Goal: Task Accomplishment & Management: Complete application form

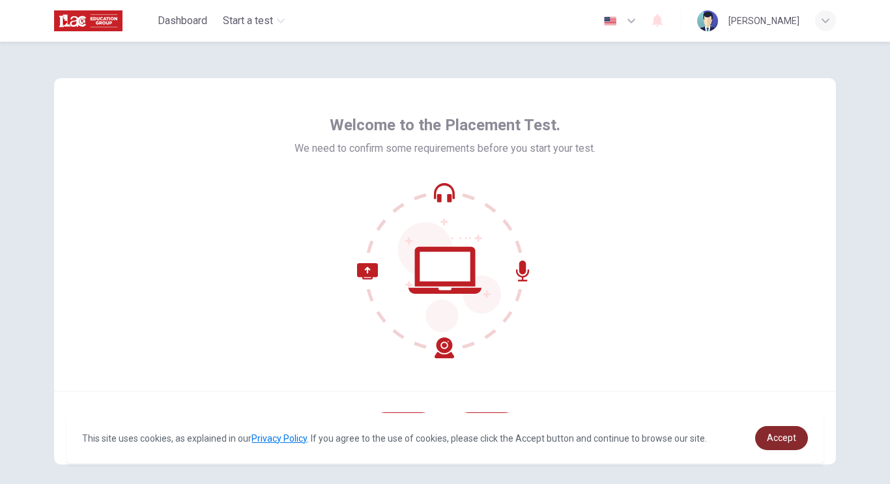
click at [774, 433] on span "Accept" at bounding box center [781, 438] width 29 height 10
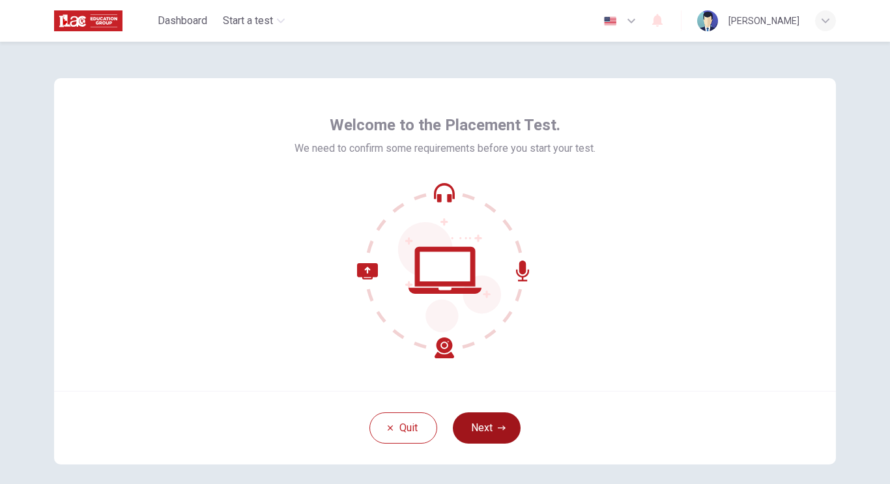
click at [488, 421] on button "Next" at bounding box center [487, 428] width 68 height 31
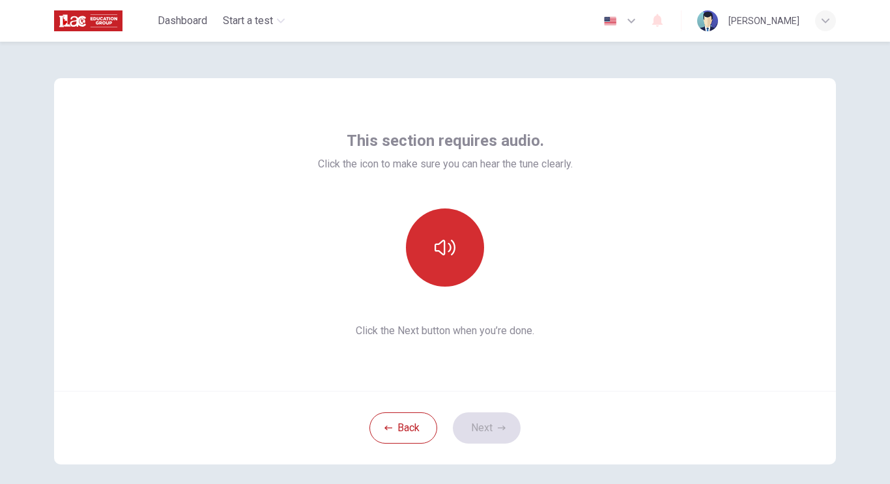
click at [450, 237] on icon "button" at bounding box center [445, 247] width 21 height 21
click at [454, 270] on button "button" at bounding box center [445, 248] width 78 height 78
click at [455, 263] on button "button" at bounding box center [445, 248] width 78 height 78
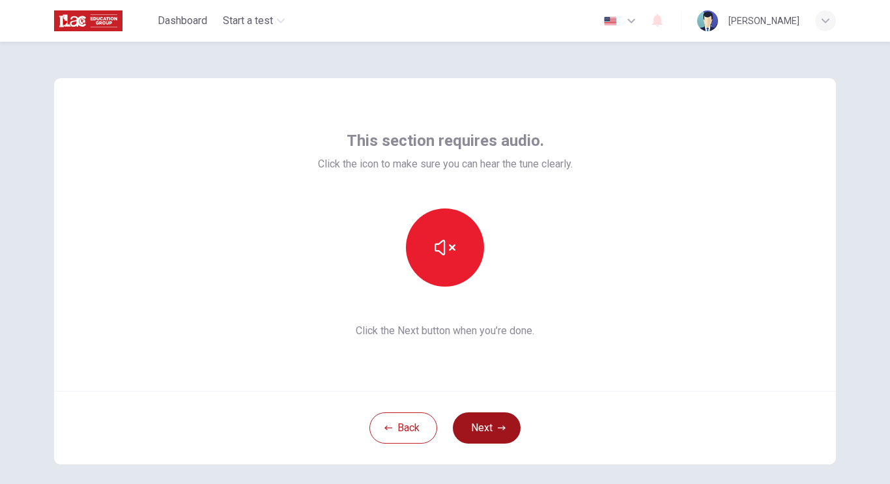
click at [485, 427] on button "Next" at bounding box center [487, 428] width 68 height 31
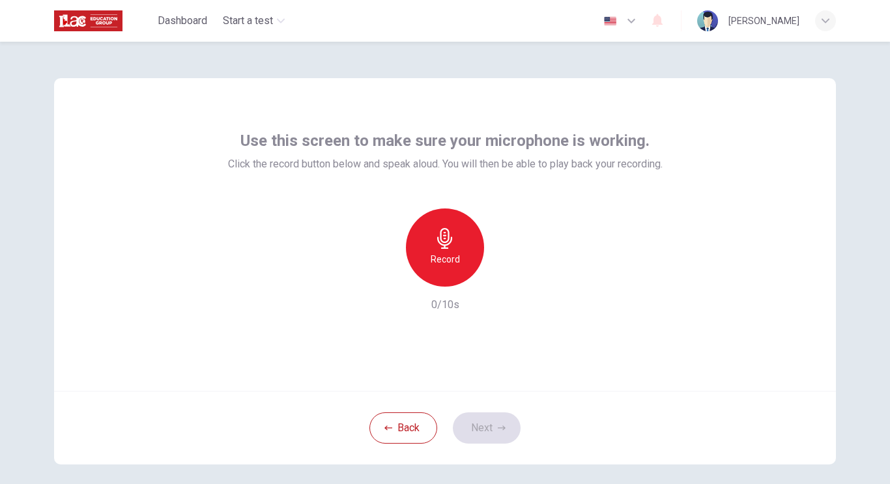
click at [450, 241] on icon "button" at bounding box center [444, 238] width 15 height 21
click at [458, 446] on div "Back Next" at bounding box center [445, 428] width 782 height 74
click at [388, 279] on icon "button" at bounding box center [385, 276] width 8 height 8
click at [437, 245] on icon "button" at bounding box center [445, 238] width 21 height 21
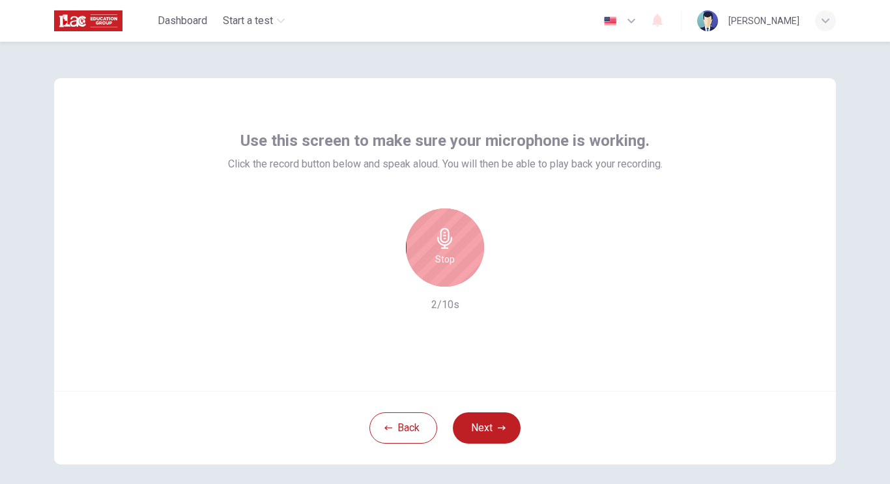
click at [437, 245] on icon "button" at bounding box center [445, 238] width 21 height 21
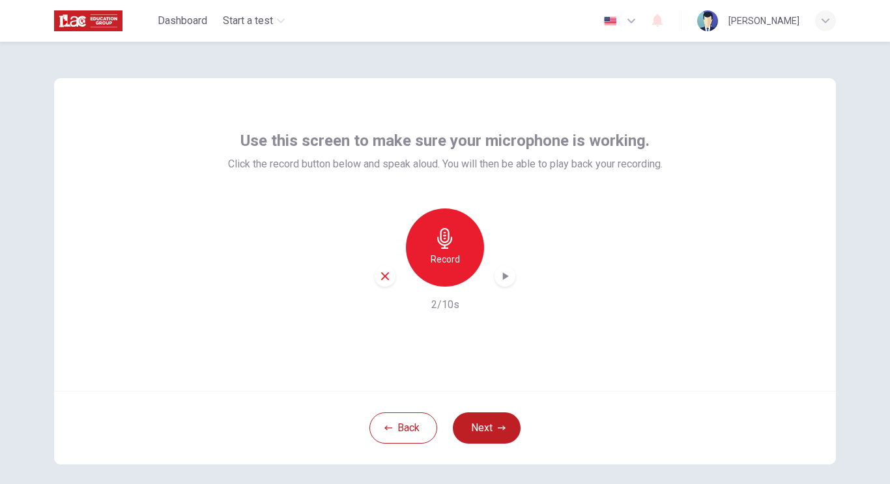
click at [503, 274] on icon "button" at bounding box center [506, 276] width 6 height 8
click at [485, 429] on button "Next" at bounding box center [487, 428] width 68 height 31
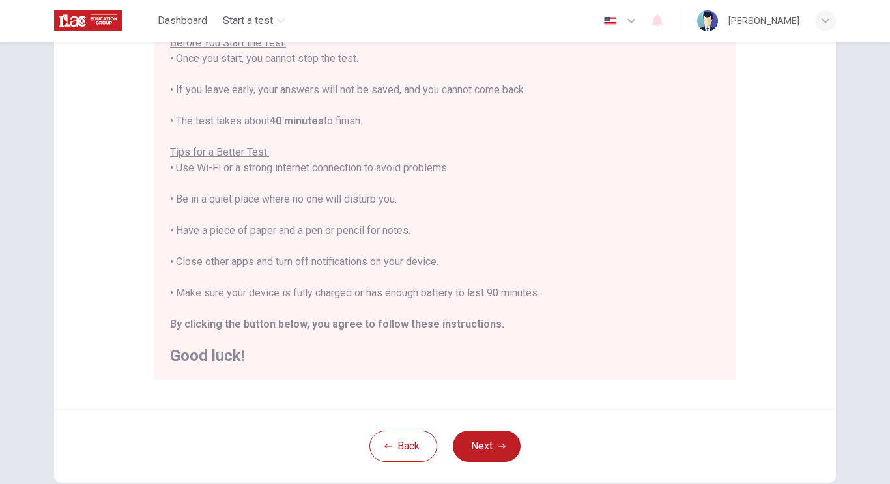
scroll to position [164, 0]
click at [547, 216] on div "You are about to start a Placement Test . Before You Start the Test: • Once you…" at bounding box center [445, 183] width 550 height 360
click at [478, 453] on button "Next" at bounding box center [487, 445] width 68 height 31
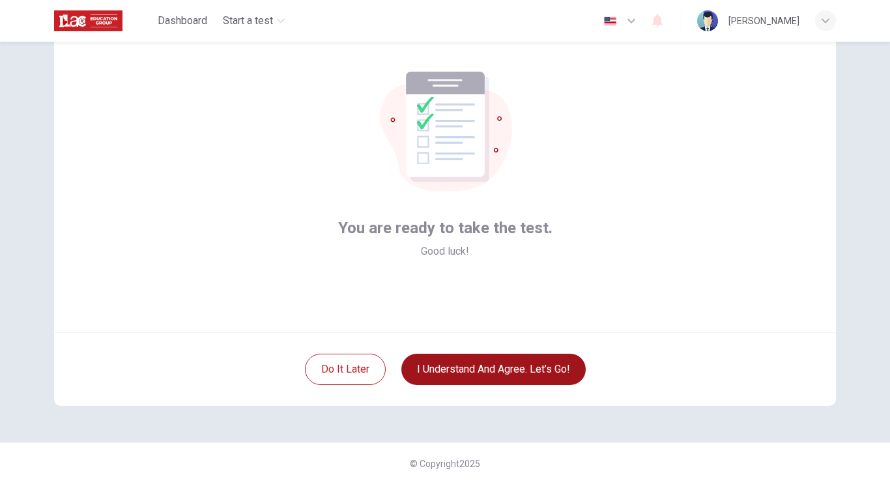
click at [443, 372] on button "I understand and agree. Let’s go!" at bounding box center [493, 369] width 184 height 31
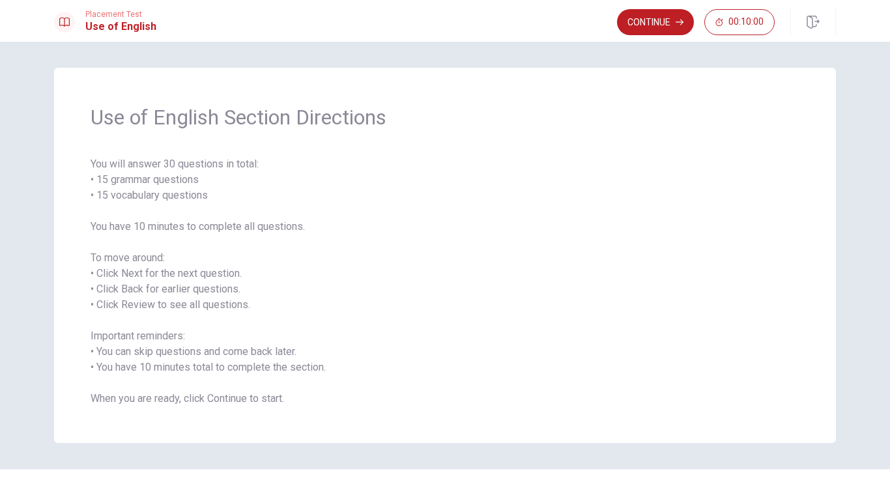
scroll to position [27, 0]
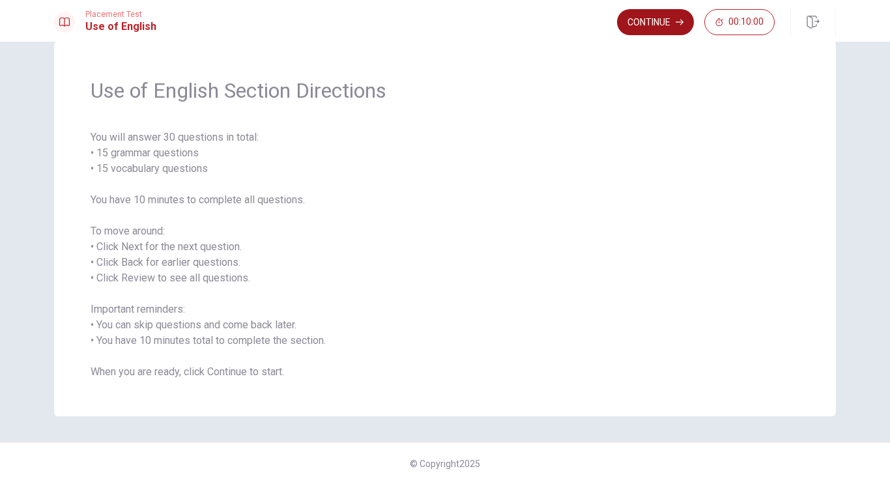
click at [641, 18] on button "Continue" at bounding box center [655, 22] width 77 height 26
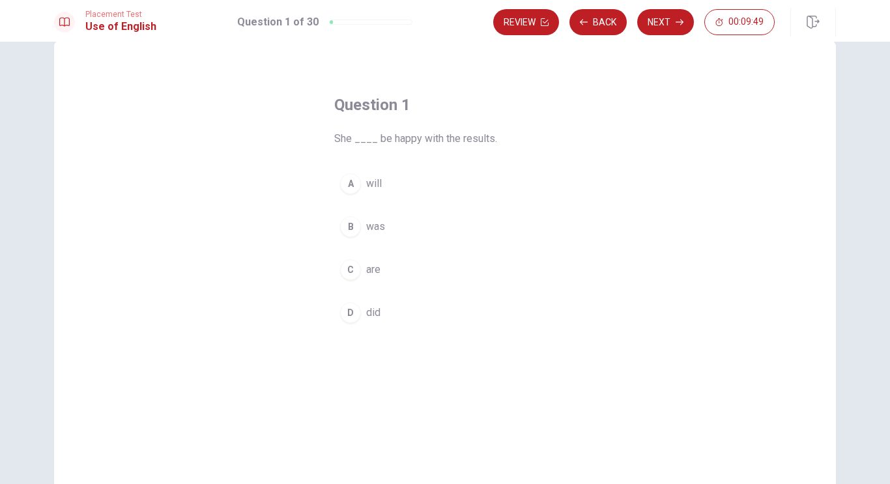
click at [349, 186] on div "A" at bounding box center [350, 183] width 21 height 21
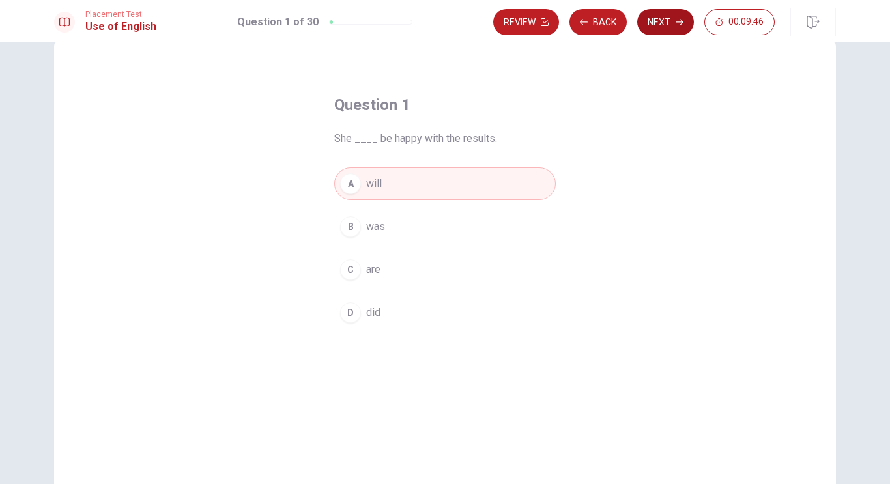
click at [654, 27] on button "Next" at bounding box center [665, 22] width 57 height 26
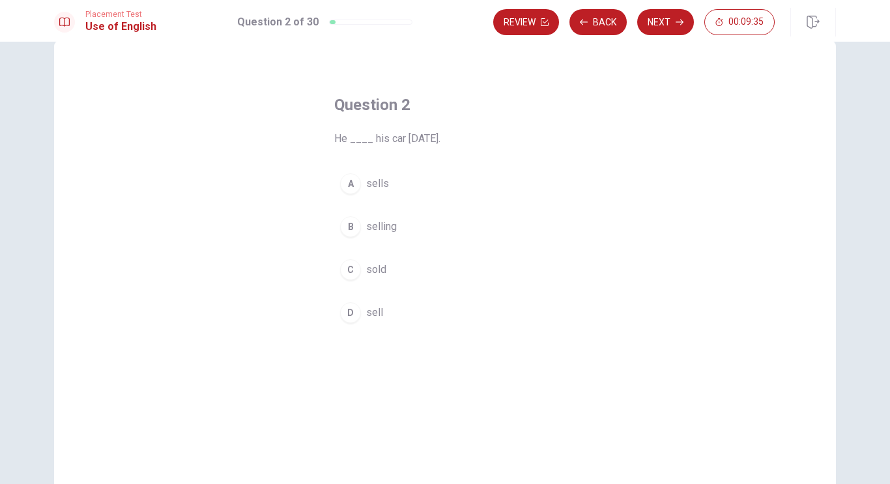
click at [352, 270] on div "C" at bounding box center [350, 269] width 21 height 21
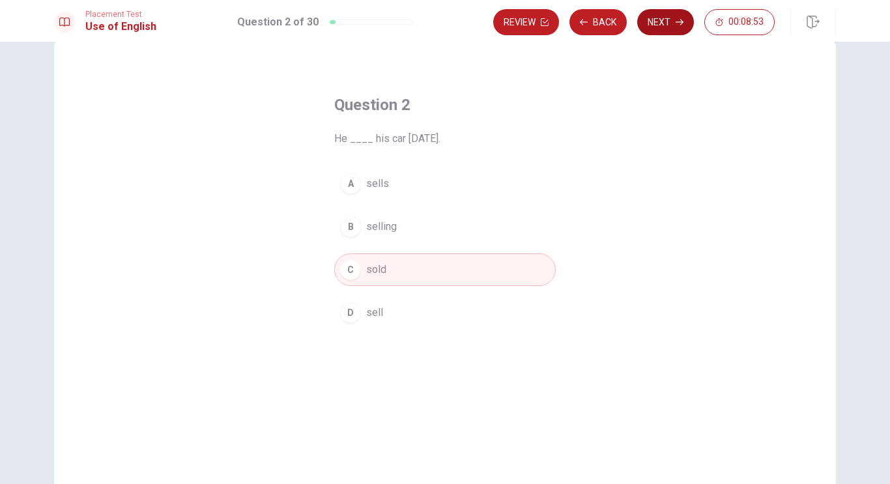
click at [658, 26] on button "Next" at bounding box center [665, 22] width 57 height 26
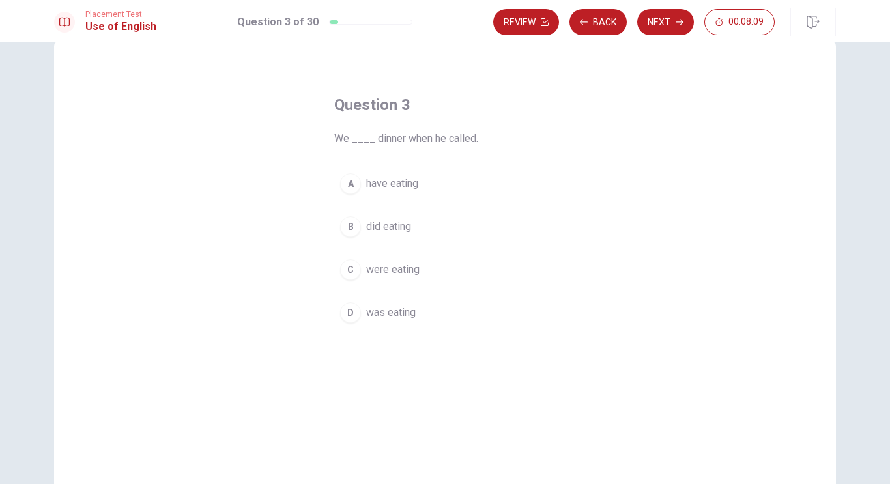
click at [356, 268] on div "C" at bounding box center [350, 269] width 21 height 21
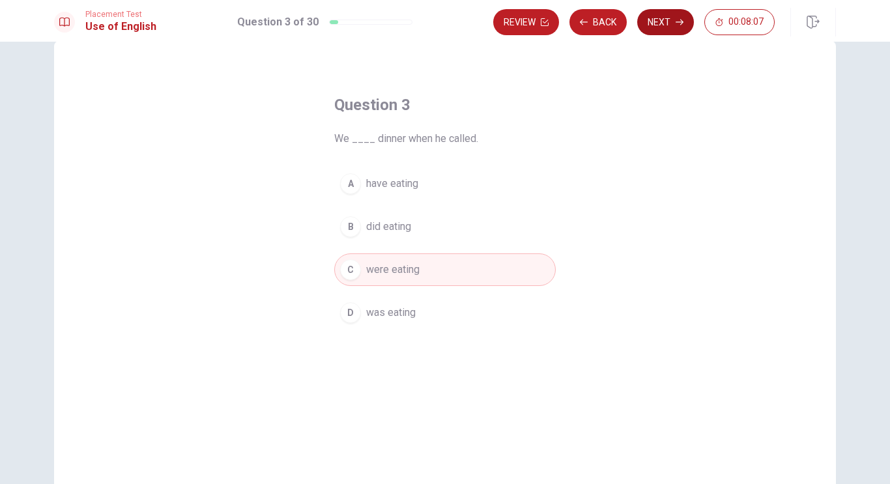
click at [658, 23] on button "Next" at bounding box center [665, 22] width 57 height 26
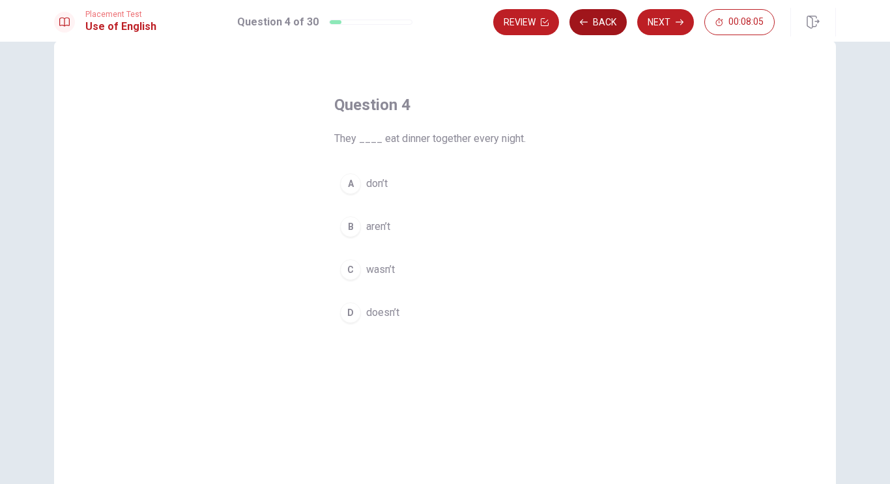
click at [598, 23] on button "Back" at bounding box center [598, 22] width 57 height 26
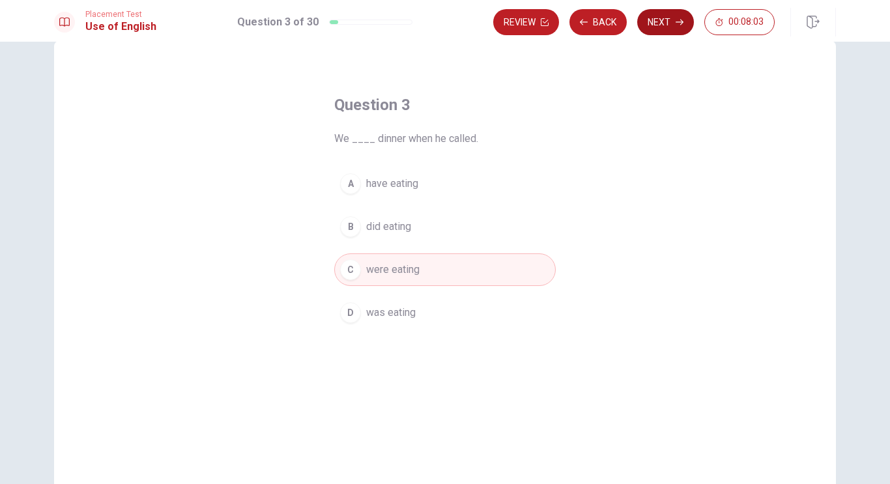
click at [665, 20] on button "Next" at bounding box center [665, 22] width 57 height 26
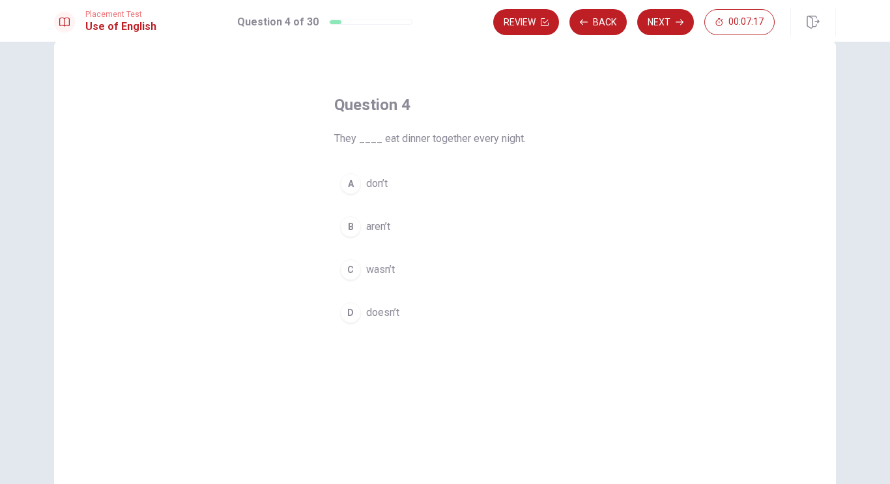
click at [351, 186] on div "A" at bounding box center [350, 183] width 21 height 21
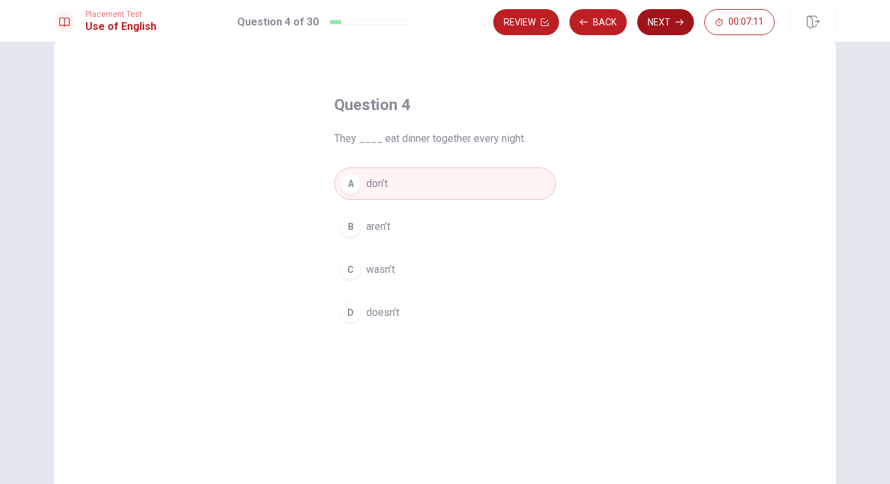
click at [655, 26] on button "Next" at bounding box center [665, 22] width 57 height 26
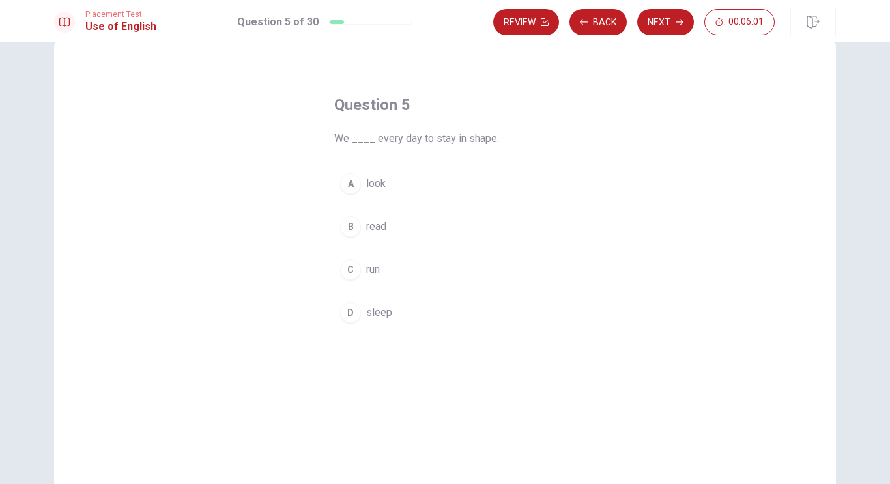
click at [359, 272] on div "C" at bounding box center [350, 269] width 21 height 21
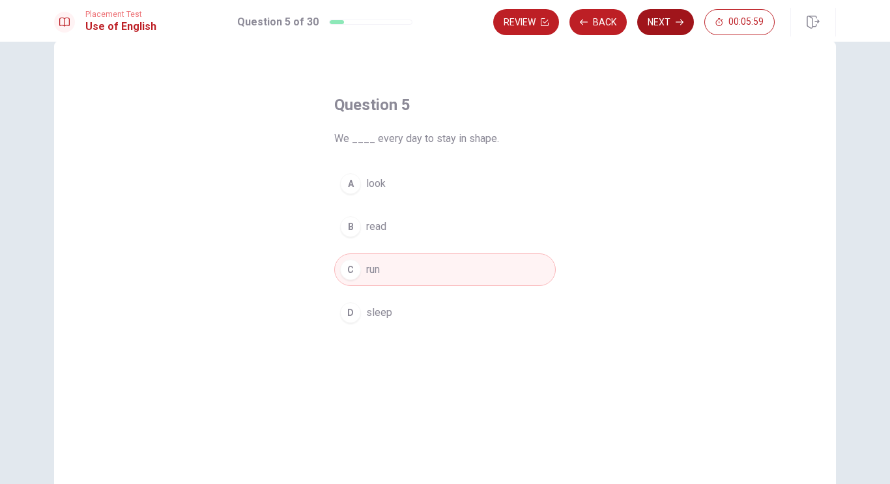
click at [659, 22] on button "Next" at bounding box center [665, 22] width 57 height 26
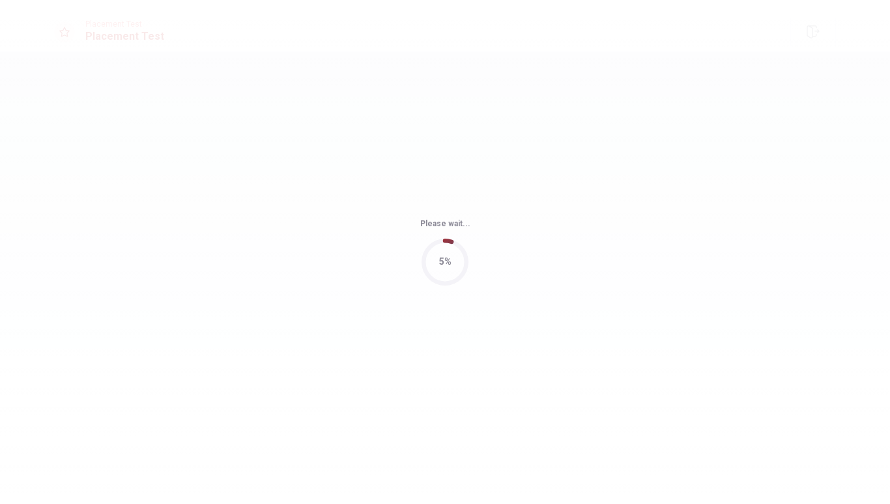
scroll to position [0, 0]
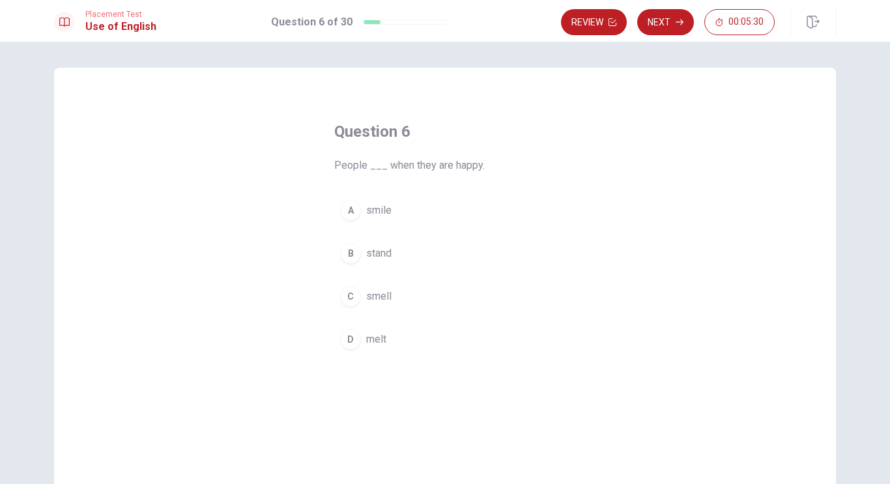
click at [355, 212] on div "A" at bounding box center [350, 210] width 21 height 21
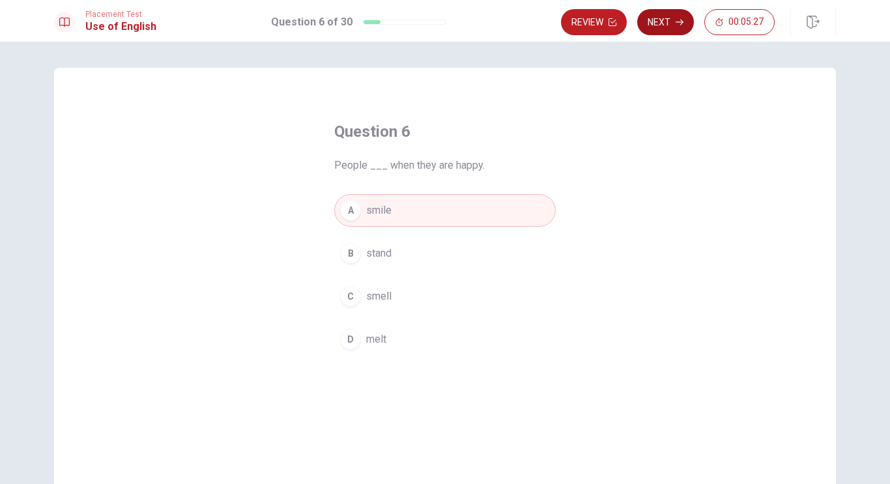
click at [652, 27] on button "Next" at bounding box center [665, 22] width 57 height 26
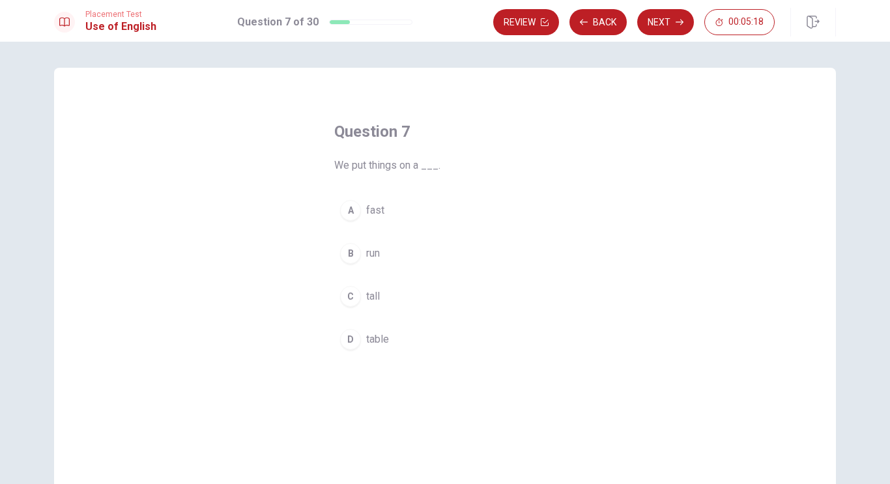
click at [355, 343] on div "D" at bounding box center [350, 339] width 21 height 21
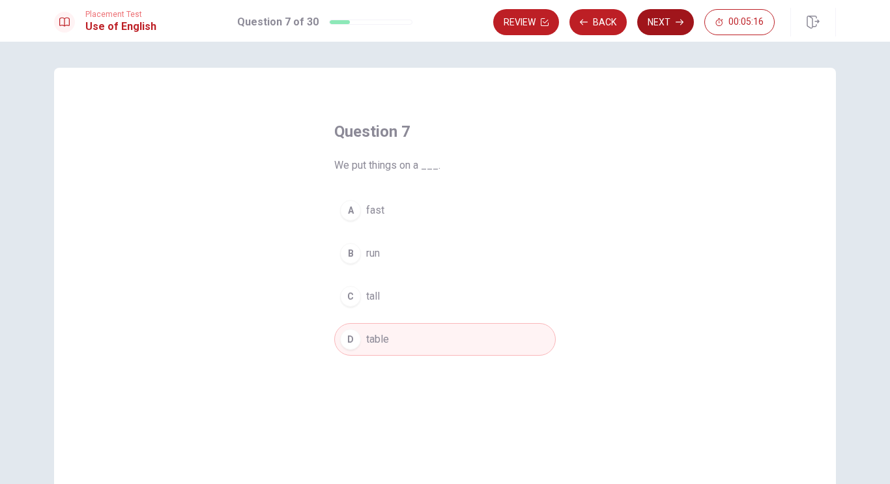
click at [656, 18] on button "Next" at bounding box center [665, 22] width 57 height 26
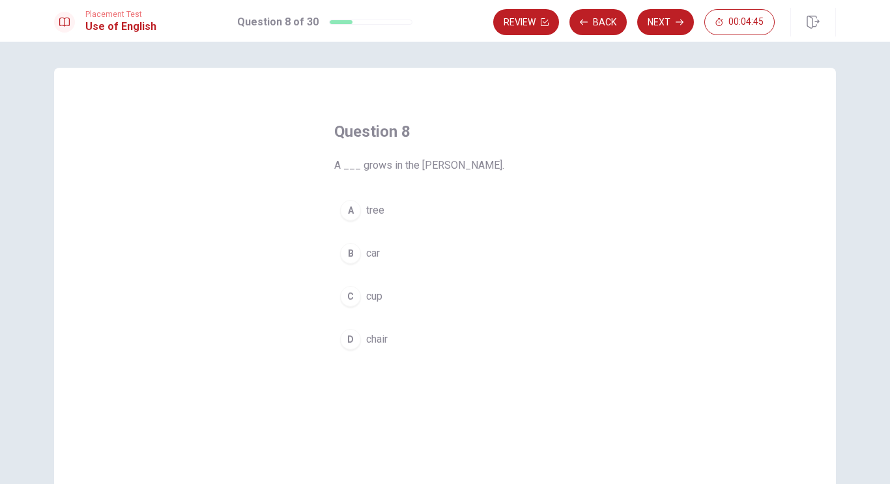
click at [354, 210] on div "A" at bounding box center [350, 210] width 21 height 21
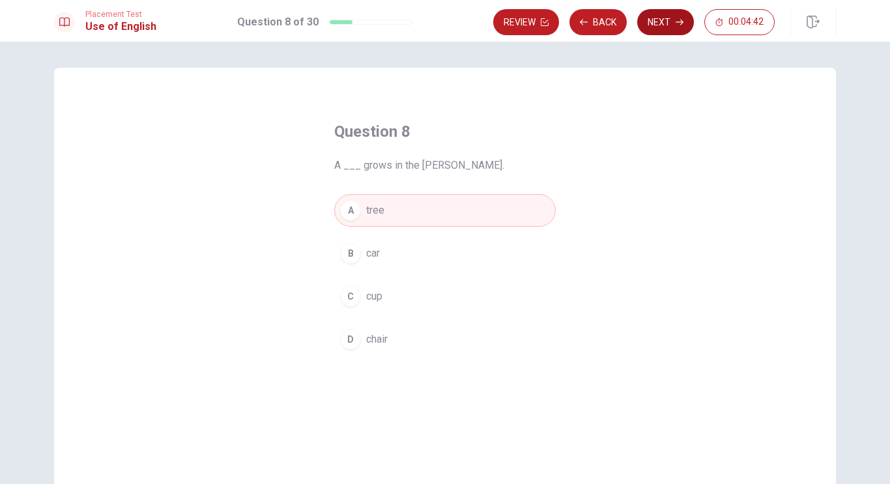
click at [657, 19] on button "Next" at bounding box center [665, 22] width 57 height 26
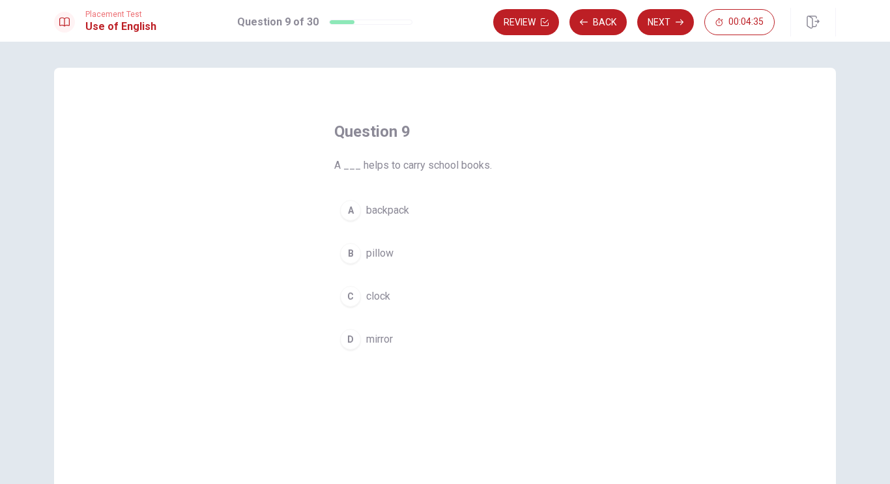
click at [353, 214] on div "A" at bounding box center [350, 210] width 21 height 21
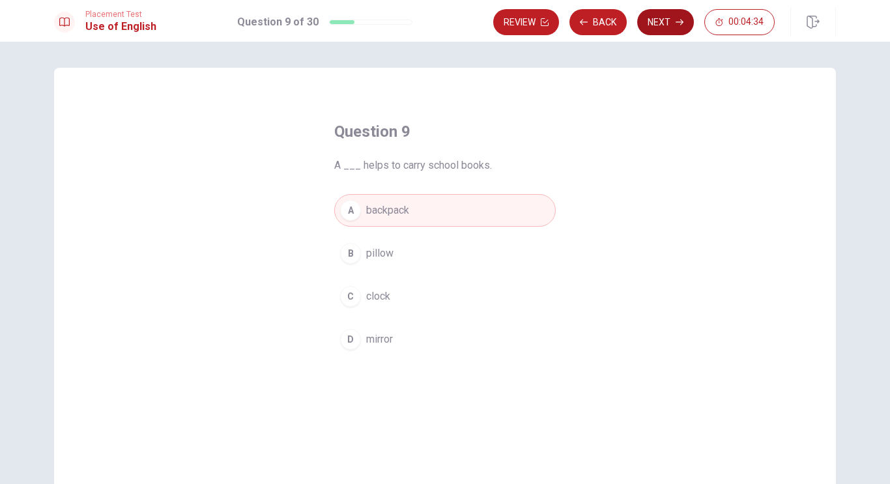
click at [659, 18] on button "Next" at bounding box center [665, 22] width 57 height 26
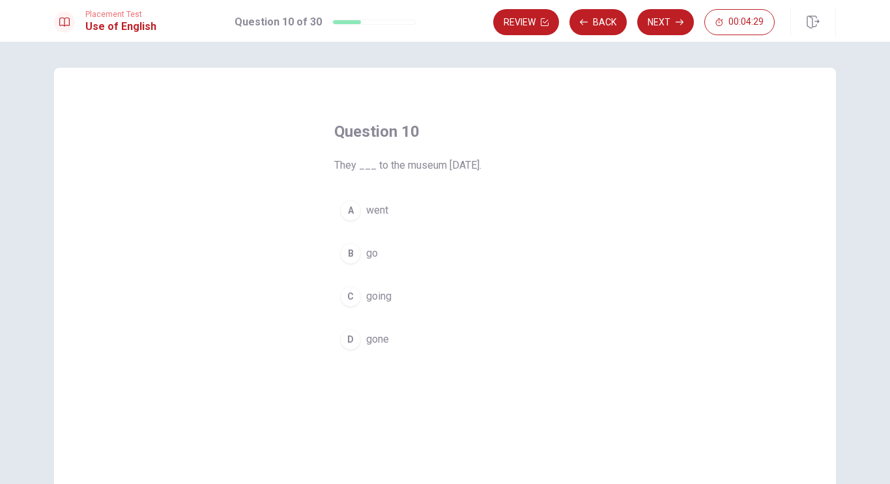
click at [368, 213] on span "went" at bounding box center [377, 211] width 22 height 16
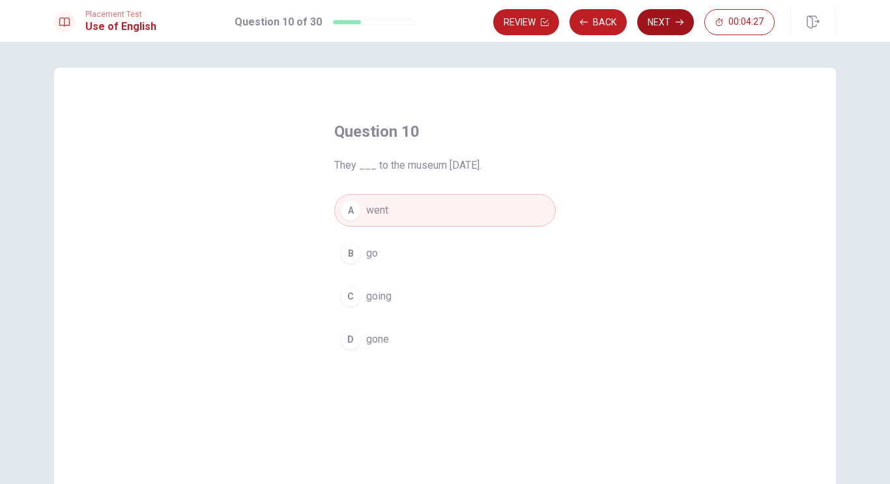
click at [669, 17] on button "Next" at bounding box center [665, 22] width 57 height 26
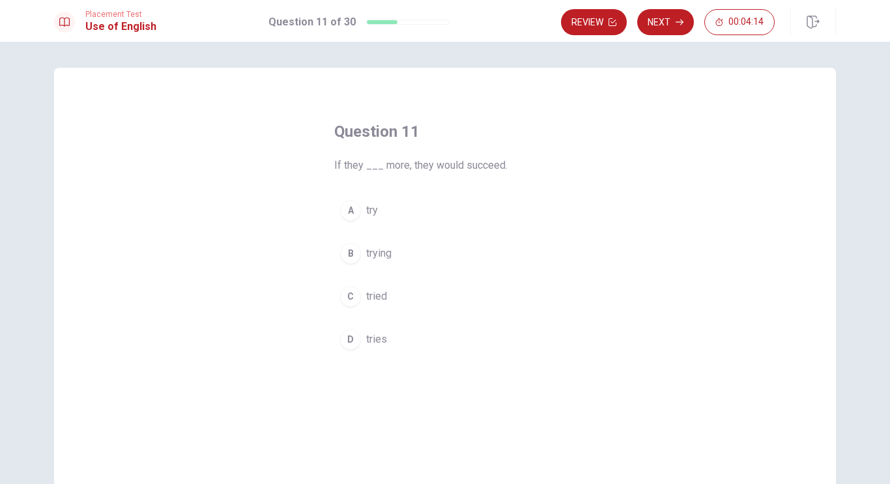
click at [353, 291] on div "C" at bounding box center [350, 296] width 21 height 21
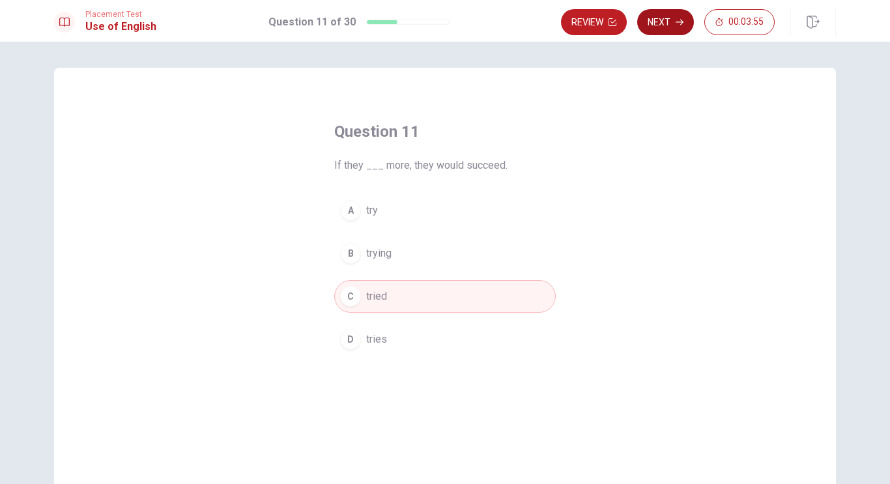
click at [673, 17] on button "Next" at bounding box center [665, 22] width 57 height 26
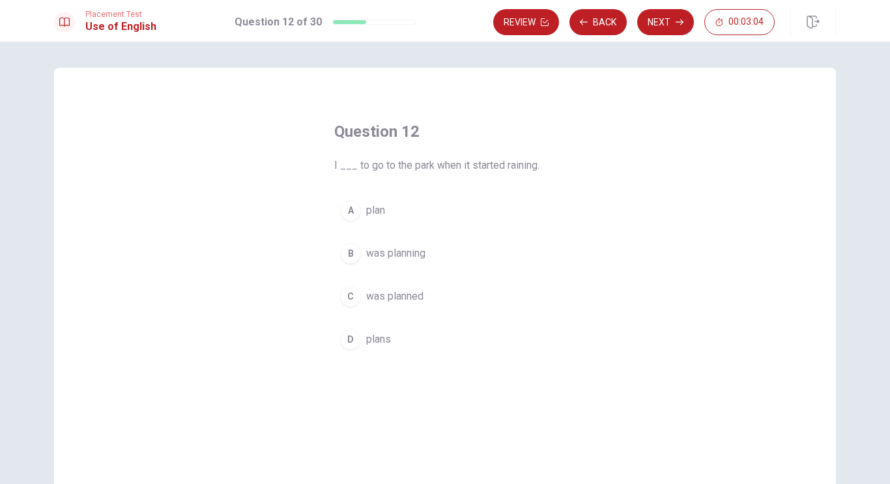
click at [375, 255] on span "was planning" at bounding box center [395, 254] width 59 height 16
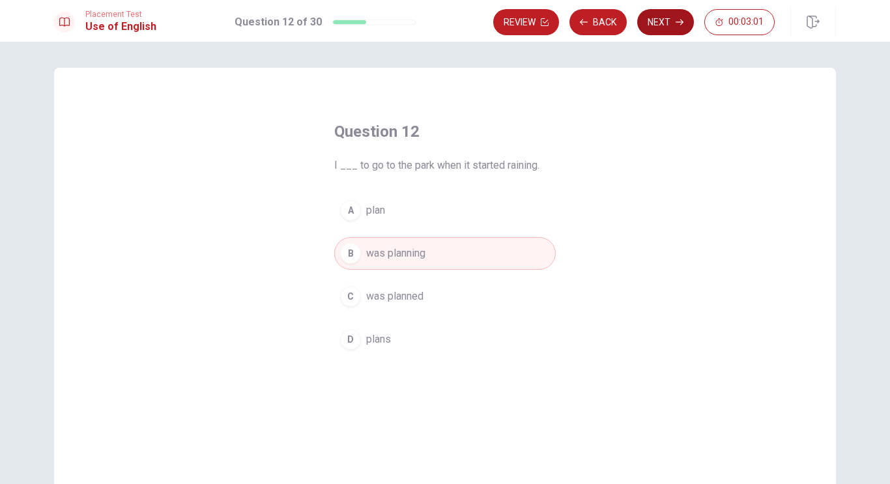
click at [659, 20] on button "Next" at bounding box center [665, 22] width 57 height 26
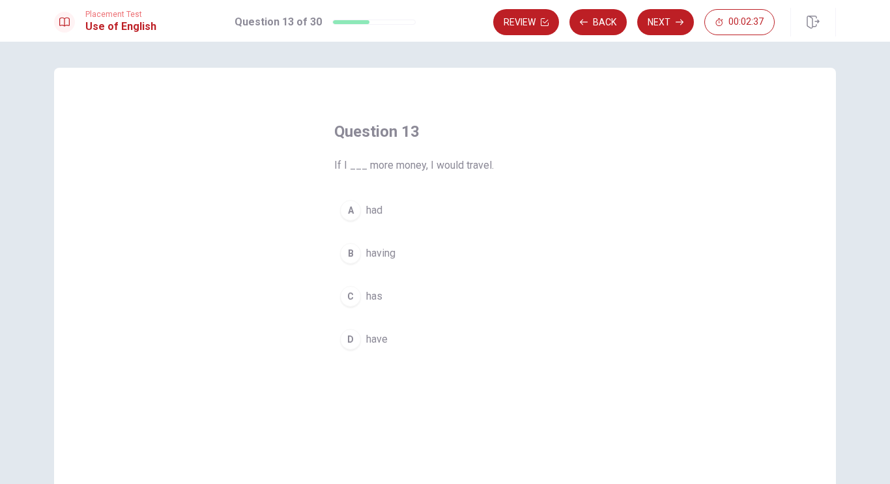
click at [365, 208] on button "A had" at bounding box center [445, 210] width 222 height 33
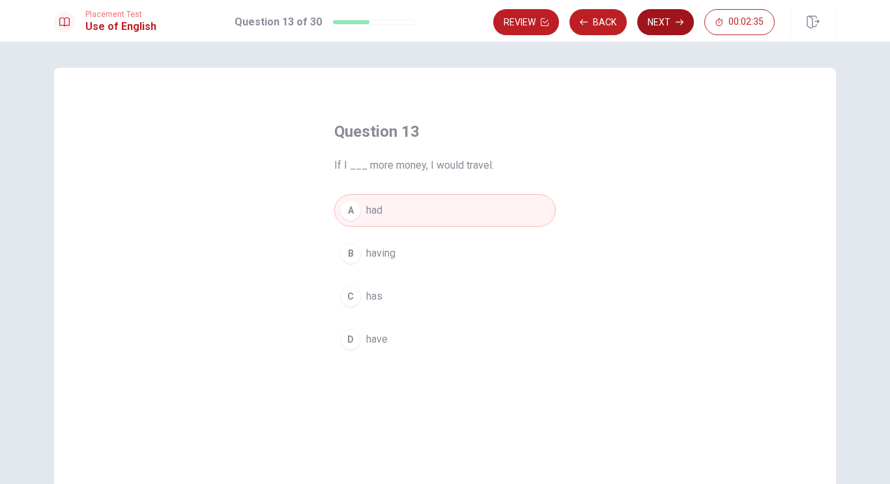
click at [659, 19] on button "Next" at bounding box center [665, 22] width 57 height 26
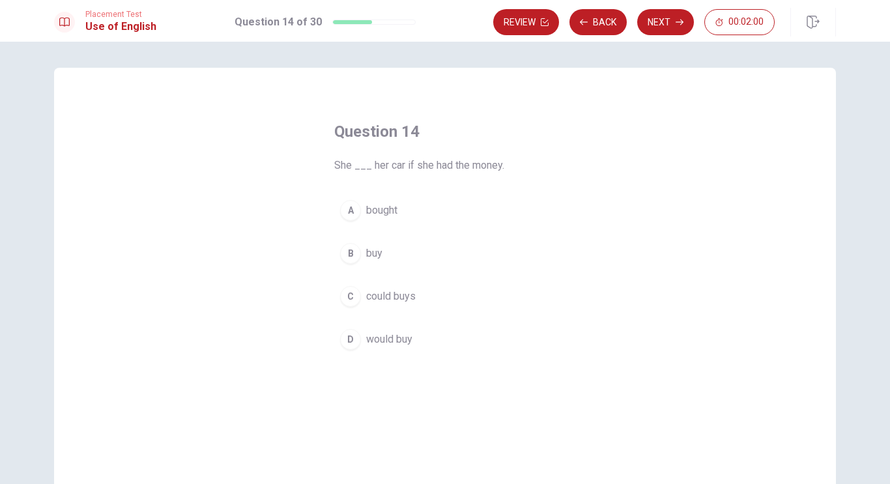
click at [356, 339] on div "D" at bounding box center [350, 339] width 21 height 21
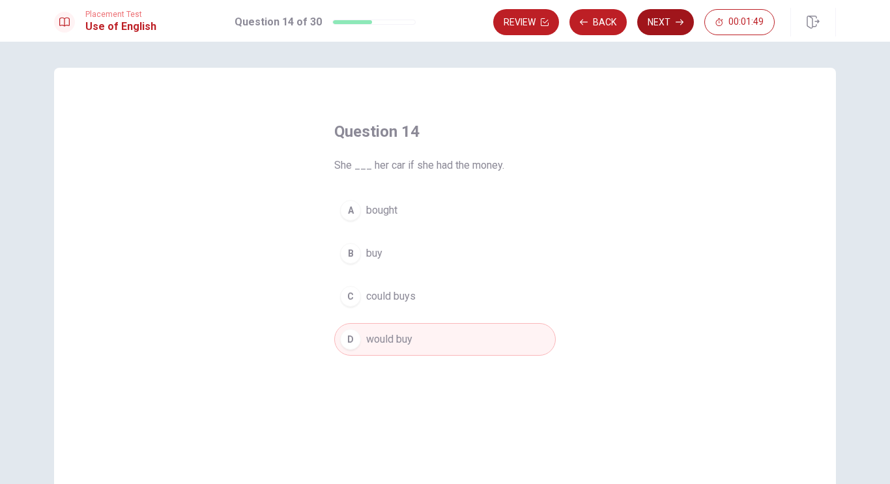
click at [654, 23] on button "Next" at bounding box center [665, 22] width 57 height 26
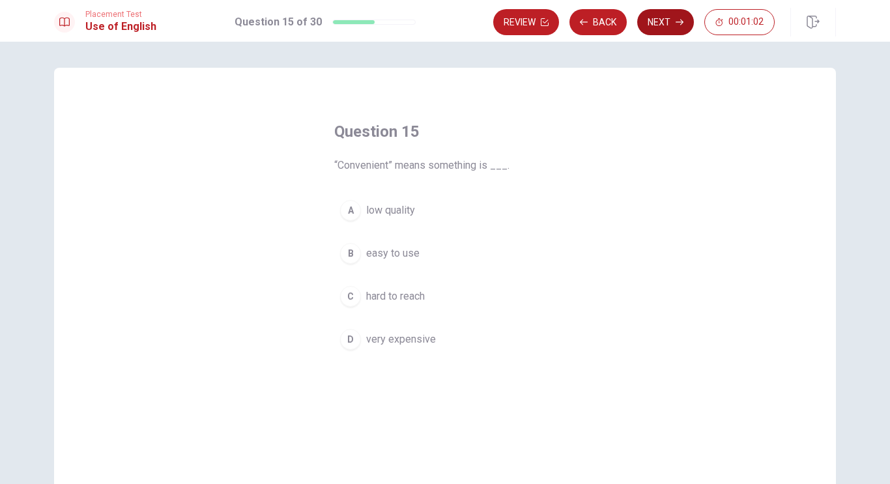
click at [652, 21] on button "Next" at bounding box center [665, 22] width 57 height 26
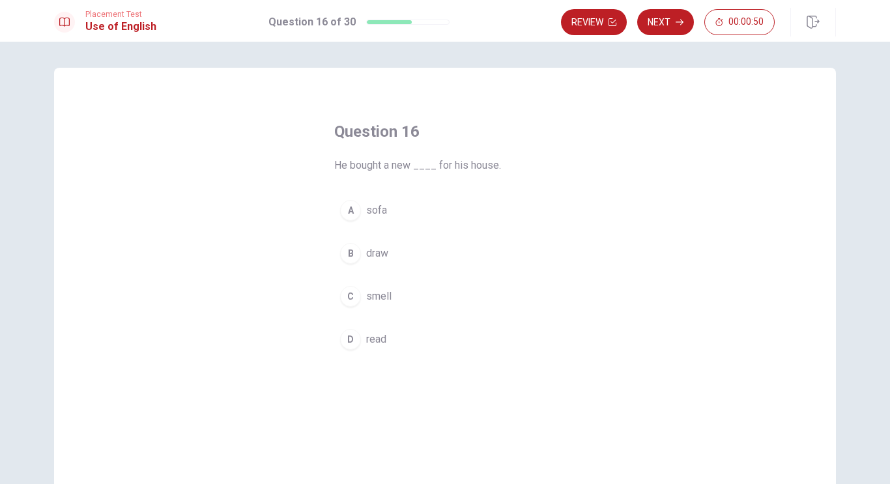
click at [351, 215] on div "A" at bounding box center [350, 210] width 21 height 21
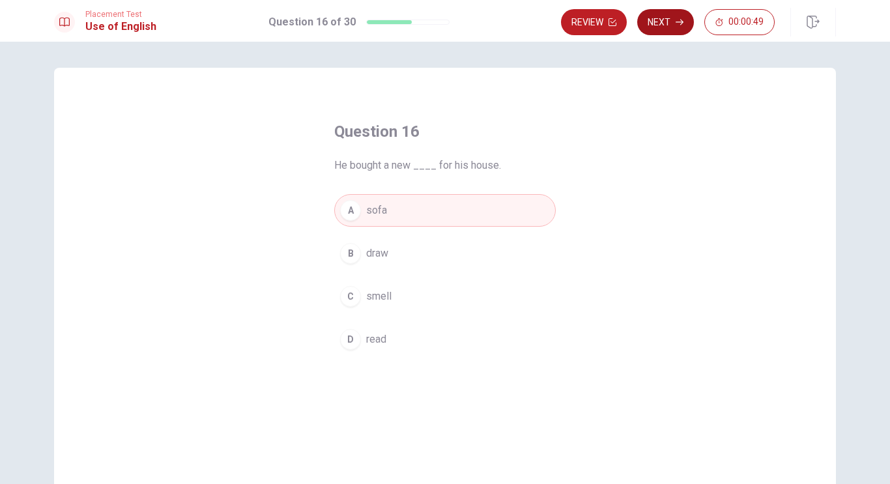
click at [659, 24] on button "Next" at bounding box center [665, 22] width 57 height 26
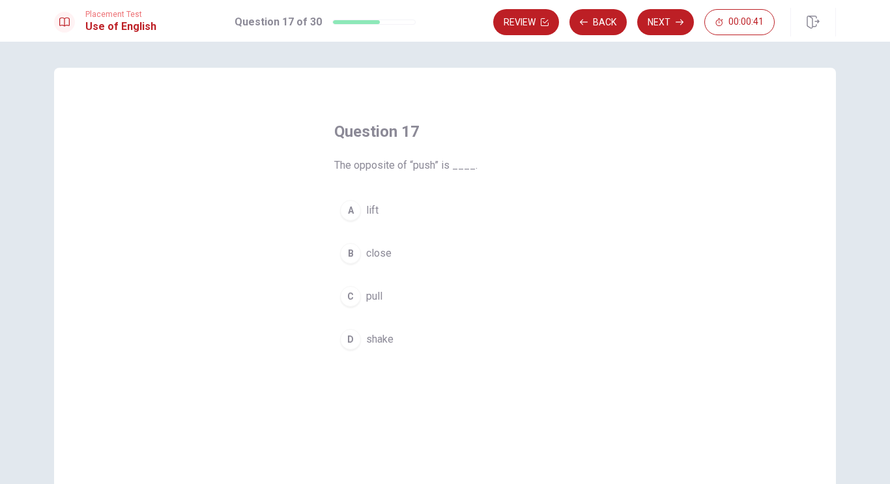
click at [368, 302] on span "pull" at bounding box center [374, 297] width 16 height 16
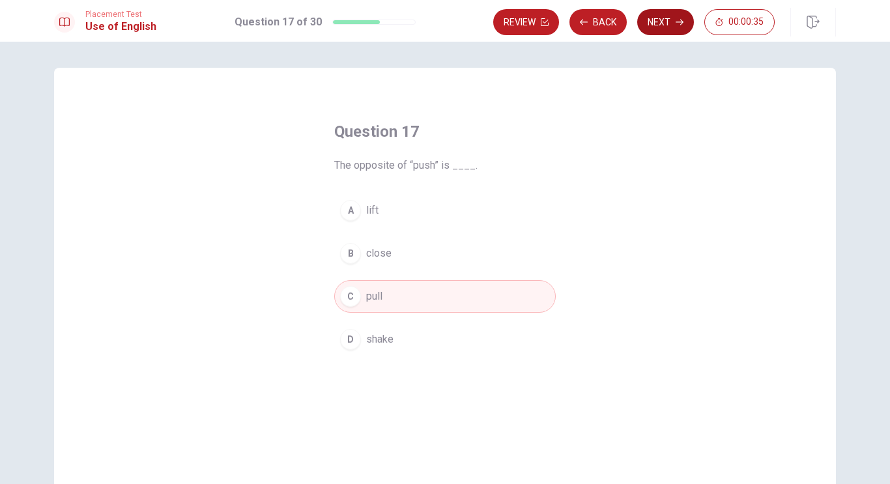
click at [661, 28] on button "Next" at bounding box center [665, 22] width 57 height 26
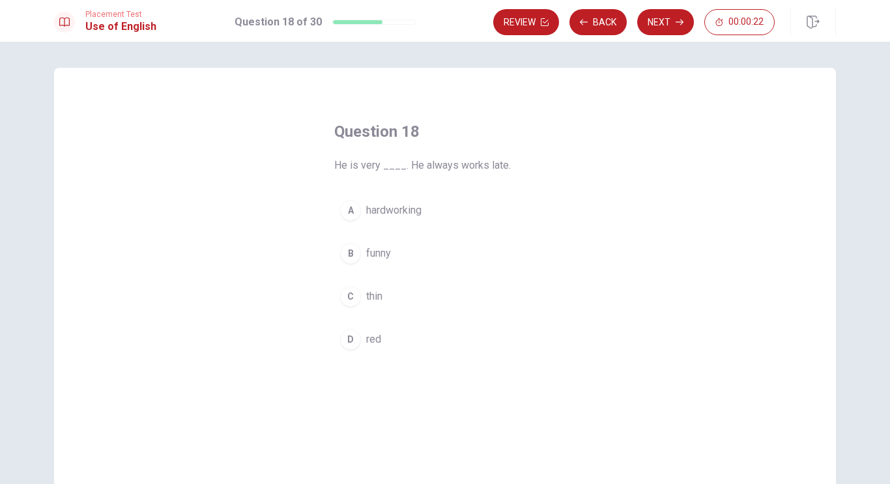
click at [370, 252] on span "funny" at bounding box center [378, 254] width 25 height 16
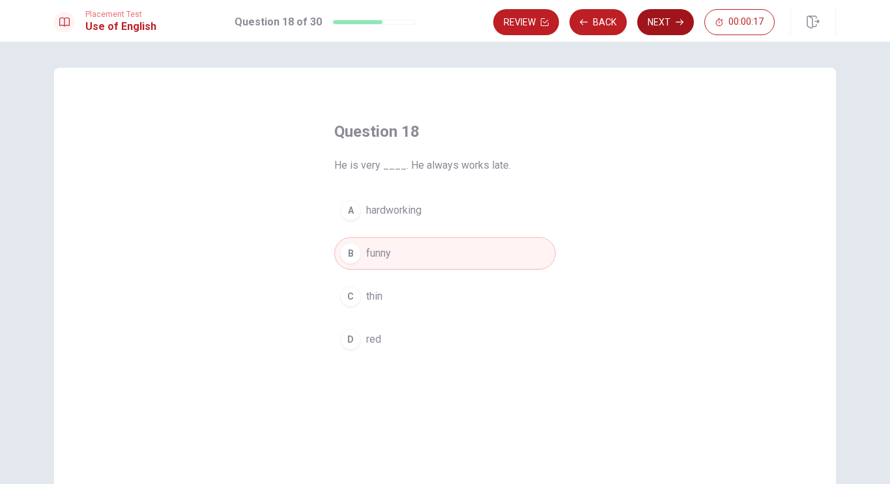
click at [659, 26] on button "Next" at bounding box center [665, 22] width 57 height 26
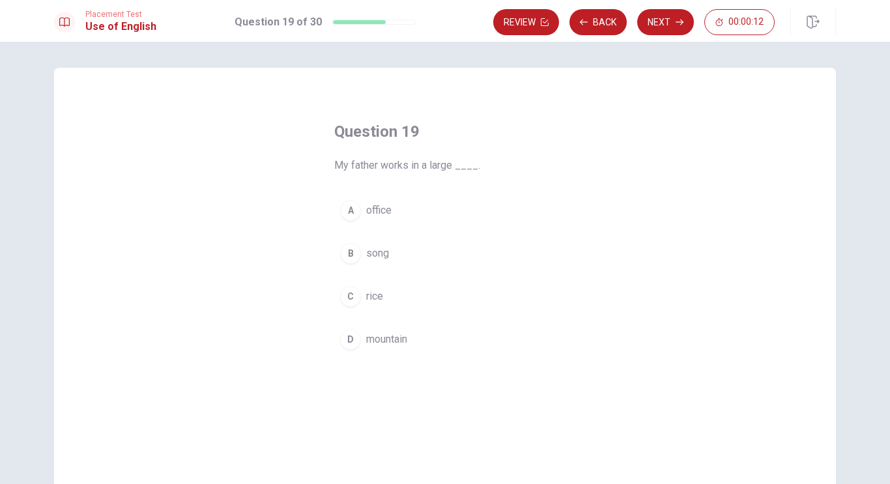
click at [384, 216] on span "office" at bounding box center [378, 211] width 25 height 16
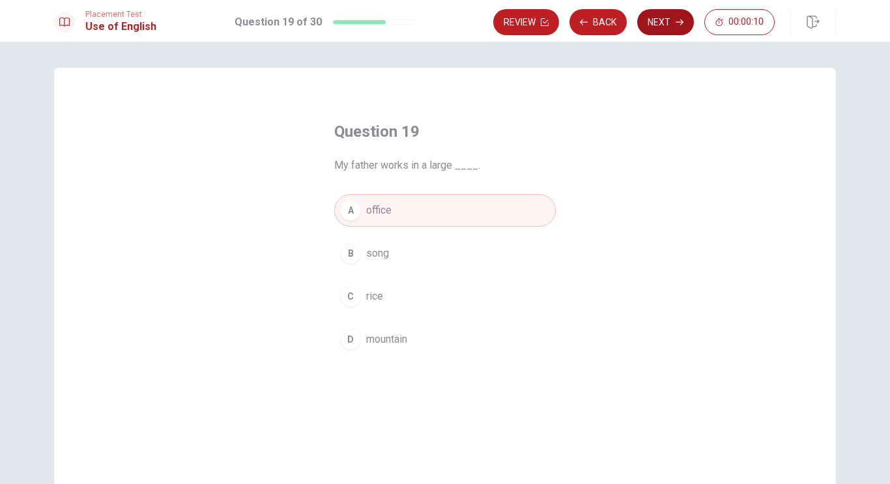
click at [665, 24] on button "Next" at bounding box center [665, 22] width 57 height 26
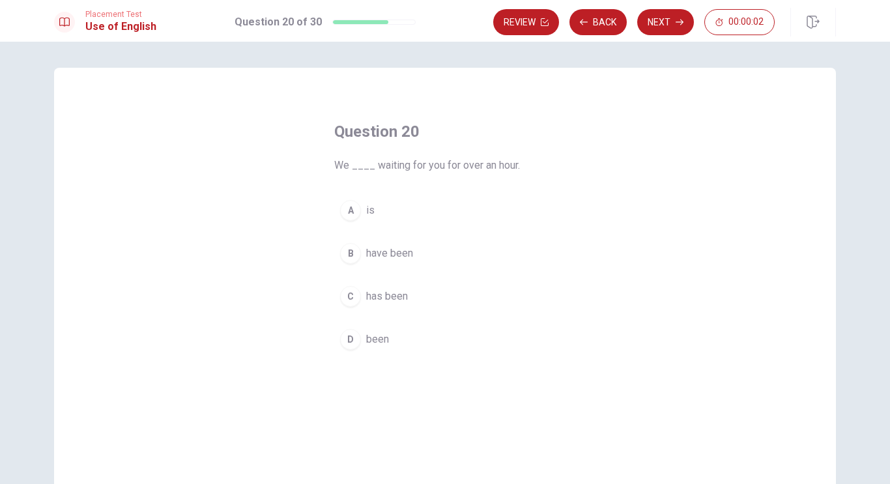
click at [397, 253] on span "have been" at bounding box center [389, 254] width 47 height 16
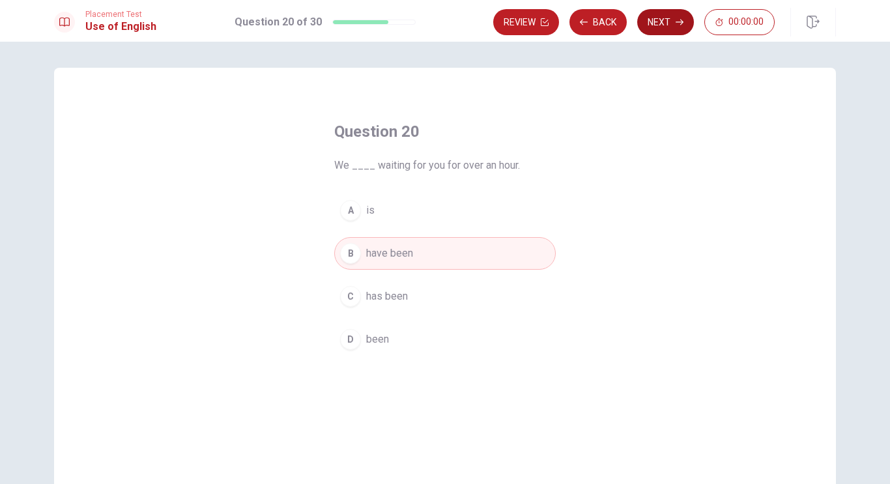
click at [653, 21] on button "Next" at bounding box center [665, 22] width 57 height 26
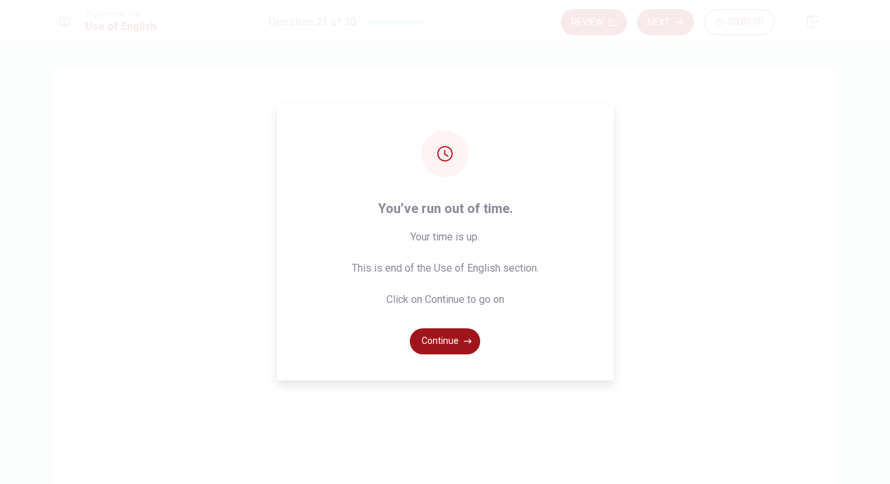
click at [442, 343] on button "Continue" at bounding box center [445, 341] width 70 height 26
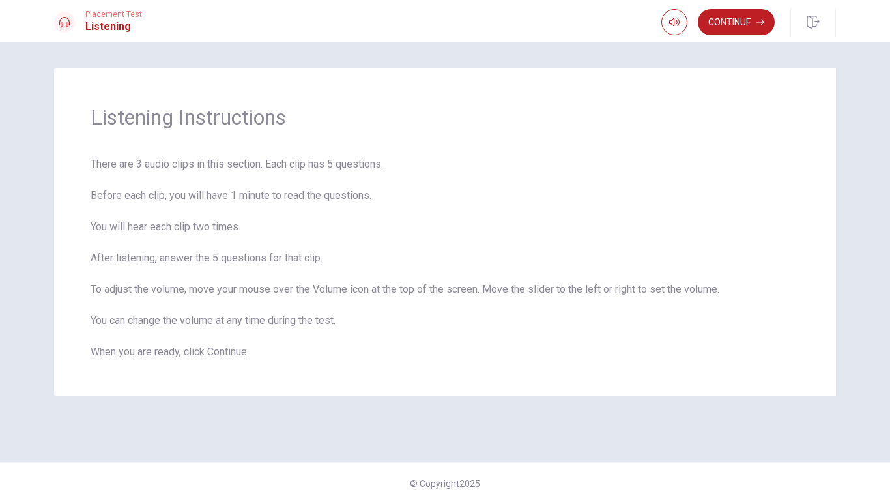
click at [740, 24] on button "Continue" at bounding box center [736, 22] width 77 height 26
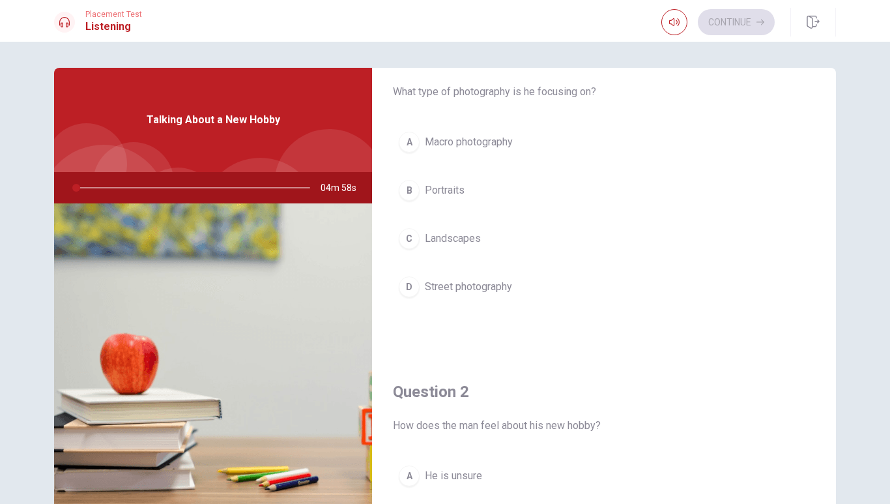
scroll to position [27, 0]
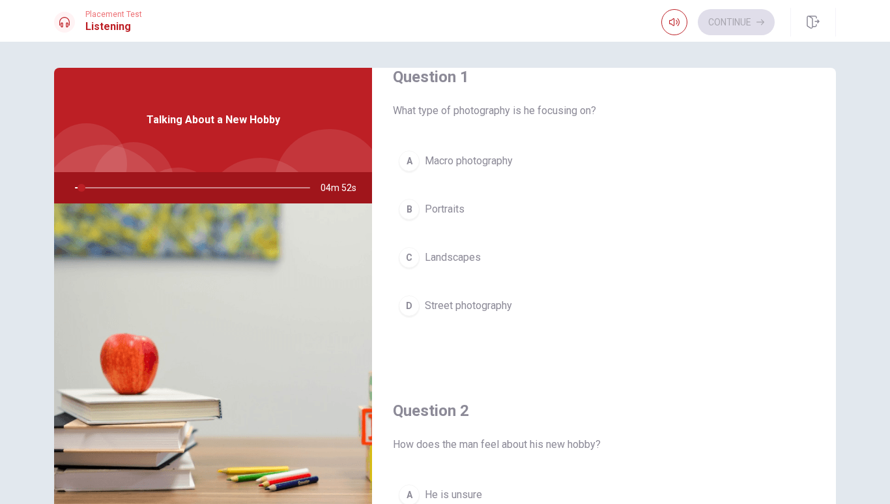
click at [865, 135] on div "Question 1 What type of photography is he focusing on? A Macro photography B Po…" at bounding box center [445, 273] width 890 height 462
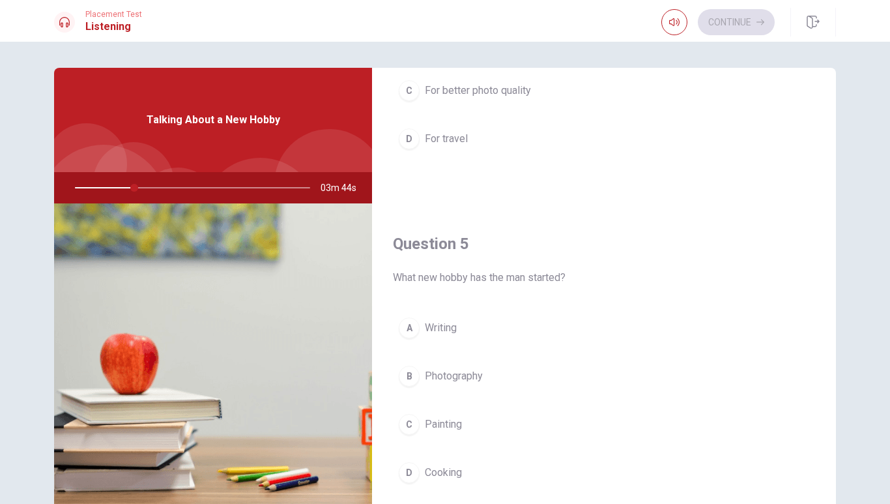
scroll to position [1215, 0]
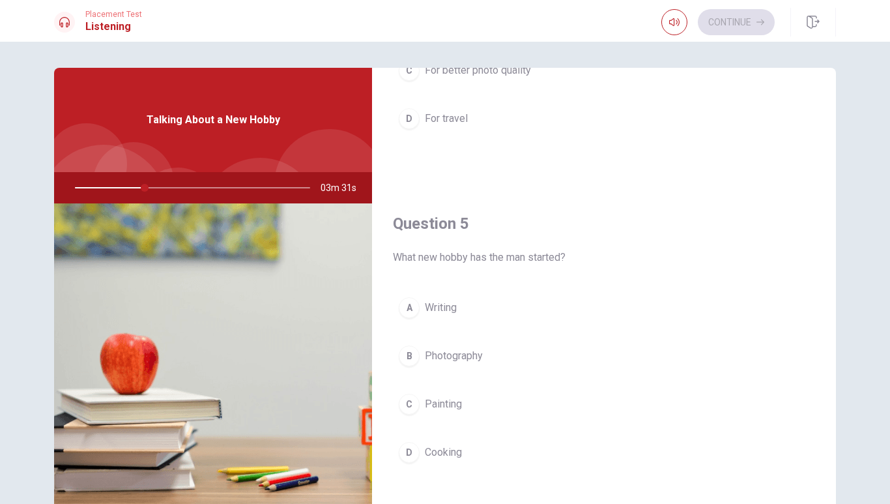
click at [832, 126] on div "Question 4 Why did the man buy a new camera? A To sell photos B To use for work…" at bounding box center [604, 20] width 464 height 334
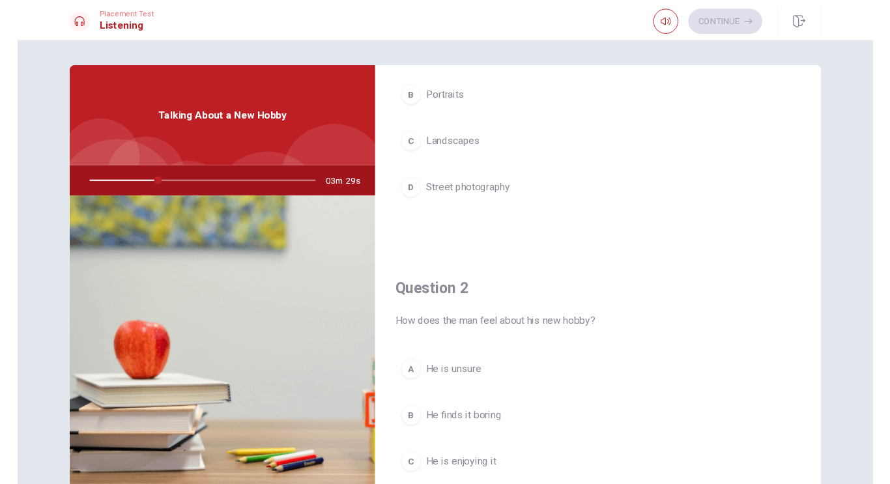
scroll to position [0, 0]
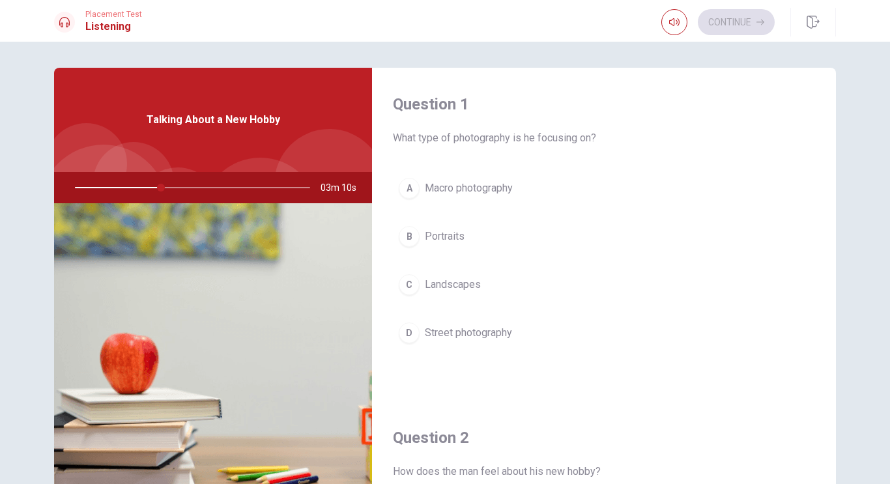
click at [407, 284] on div "C" at bounding box center [409, 284] width 21 height 21
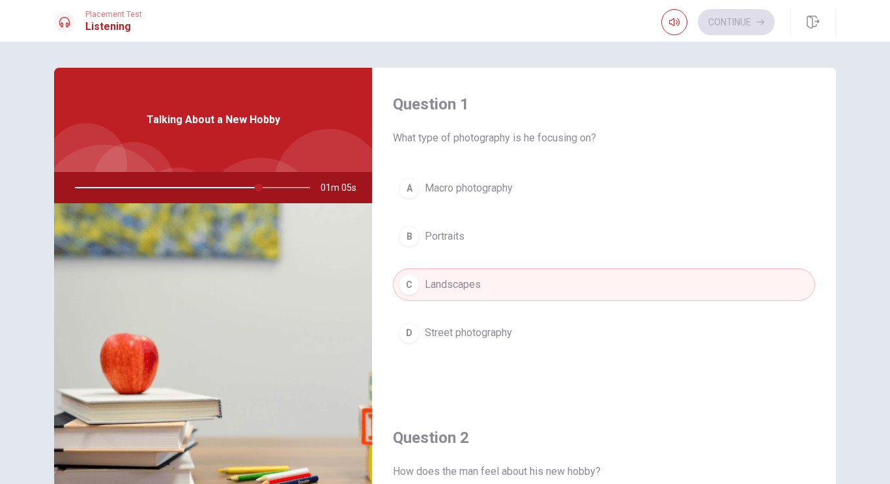
click at [168, 188] on div at bounding box center [189, 187] width 261 height 31
click at [169, 184] on div at bounding box center [189, 187] width 261 height 31
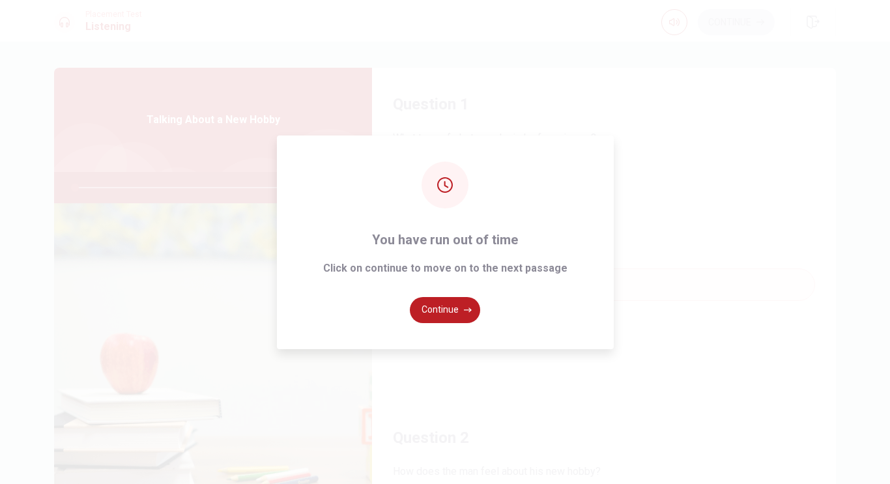
type input "0"
click at [430, 309] on button "Continue" at bounding box center [445, 310] width 70 height 26
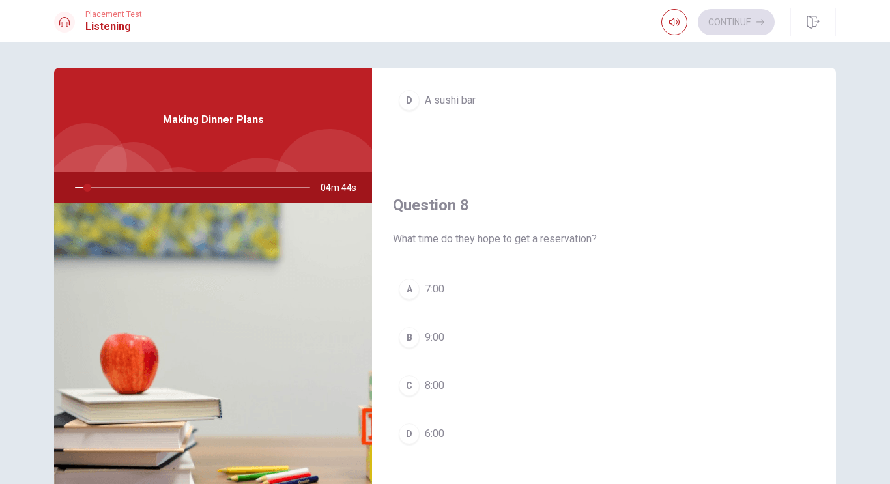
scroll to position [555, 0]
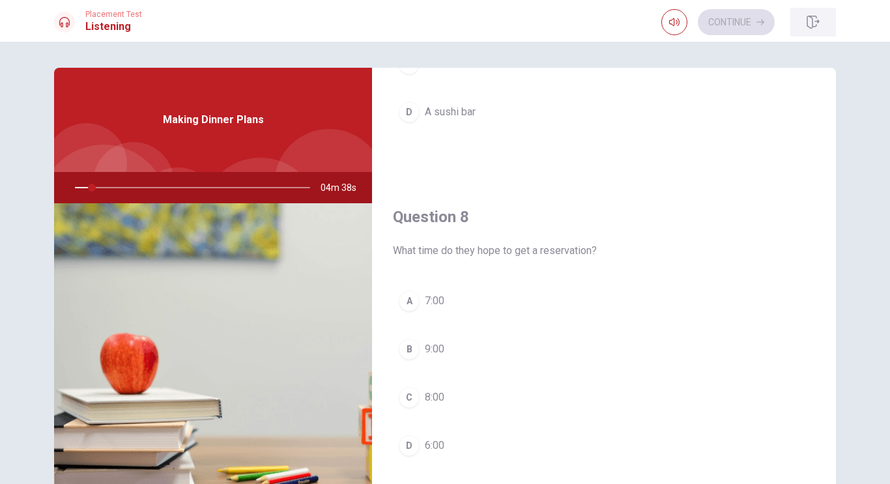
click at [810, 18] on icon "button" at bounding box center [813, 22] width 13 height 13
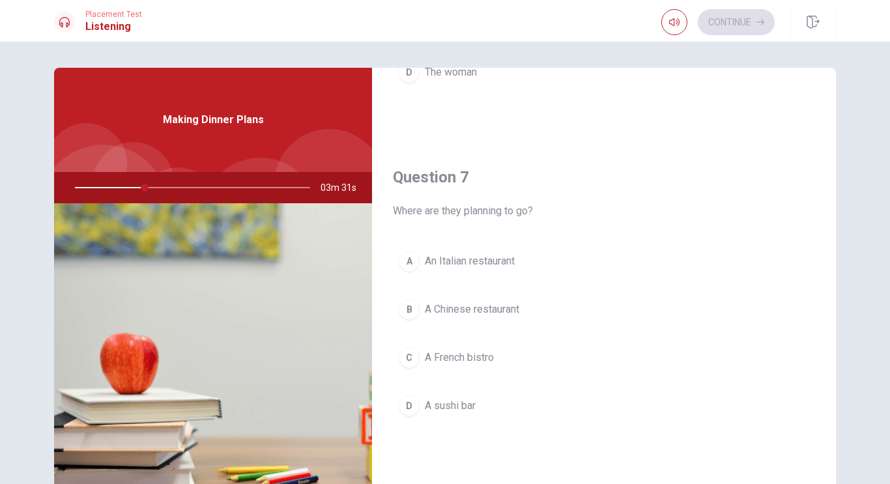
scroll to position [0, 0]
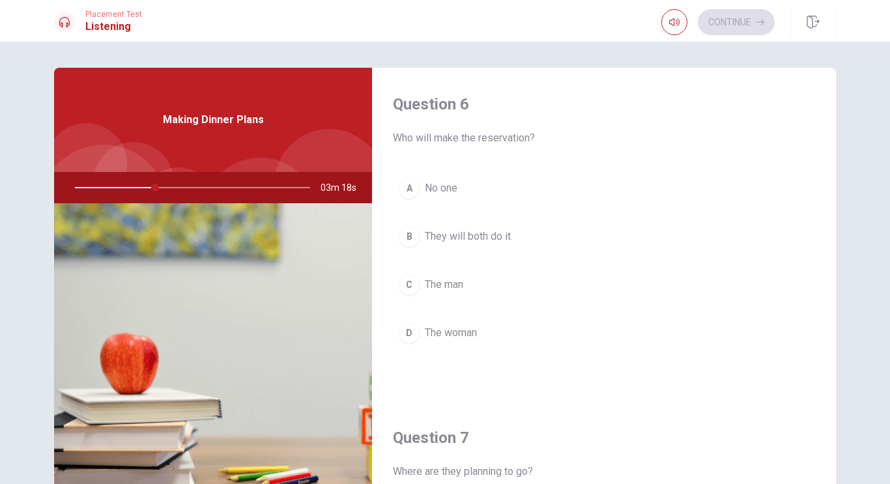
click at [438, 285] on span "The man" at bounding box center [444, 285] width 38 height 16
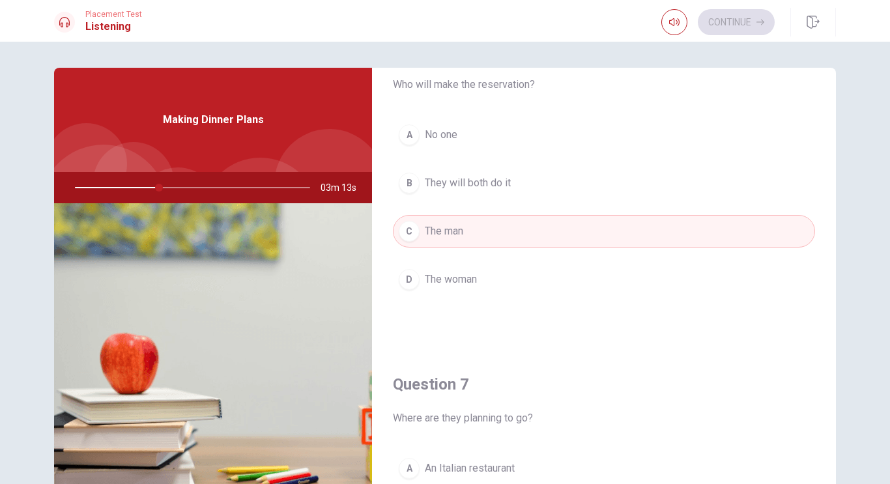
scroll to position [53, 0]
click at [440, 283] on span "The woman" at bounding box center [451, 280] width 52 height 16
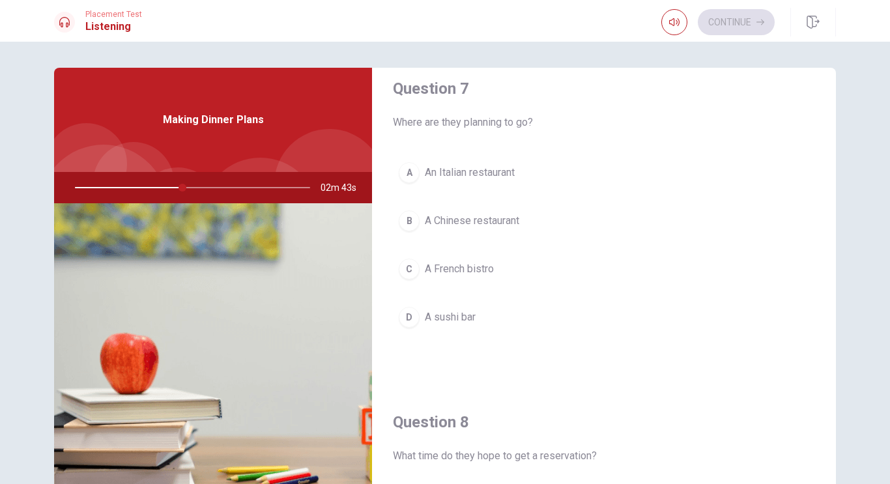
scroll to position [357, 0]
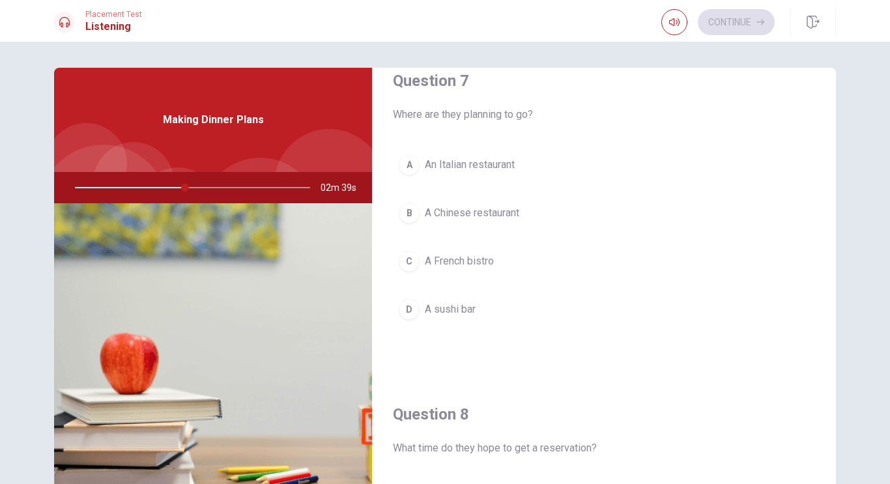
click at [414, 164] on div "A" at bounding box center [409, 164] width 21 height 21
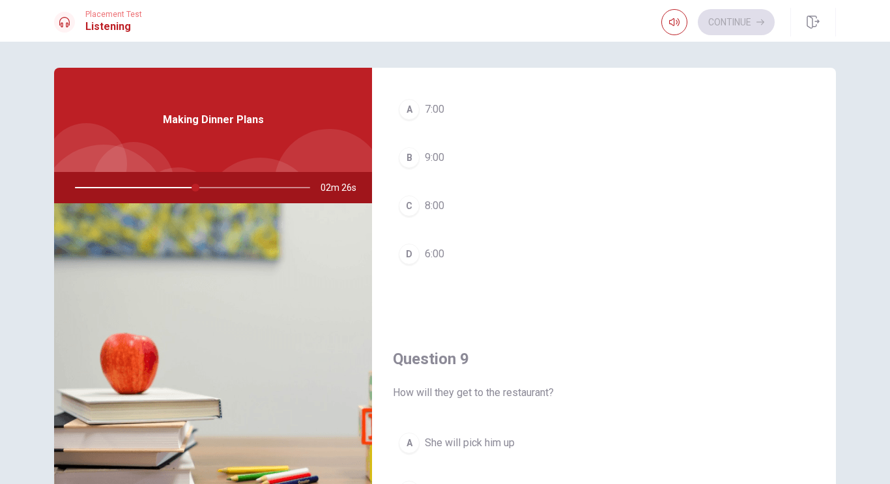
scroll to position [736, 0]
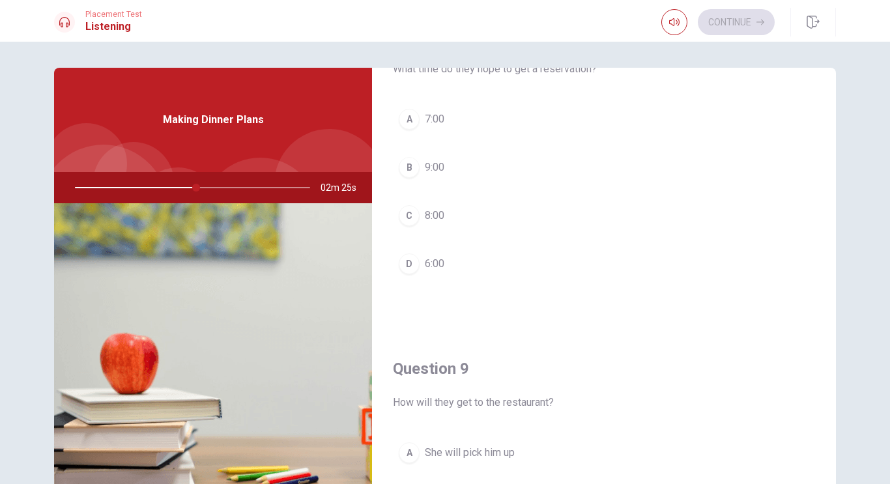
click at [420, 113] on button "A 7:00" at bounding box center [604, 119] width 422 height 33
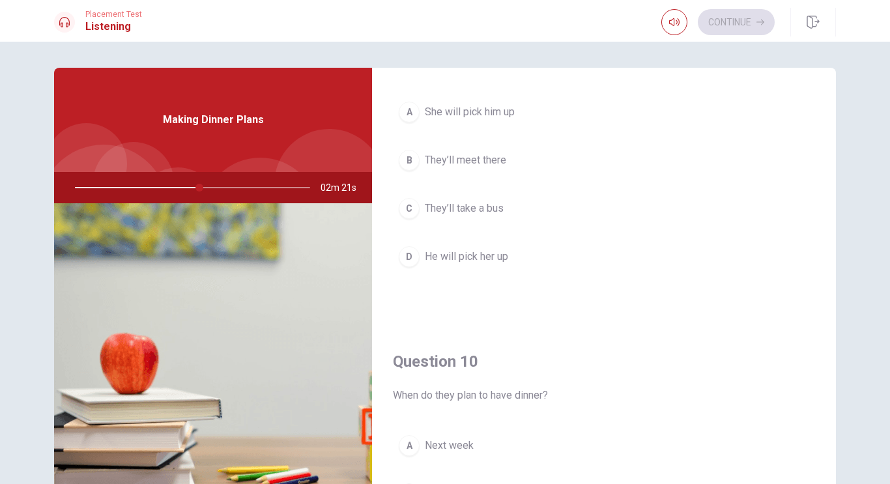
scroll to position [1078, 0]
click at [461, 164] on span "They’ll meet there" at bounding box center [465, 160] width 81 height 16
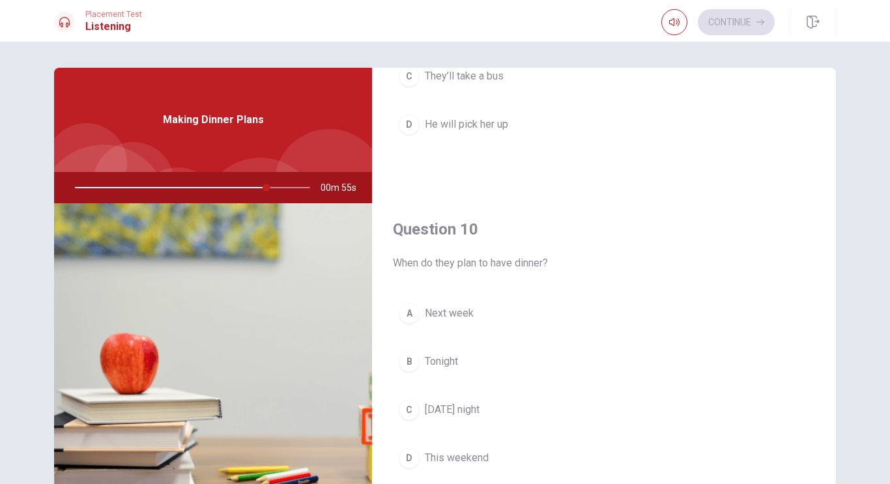
scroll to position [1215, 0]
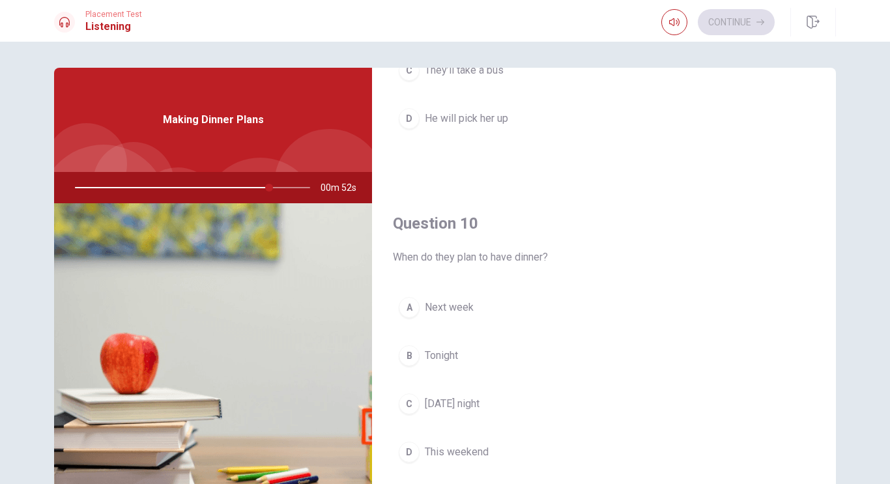
click at [523, 456] on button "D This weekend" at bounding box center [604, 452] width 422 height 33
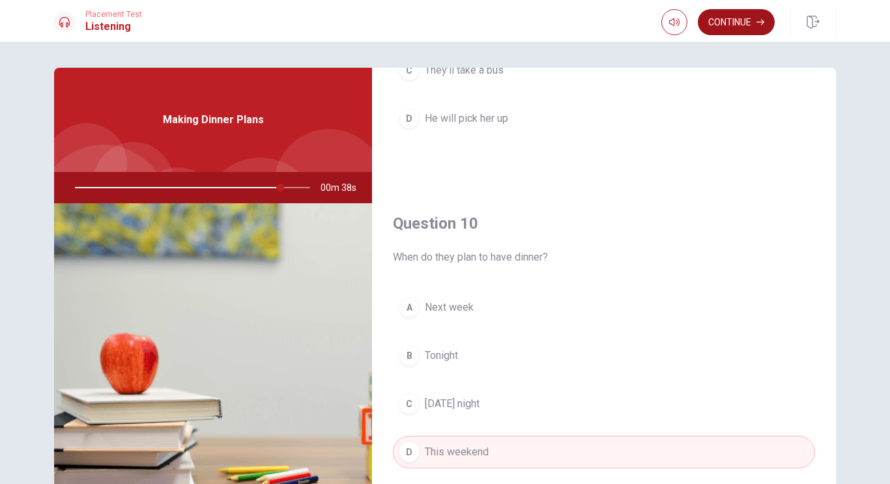
click at [724, 21] on button "Continue" at bounding box center [736, 22] width 77 height 26
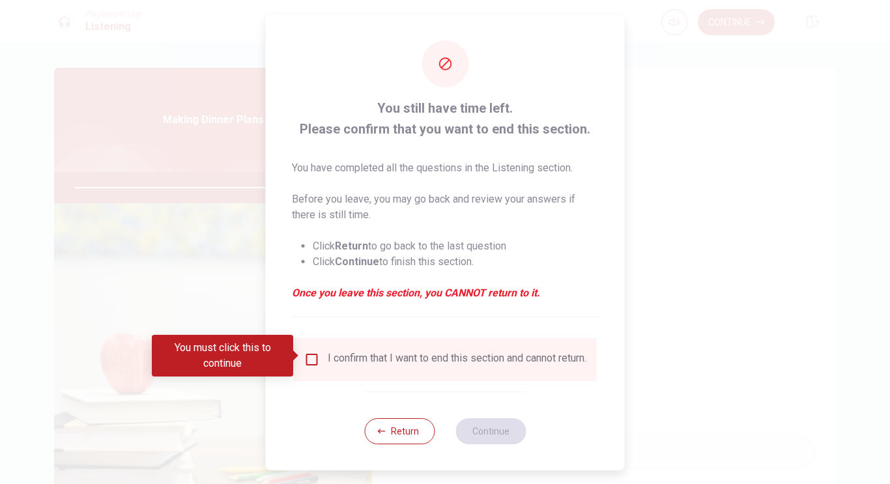
click at [308, 356] on input "You must click this to continue" at bounding box center [312, 360] width 16 height 16
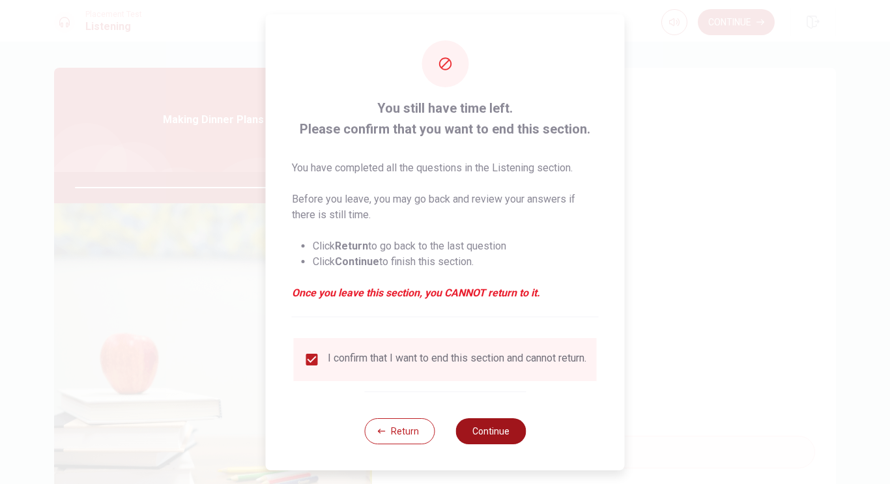
click at [476, 437] on button "Continue" at bounding box center [491, 431] width 70 height 26
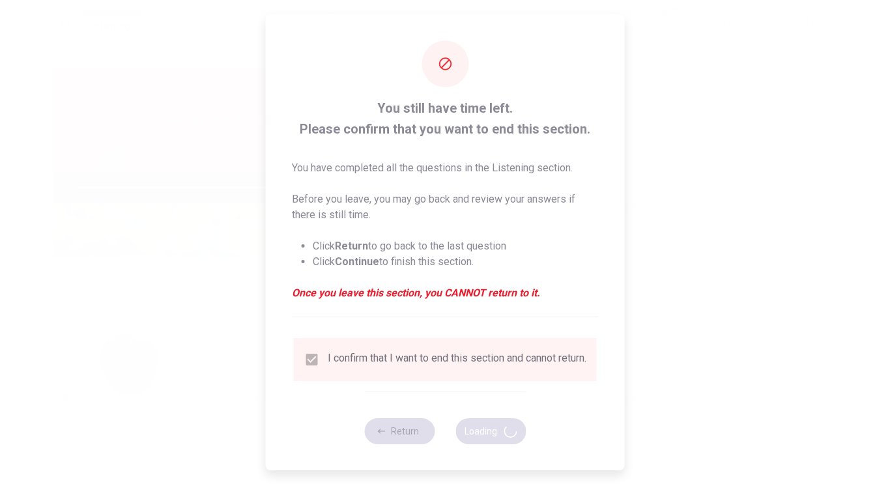
type input "91"
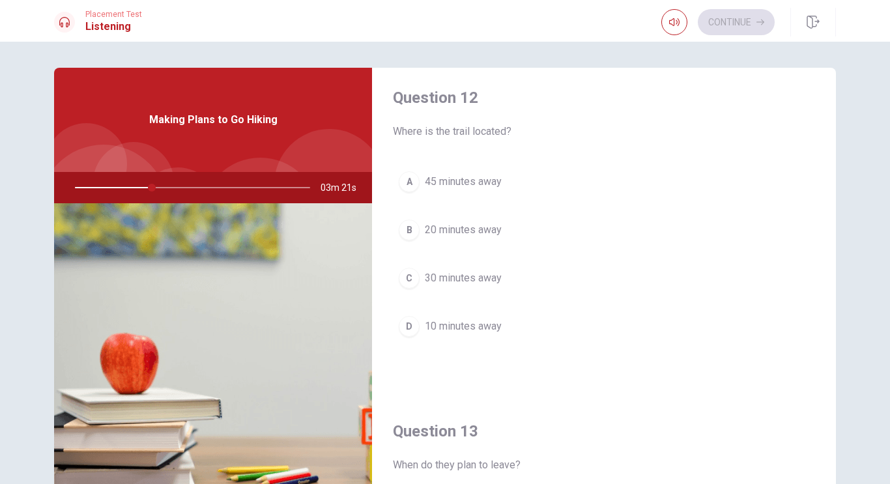
scroll to position [352, 0]
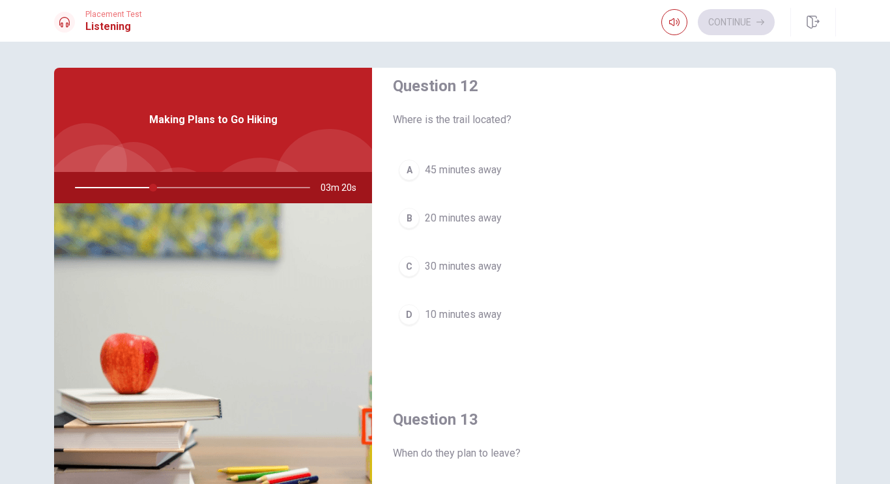
click at [420, 261] on button "C 30 minutes away" at bounding box center [604, 266] width 422 height 33
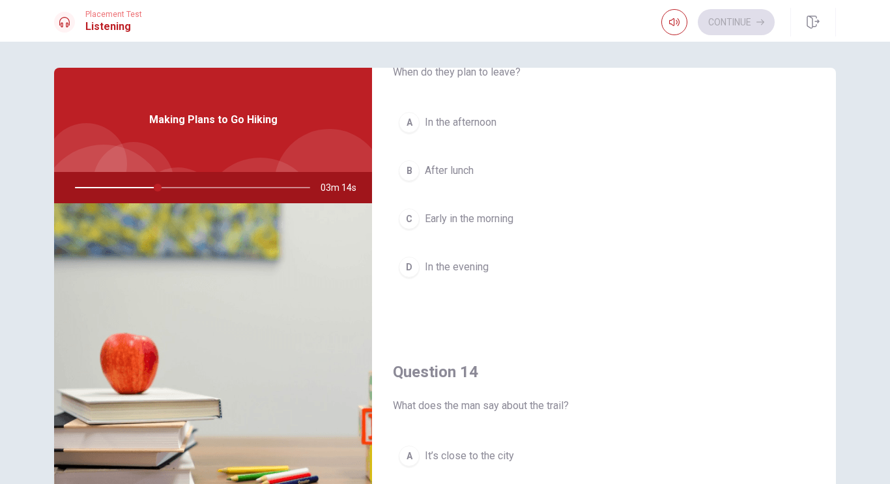
scroll to position [728, 0]
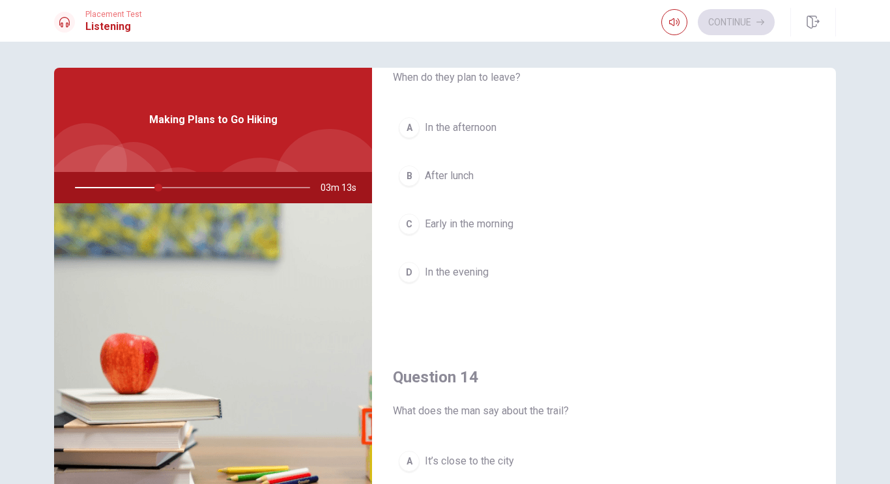
click at [432, 223] on span "Early in the morning" at bounding box center [469, 224] width 89 height 16
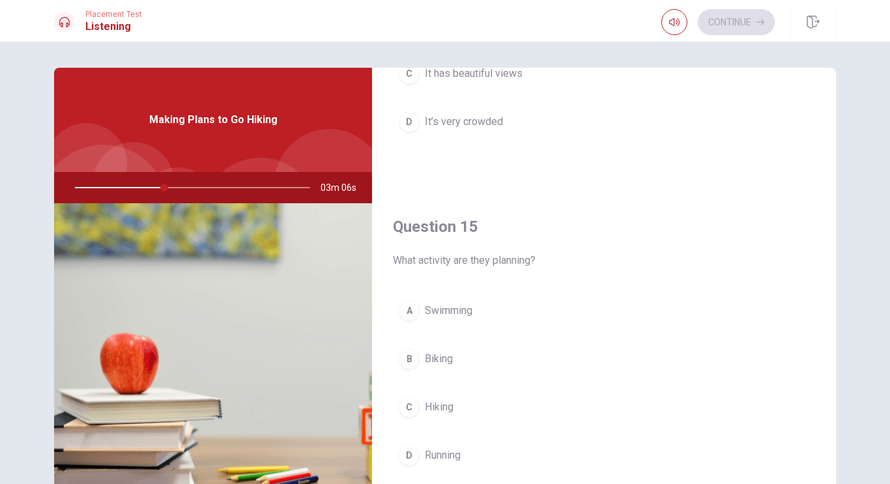
scroll to position [1215, 0]
click at [438, 403] on span "Hiking" at bounding box center [439, 404] width 29 height 16
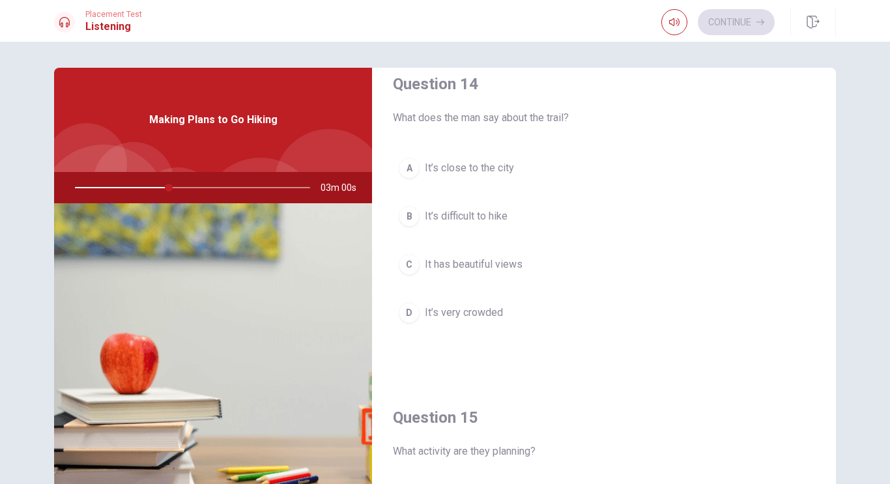
scroll to position [1019, 0]
click at [432, 271] on span "It has beautiful views" at bounding box center [474, 267] width 98 height 16
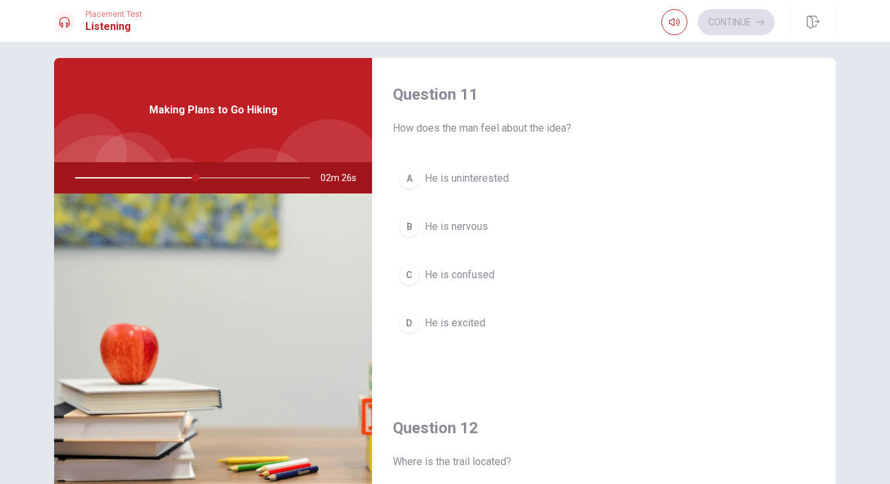
scroll to position [0, 0]
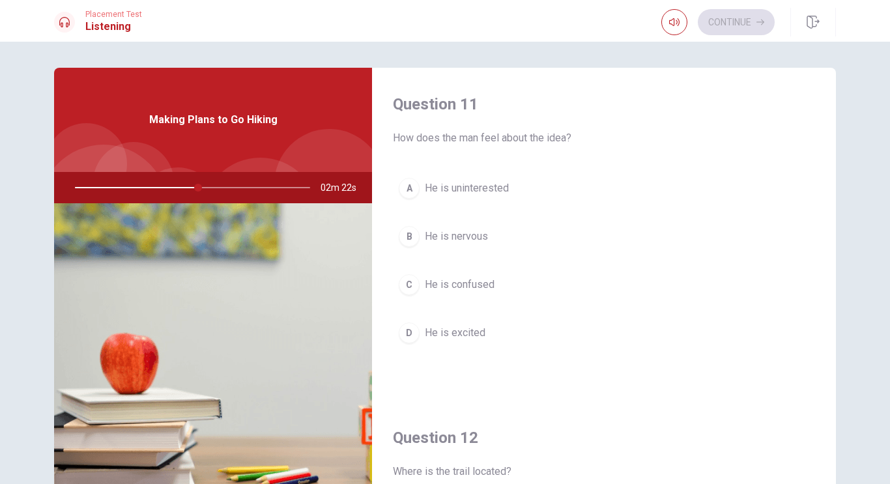
click at [444, 332] on span "He is excited" at bounding box center [455, 333] width 61 height 16
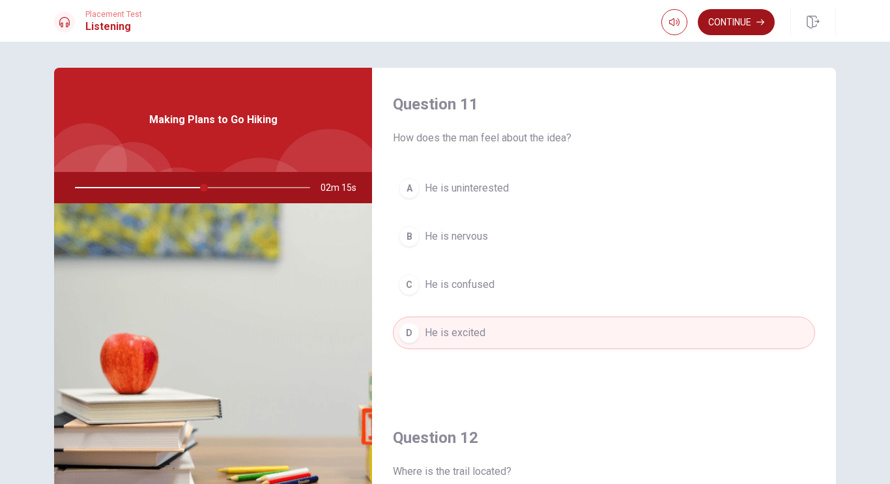
click at [727, 25] on button "Continue" at bounding box center [736, 22] width 77 height 26
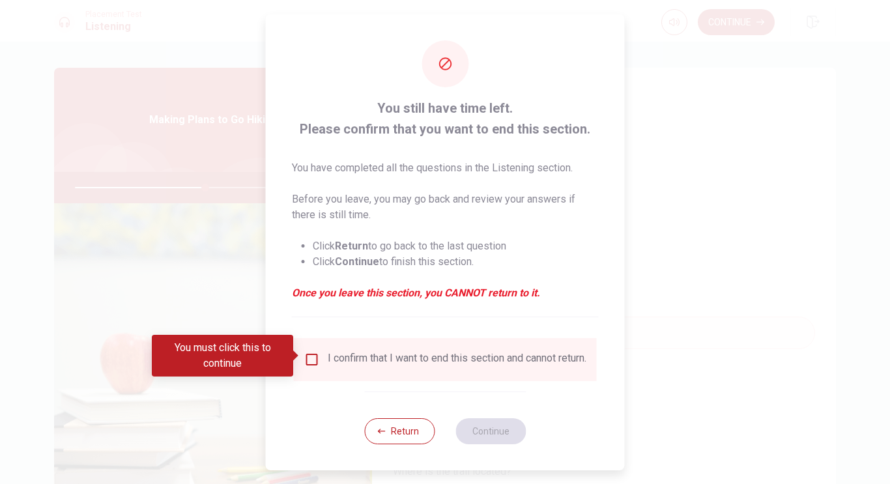
click at [314, 356] on input "You must click this to continue" at bounding box center [312, 360] width 16 height 16
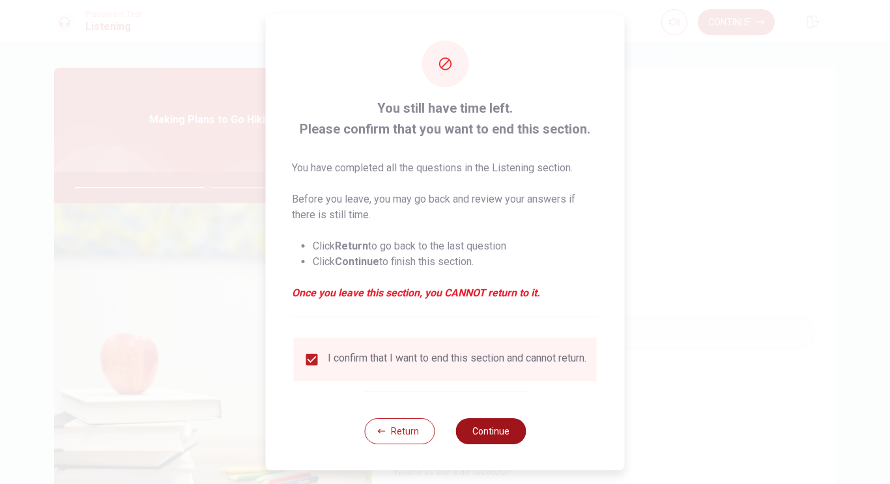
click at [489, 444] on button "Continue" at bounding box center [491, 431] width 70 height 26
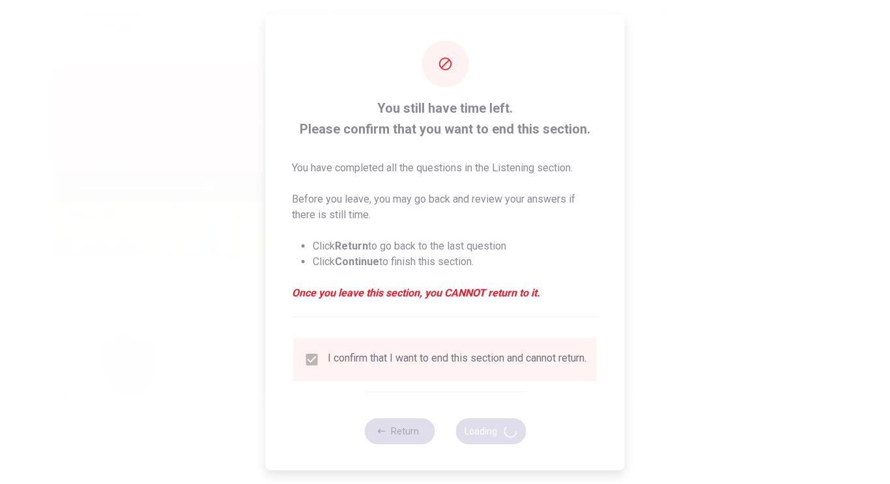
type input "57"
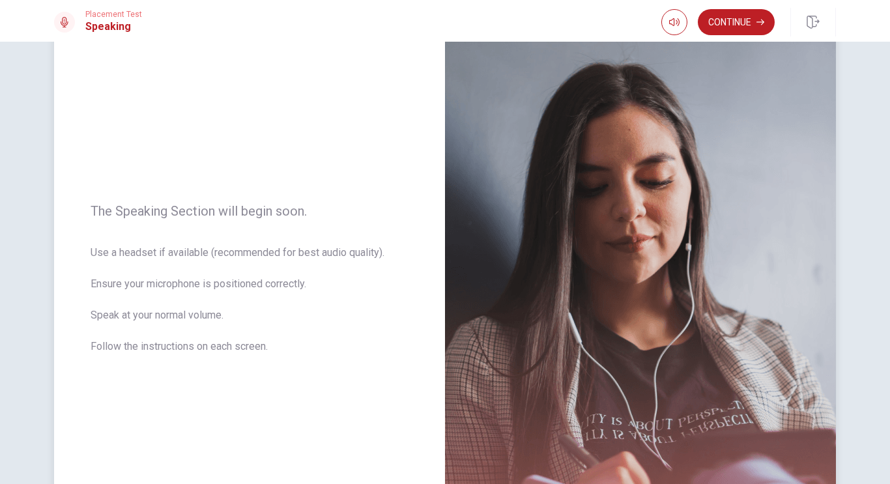
scroll to position [66, 0]
click at [734, 23] on button "Continue" at bounding box center [736, 22] width 77 height 26
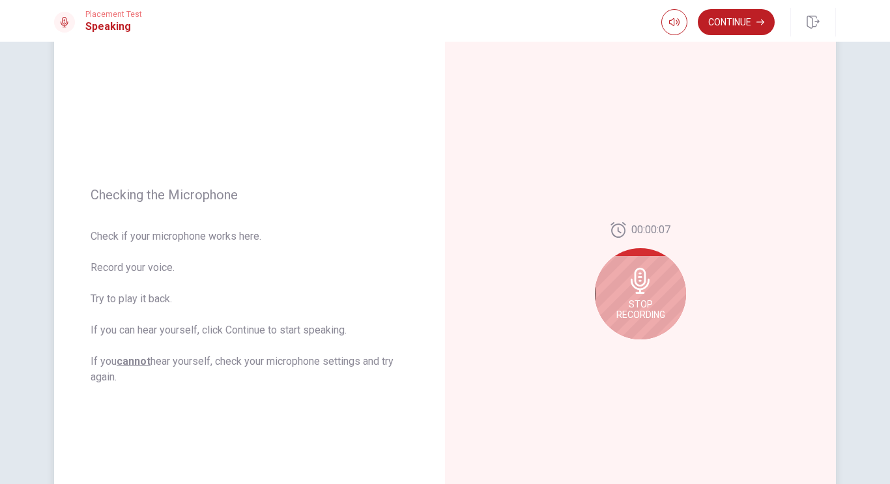
click at [640, 279] on icon at bounding box center [641, 281] width 26 height 26
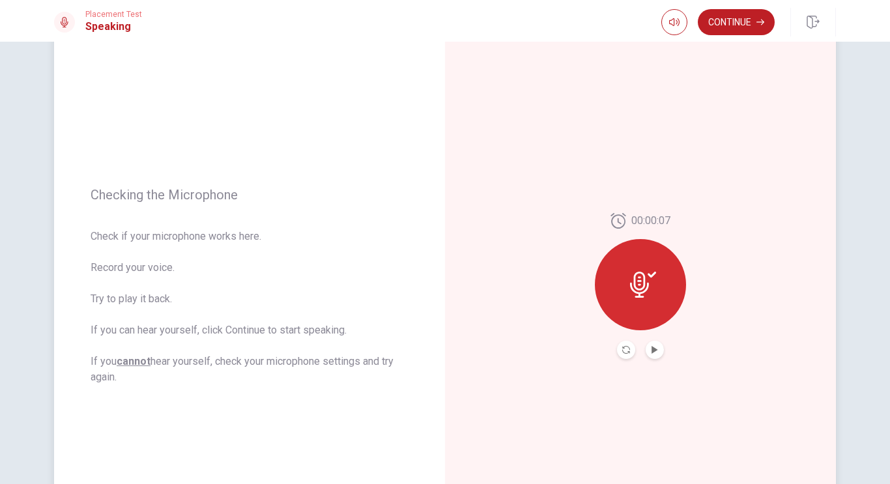
click at [640, 279] on icon at bounding box center [643, 285] width 26 height 26
click at [622, 351] on icon "Record Again" at bounding box center [626, 350] width 8 height 8
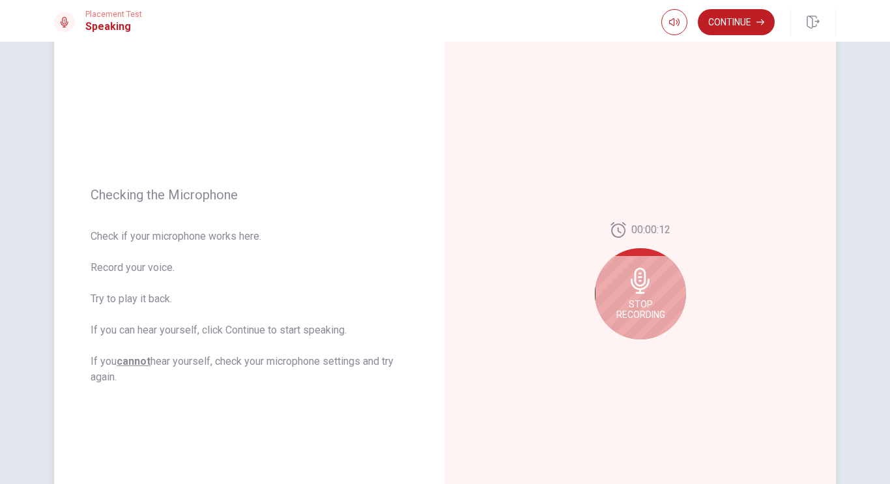
click at [647, 293] on icon at bounding box center [641, 281] width 26 height 26
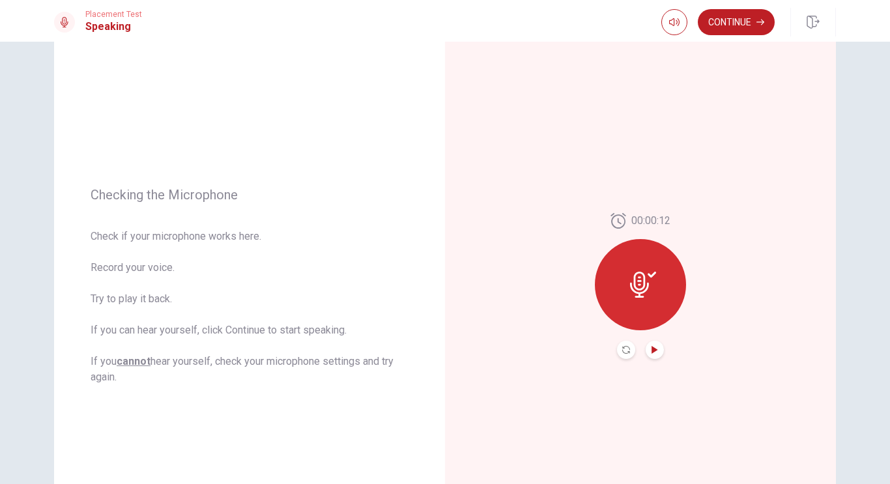
click at [656, 352] on icon "Play Audio" at bounding box center [655, 350] width 8 height 8
click at [624, 353] on icon "Record Again" at bounding box center [626, 350] width 8 height 8
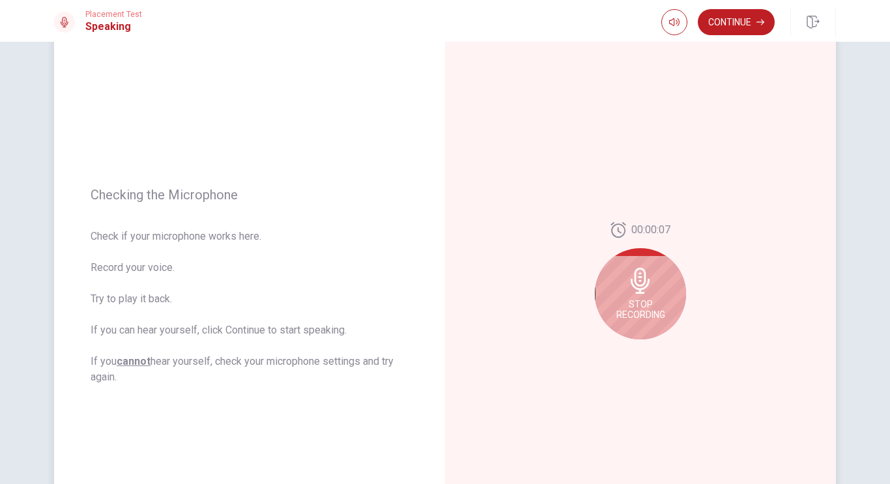
click at [663, 315] on span "Stop Recording" at bounding box center [640, 309] width 49 height 21
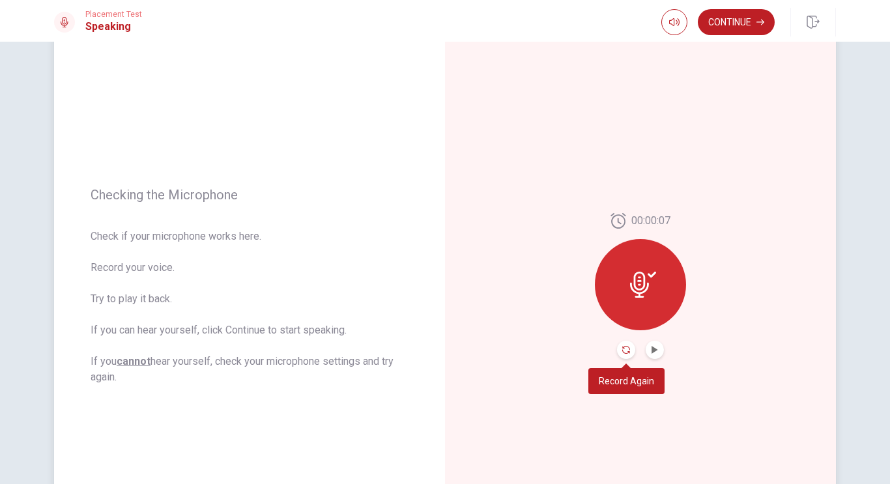
click at [629, 347] on icon "Record Again" at bounding box center [626, 350] width 8 height 8
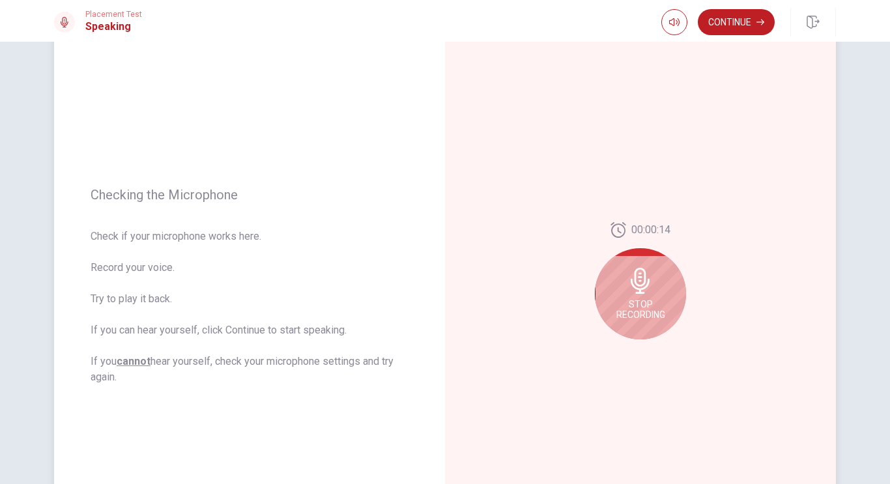
click at [622, 319] on span "Stop Recording" at bounding box center [640, 309] width 49 height 21
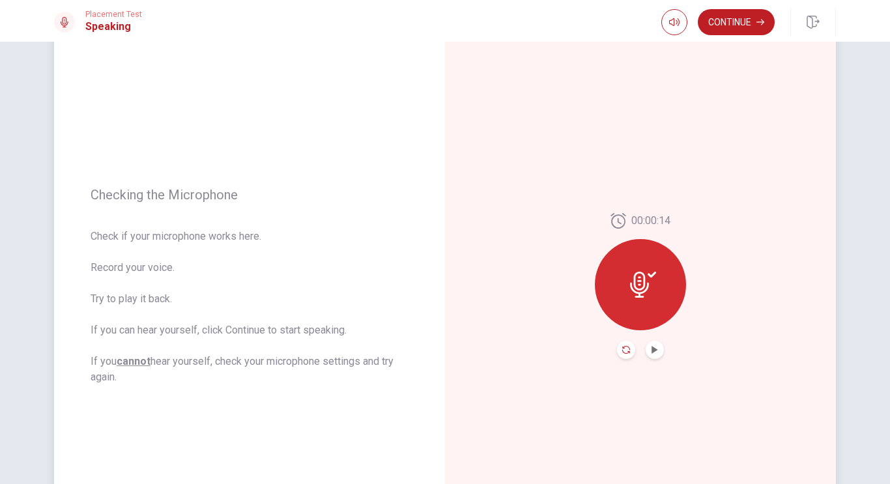
click at [626, 353] on icon "Record Again" at bounding box center [626, 350] width 8 height 8
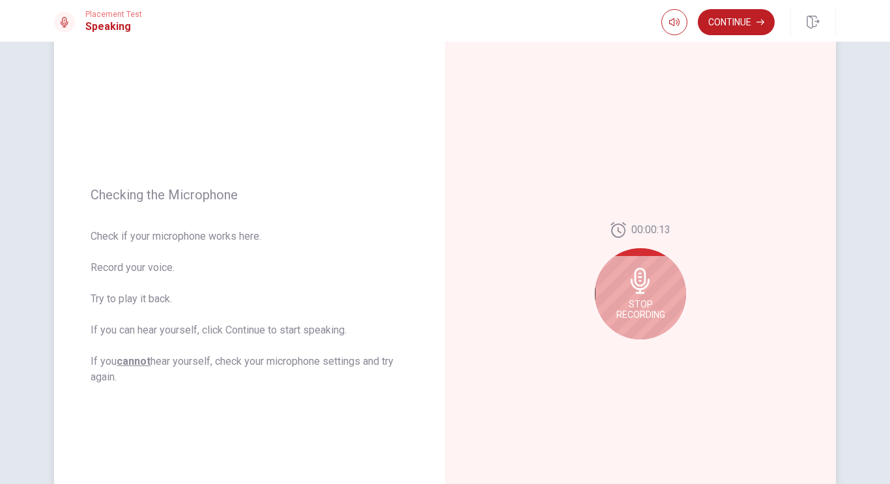
click at [628, 302] on span "Stop Recording" at bounding box center [640, 309] width 49 height 21
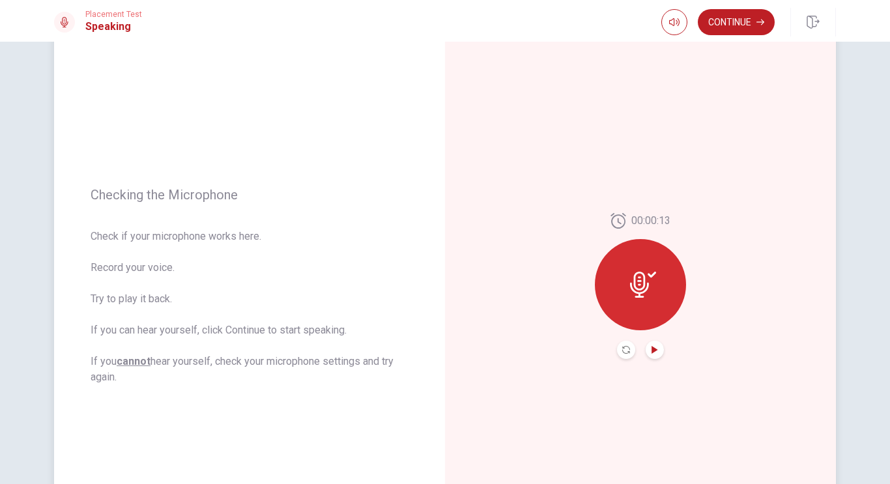
click at [654, 351] on icon "Play Audio" at bounding box center [655, 350] width 6 height 8
click at [627, 351] on icon "Record Again" at bounding box center [626, 350] width 8 height 8
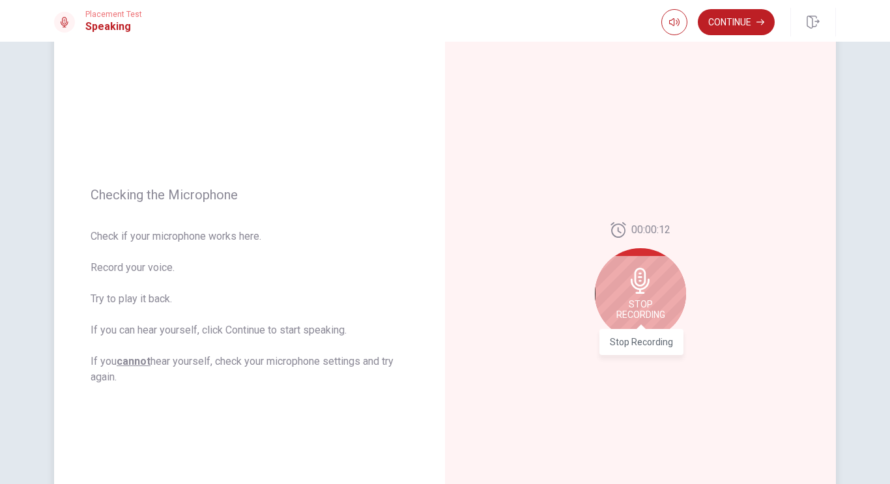
click at [637, 301] on span "Stop Recording" at bounding box center [640, 309] width 49 height 21
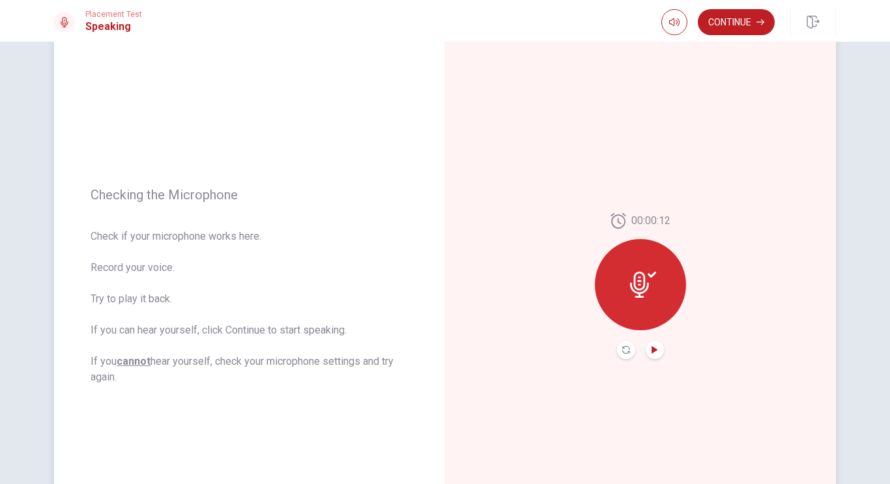
click at [658, 351] on icon "Play Audio" at bounding box center [655, 350] width 8 height 8
click at [627, 351] on icon "Record Again" at bounding box center [626, 350] width 8 height 8
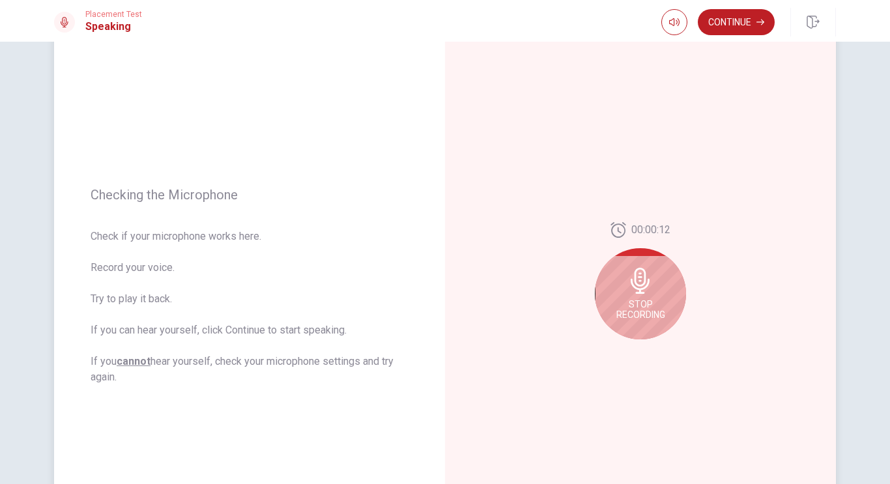
click at [640, 325] on div "Stop Recording" at bounding box center [640, 293] width 91 height 91
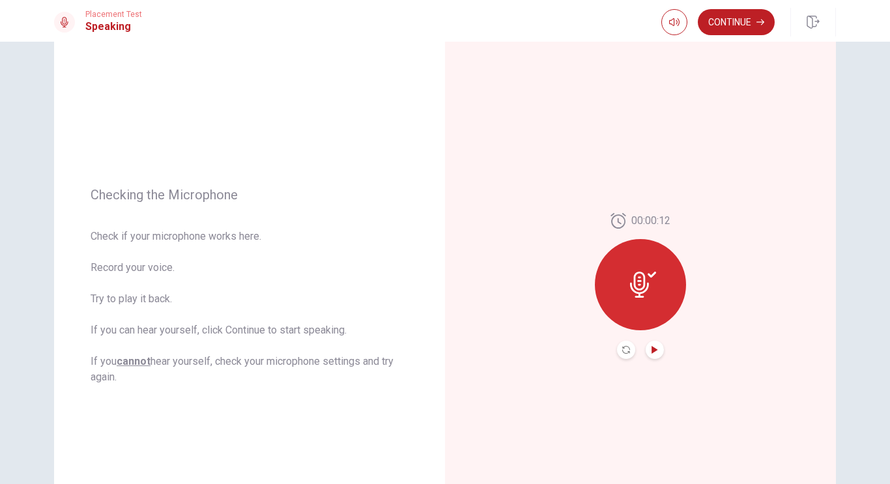
click at [653, 351] on icon "Play Audio" at bounding box center [655, 350] width 6 height 8
click at [625, 353] on icon "Record Again" at bounding box center [626, 350] width 8 height 8
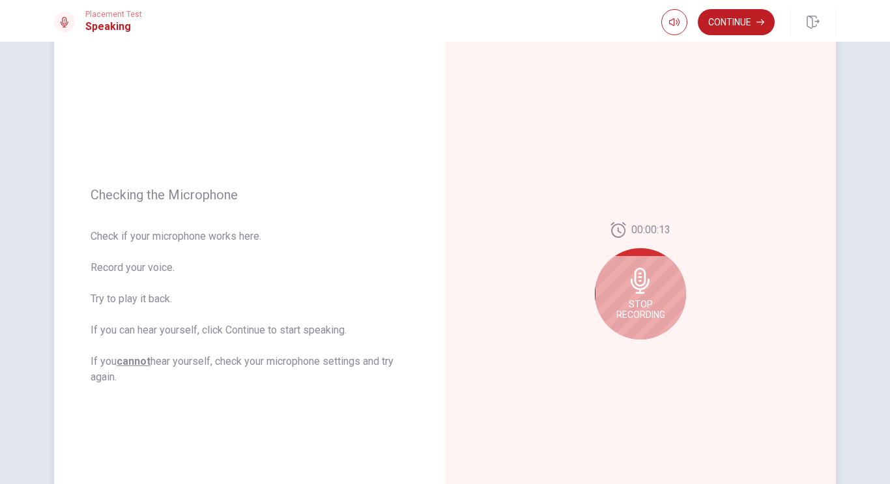
click at [633, 265] on div "Stop Recording" at bounding box center [640, 293] width 91 height 91
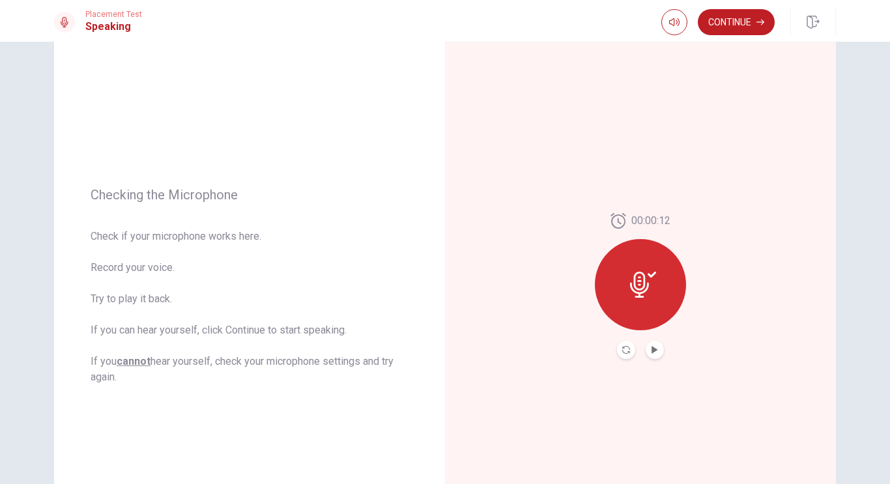
click at [650, 353] on button "Play Audio" at bounding box center [655, 350] width 18 height 18
click at [723, 23] on button "Continue" at bounding box center [736, 22] width 77 height 26
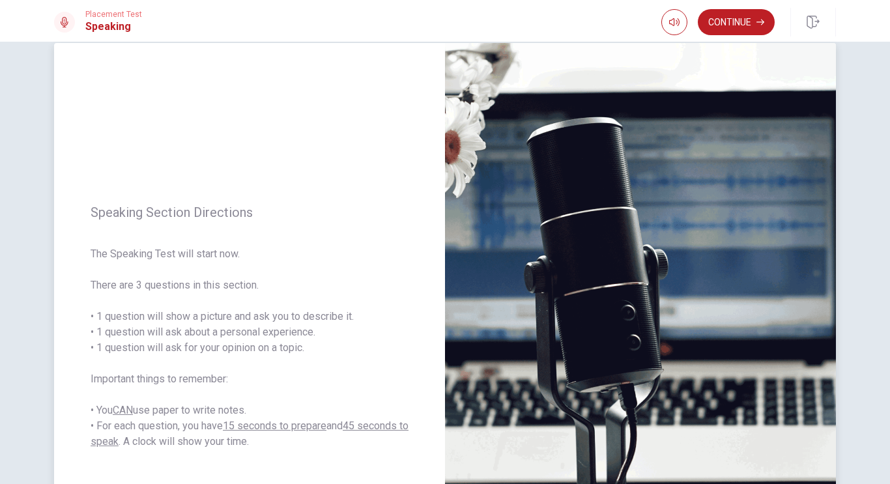
scroll to position [0, 0]
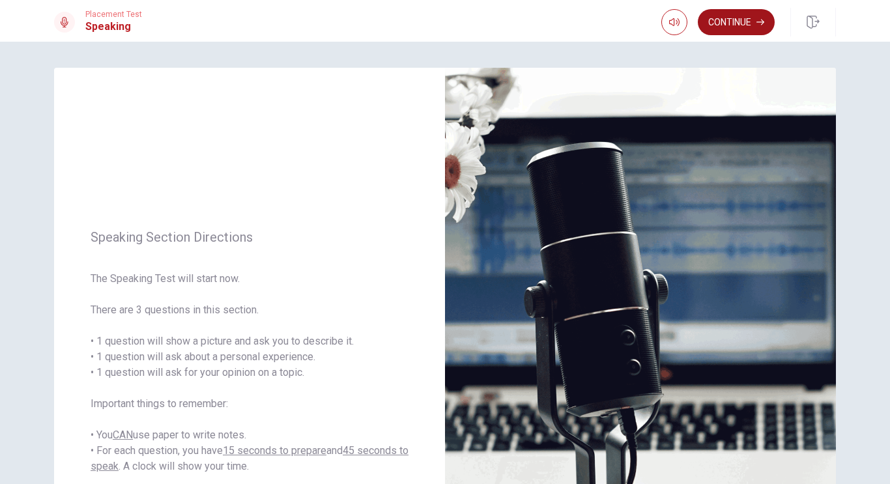
click at [730, 19] on button "Continue" at bounding box center [736, 22] width 77 height 26
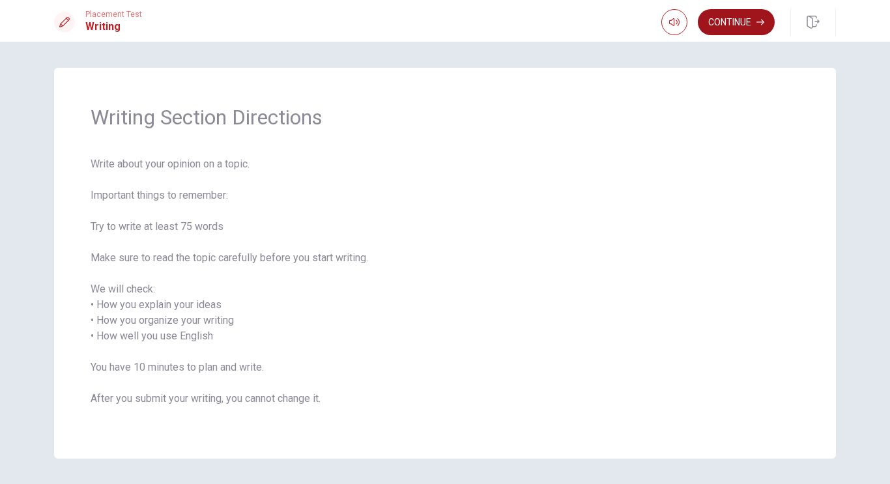
click at [726, 22] on button "Continue" at bounding box center [736, 22] width 77 height 26
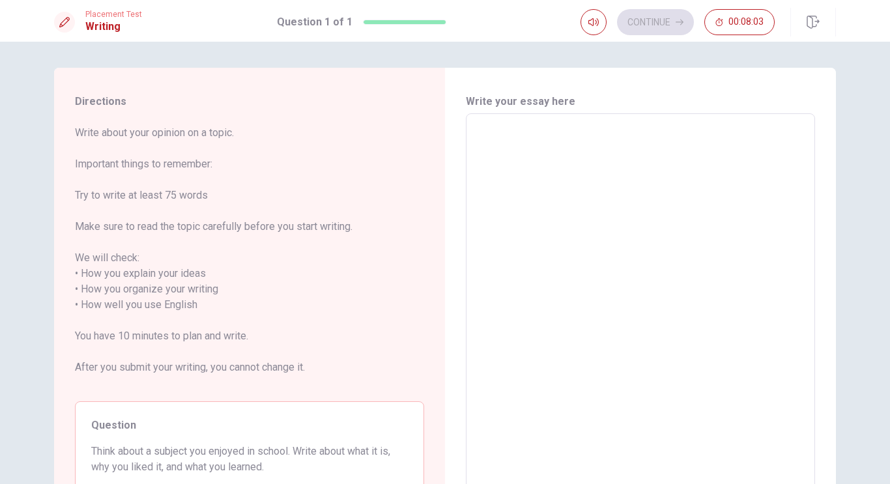
click at [535, 231] on textarea at bounding box center [640, 305] width 331 height 362
type textarea "O"
type textarea "x"
type textarea "On"
type textarea "x"
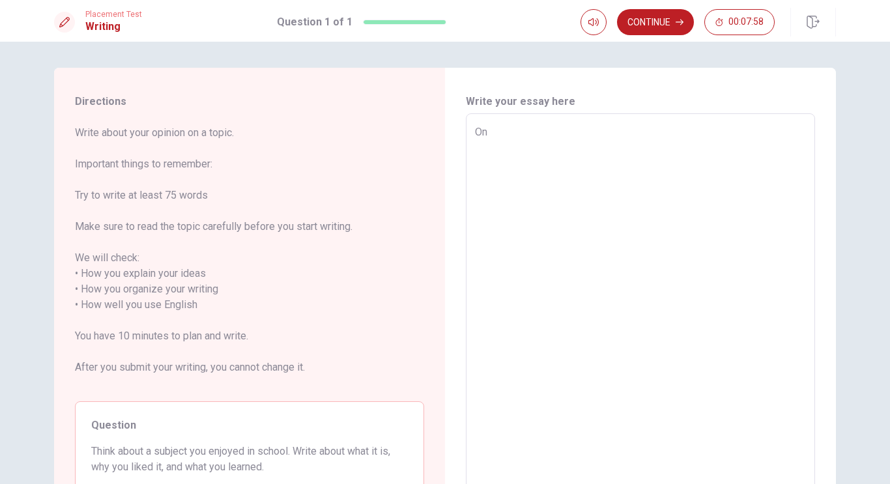
type textarea "One"
type textarea "x"
type textarea "One"
type textarea "x"
type textarea "One s"
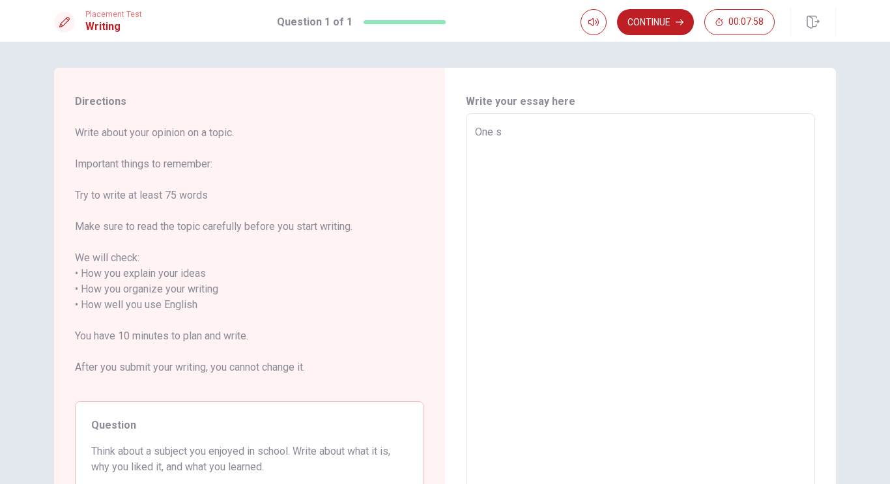
type textarea "x"
type textarea "One su"
type textarea "x"
type textarea "One sub"
type textarea "x"
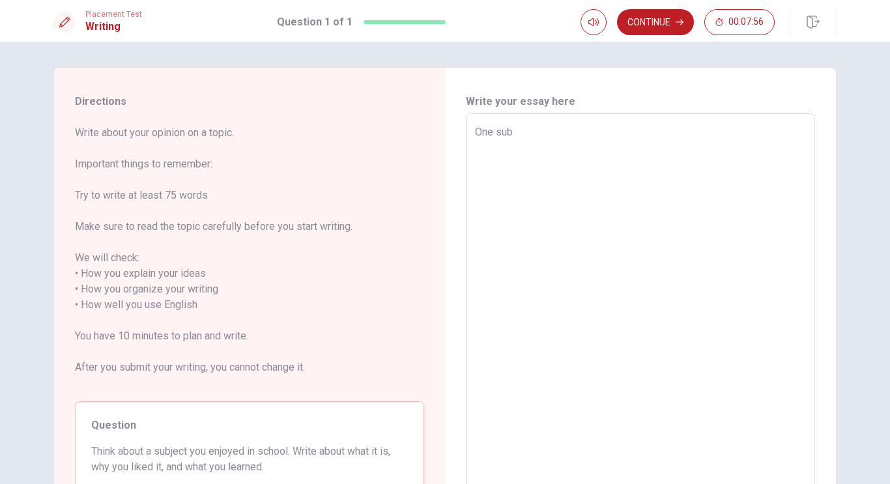
type textarea "One subj"
type textarea "x"
type textarea "One subje"
type textarea "x"
type textarea "One subjec"
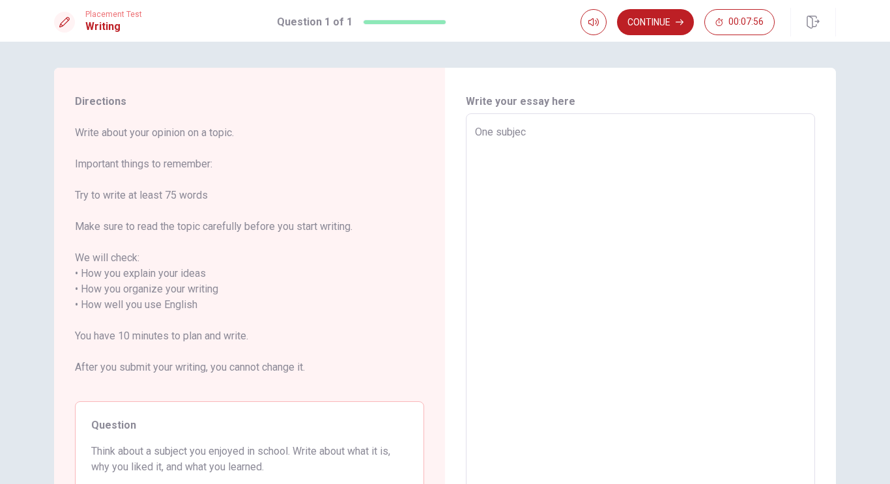
type textarea "x"
type textarea "One subject"
type textarea "x"
type textarea "One subject"
type textarea "x"
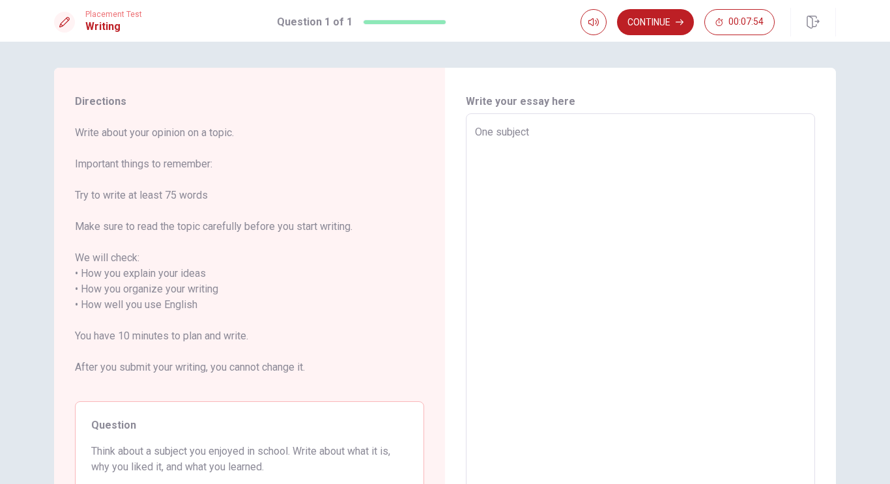
type textarea "One subject I"
type textarea "x"
type textarea "One subject I"
type textarea "x"
type textarea "One subject I r"
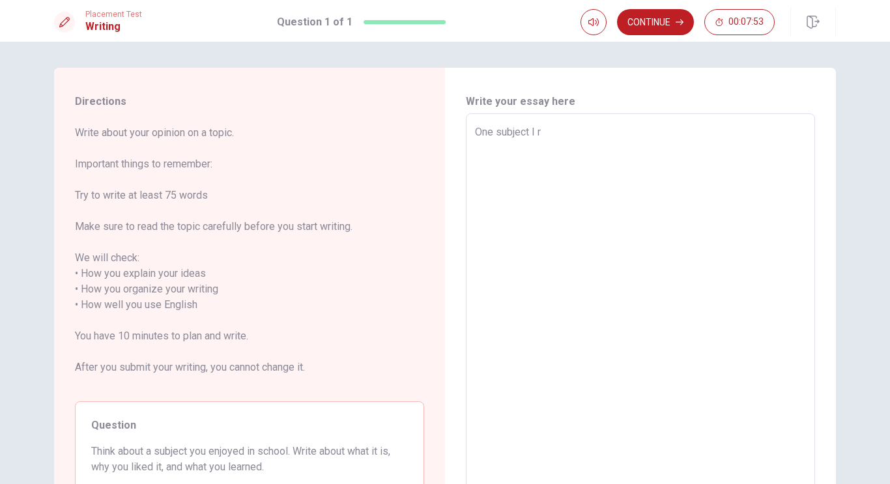
type textarea "x"
type textarea "One subject I re"
type textarea "x"
type textarea "One subject I rea"
type textarea "x"
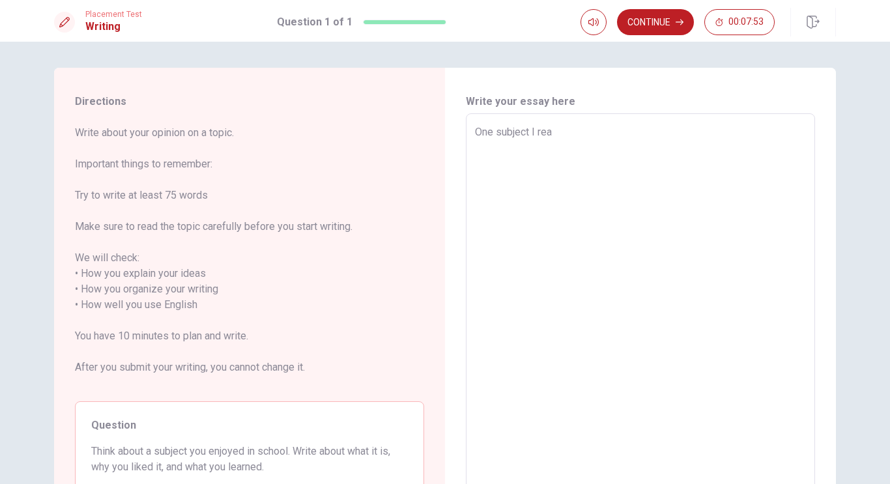
type textarea "One subject I real"
type textarea "x"
type textarea "One subject I reall"
type textarea "x"
type textarea "One subject I really"
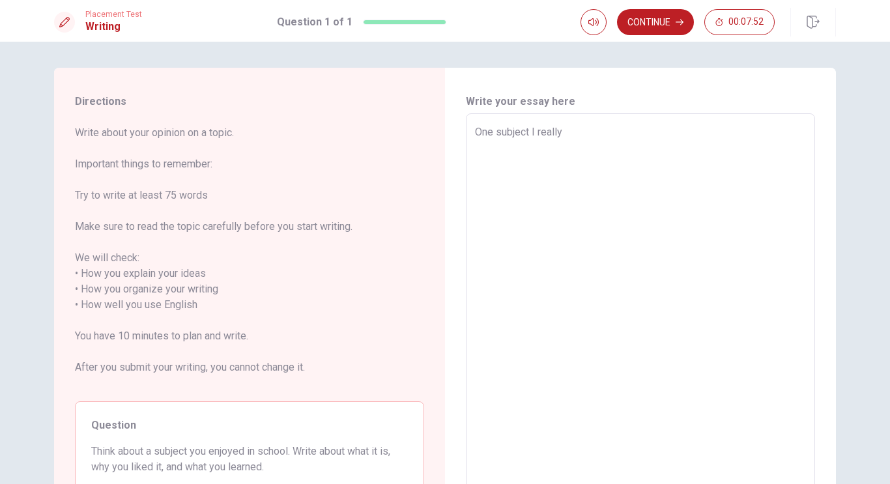
type textarea "x"
type textarea "One subject I really"
type textarea "x"
type textarea "One subject I really e"
type textarea "x"
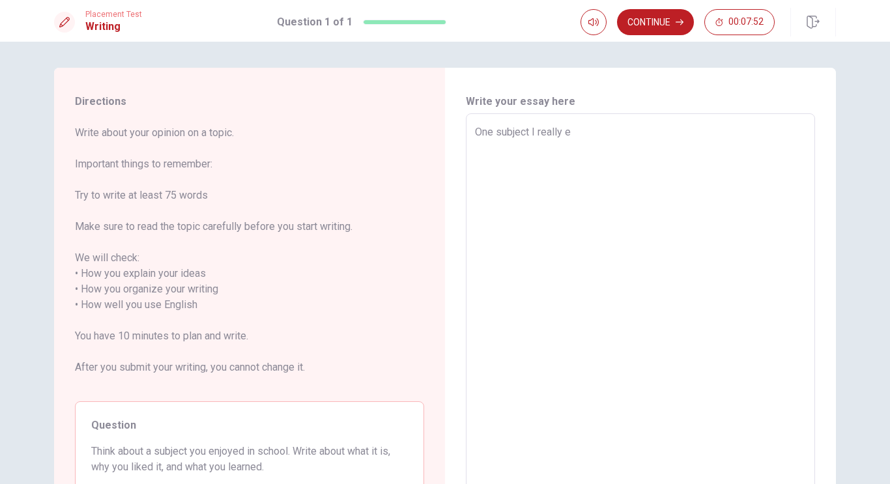
type textarea "One subject I really en"
type textarea "x"
type textarea "One subject I really enj"
type textarea "x"
type textarea "One subject I really enjo"
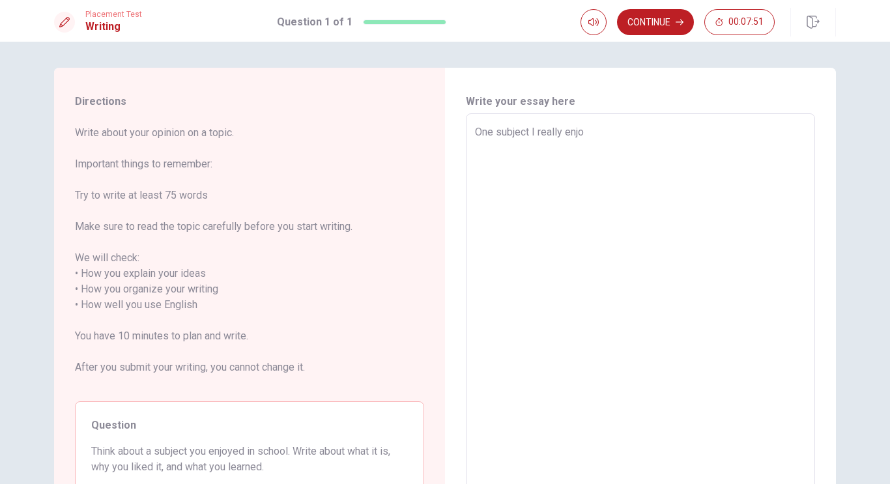
type textarea "x"
type textarea "One subject I really enjoy"
type textarea "x"
type textarea "One subject I really enjoye"
type textarea "x"
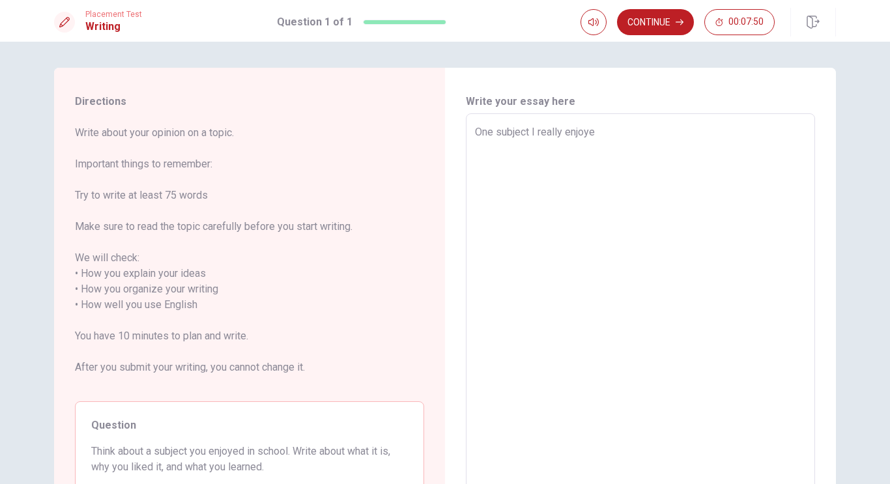
type textarea "One subject I really enjoyed"
type textarea "x"
type textarea "One subject I really enjoyed"
type textarea "x"
type textarea "One subject I really enjoyed i"
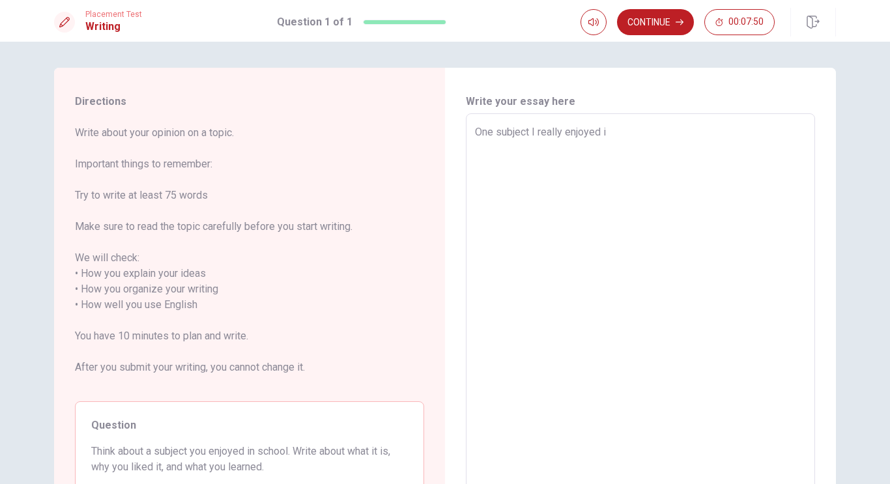
type textarea "x"
type textarea "One subject I really enjoyed in"
type textarea "x"
type textarea "One subject I really enjoyed in"
type textarea "x"
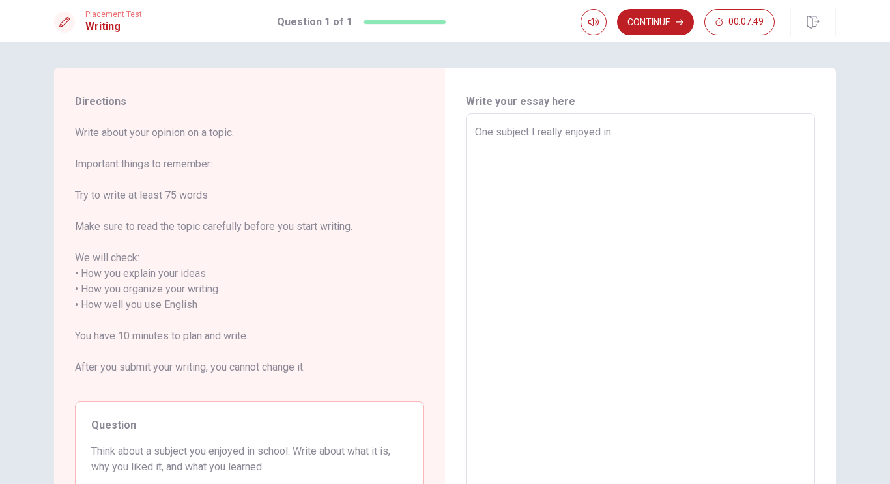
type textarea "One subject I really enjoyed in t"
type textarea "x"
type textarea "One subject I really enjoyed in th"
type textarea "x"
type textarea "One subject I really enjoyed in the"
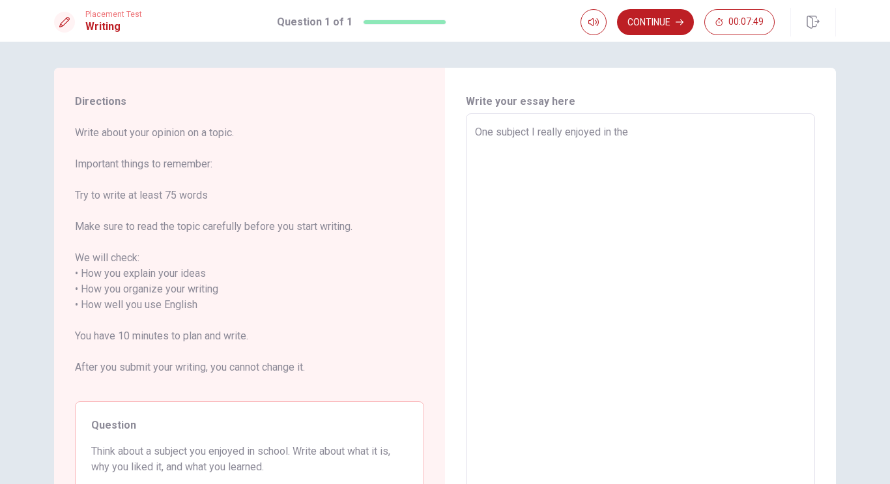
type textarea "x"
type textarea "One subject I really enjoyed in the"
type textarea "x"
type textarea "One subject I really enjoyed in the s"
type textarea "x"
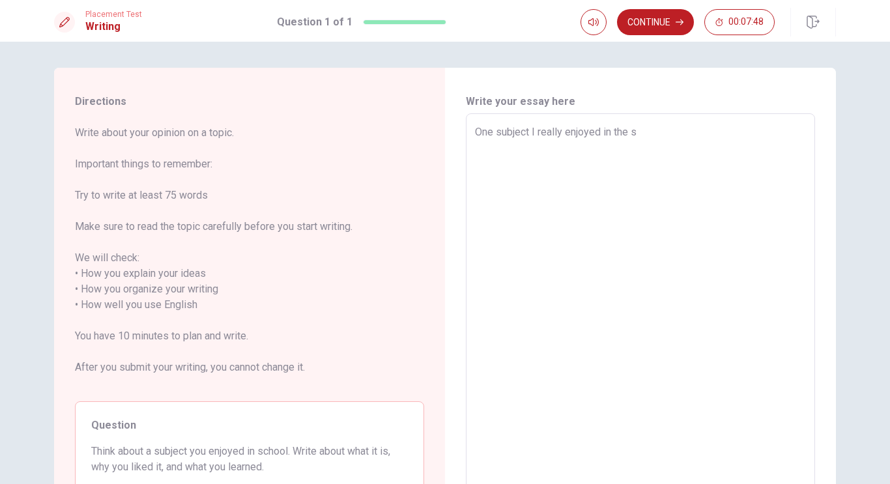
type textarea "One subject I really enjoyed in the sc"
type textarea "x"
type textarea "One subject I really enjoyed in the sch"
type textarea "x"
type textarea "One subject I really enjoyed in the scho"
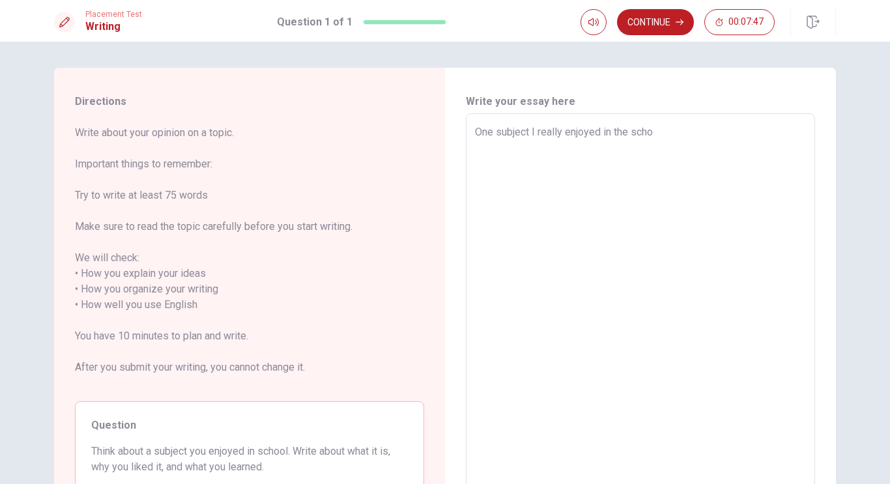
type textarea "x"
type textarea "One subject I really enjoyed in the schoo"
type textarea "x"
type textarea "One subject I really enjoyed in the school"
type textarea "x"
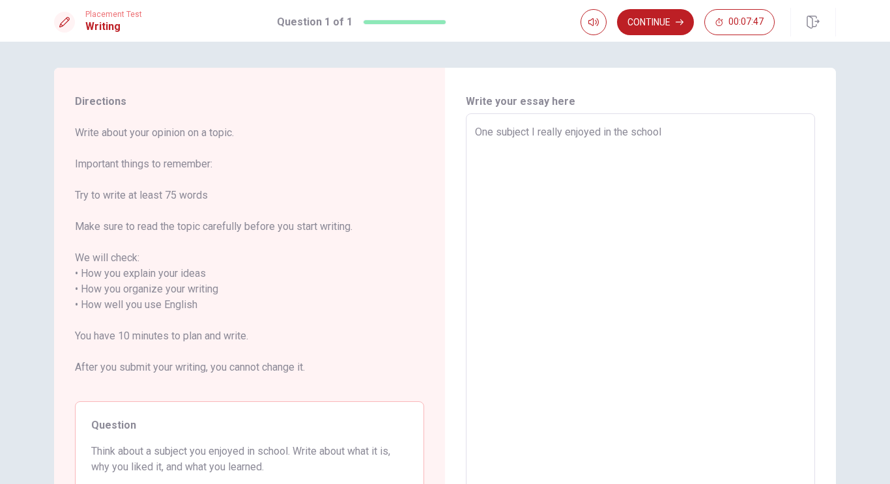
type textarea "One subject I really enjoyed in the school"
type textarea "x"
type textarea "One subject I really enjoyed in the school w"
type textarea "x"
type textarea "One subject I really enjoyed in the school wa"
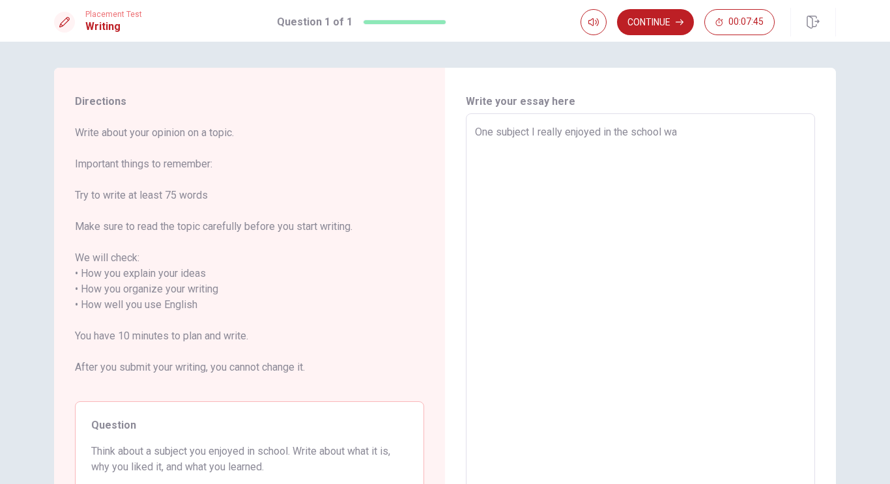
type textarea "x"
type textarea "One subject I really enjoyed in the school was"
type textarea "x"
type textarea "One subject I really enjoyed in the school was"
type textarea "x"
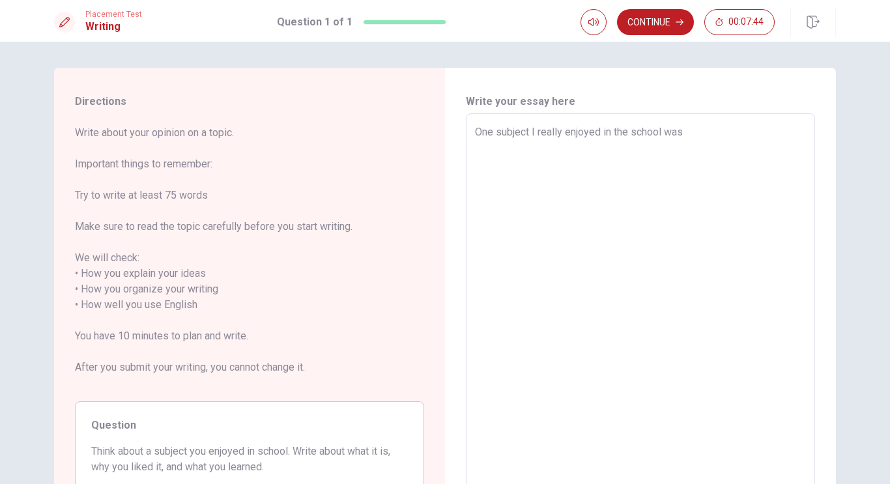
type textarea "One subject I really enjoyed in the school was S"
type textarea "x"
type textarea "One subject I really enjoyed in the school was Sc"
type textarea "x"
type textarea "One subject I really enjoyed in the school was Sci"
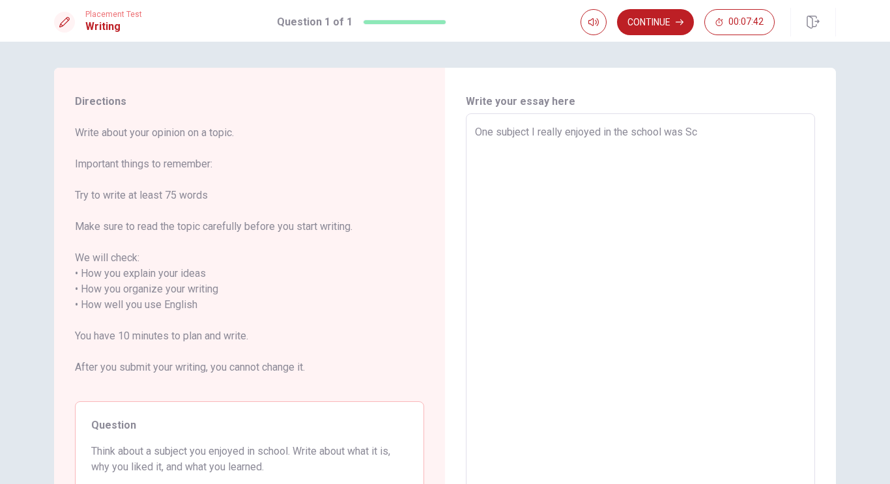
type textarea "x"
type textarea "One subject I really enjoyed in the school was Scien"
type textarea "x"
type textarea "One subject I really enjoyed in the school was Scienc"
type textarea "x"
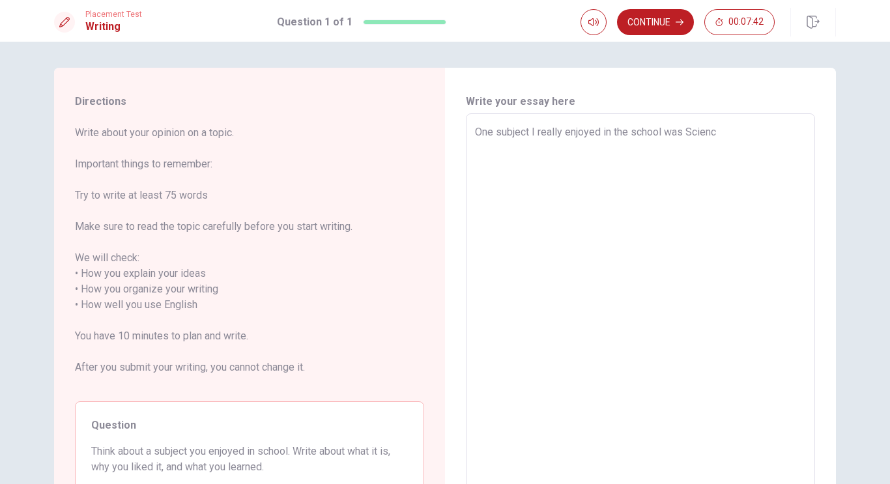
type textarea "One subject I really enjoyed in the school was Science"
type textarea "x"
type textarea "One subject I really enjoyed in the school was Science."
type textarea "x"
type textarea "One subject I really enjoyed in the school was Science."
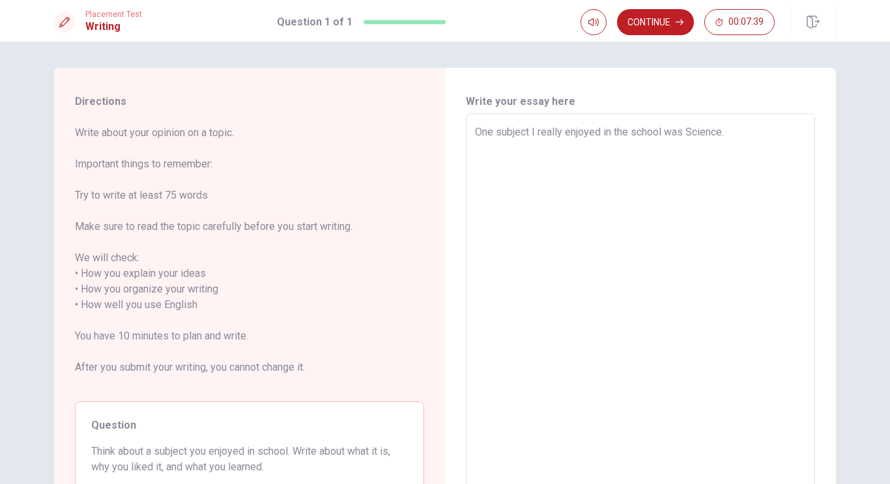
type textarea "x"
type textarea "One subject I really enjoyed in the school was Science. I"
type textarea "x"
type textarea "One subject I really enjoyed in the school was Science. I"
type textarea "x"
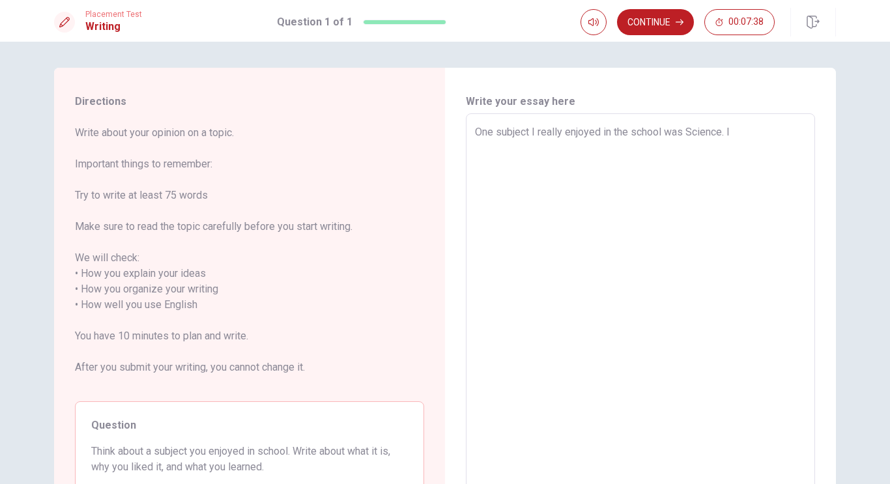
type textarea "One subject I really enjoyed in the school was Science. I l"
type textarea "x"
type textarea "One subject I really enjoyed in the school was Science. I li"
type textarea "x"
type textarea "One subject I really enjoyed in the school was Science. I lik"
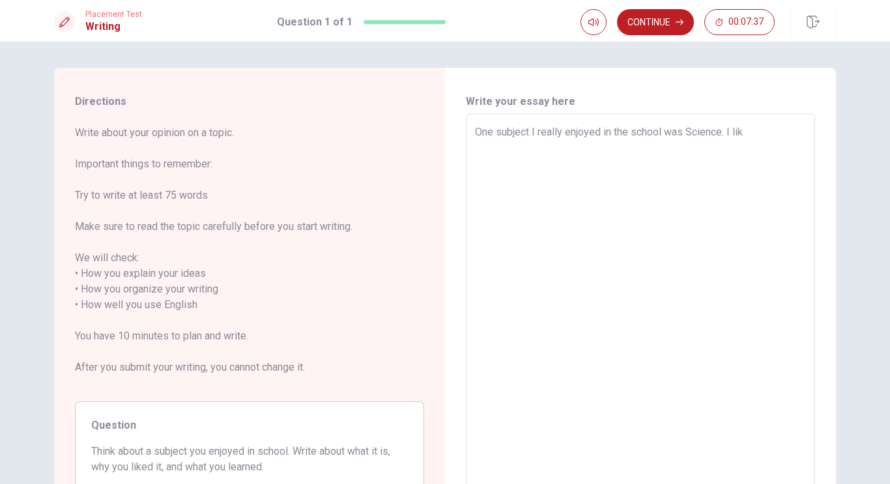
type textarea "x"
type textarea "One subject I really enjoyed in the school was Science. I like"
type textarea "x"
type textarea "One subject I really enjoyed in the school was Science. I like"
type textarea "x"
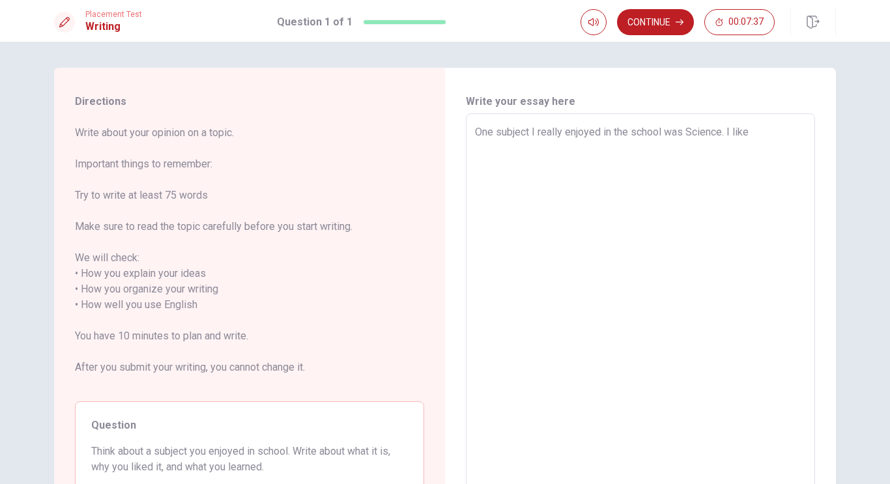
type textarea "One subject I really enjoyed in the school was Science. I like d"
type textarea "x"
type textarea "One subject I really enjoyed in the school was Science. I like di"
type textarea "x"
type textarea "One subject I really enjoyed in the school was Science. I like dit"
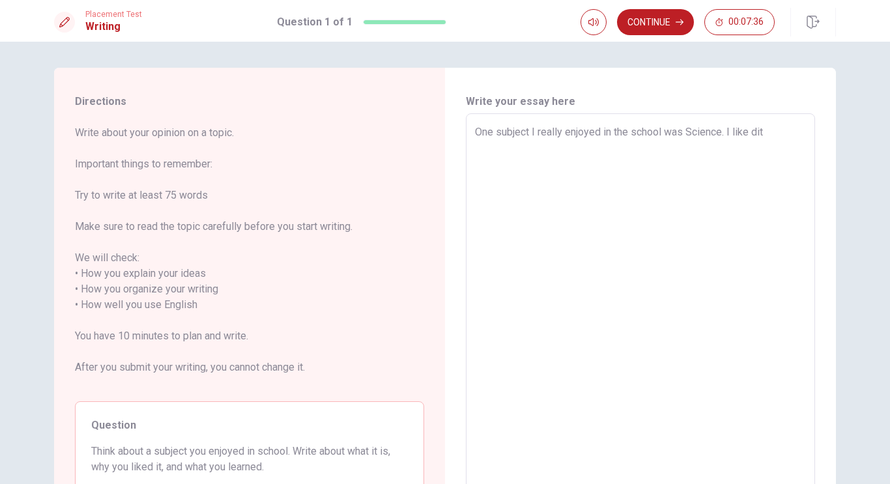
type textarea "x"
type textarea "One subject I really enjoyed in the school was Science. I like dit"
type textarea "x"
type textarea "One subject I really enjoyed in the school was Science. I like dit b"
type textarea "x"
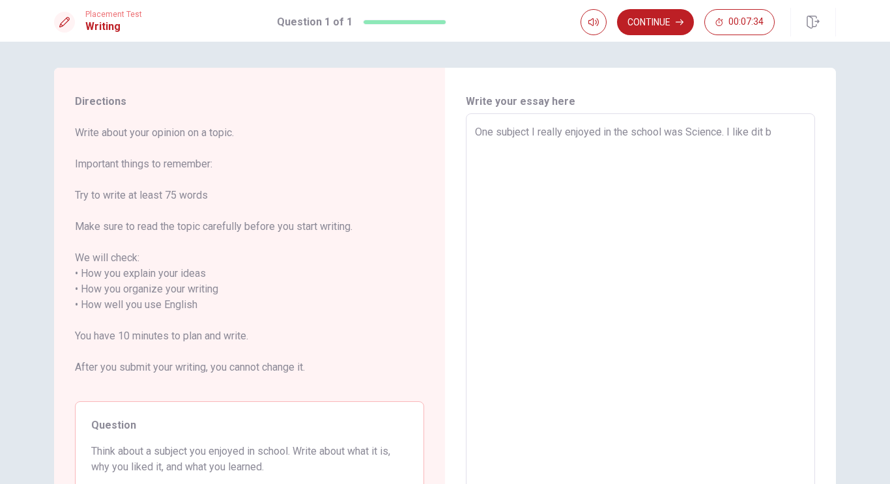
type textarea "One subject I really enjoyed in the school was Science. I like dit be"
type textarea "x"
type textarea "One subject I really enjoyed in the school was Science. I like dit bec"
type textarea "x"
type textarea "One subject I really enjoyed in the school was Science. I like dit beca"
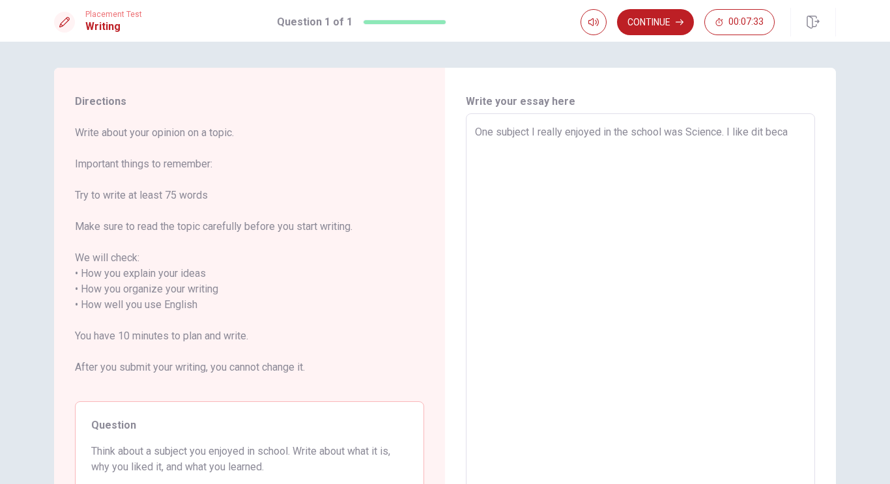
type textarea "x"
type textarea "One subject I really enjoyed in the school was Science. I like dit becau"
type textarea "x"
type textarea "One subject I really enjoyed in the school was Science. I like dit becaus"
type textarea "x"
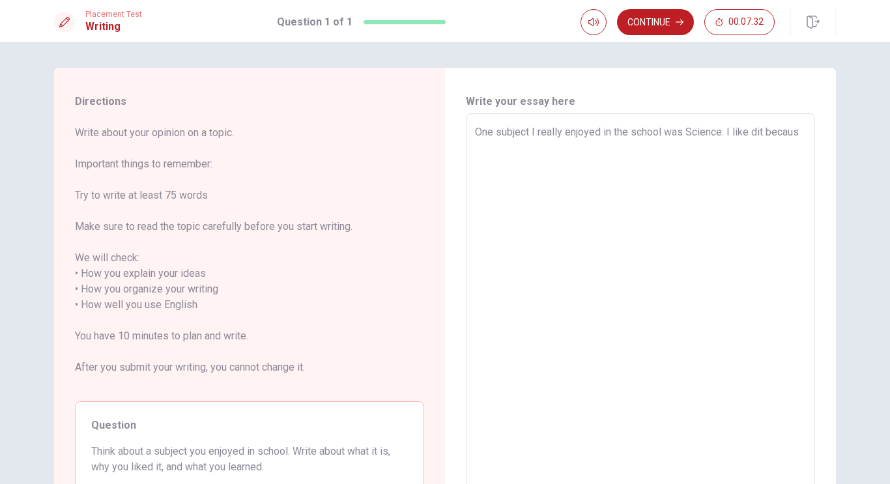
type textarea "One subject I really enjoyed in the school was Science. I like dit because"
type textarea "x"
type textarea "One subject I really enjoyed in the school was Science. I like dit because"
type textarea "x"
type textarea "One subject I really enjoyed in the school was Science. I like dit because"
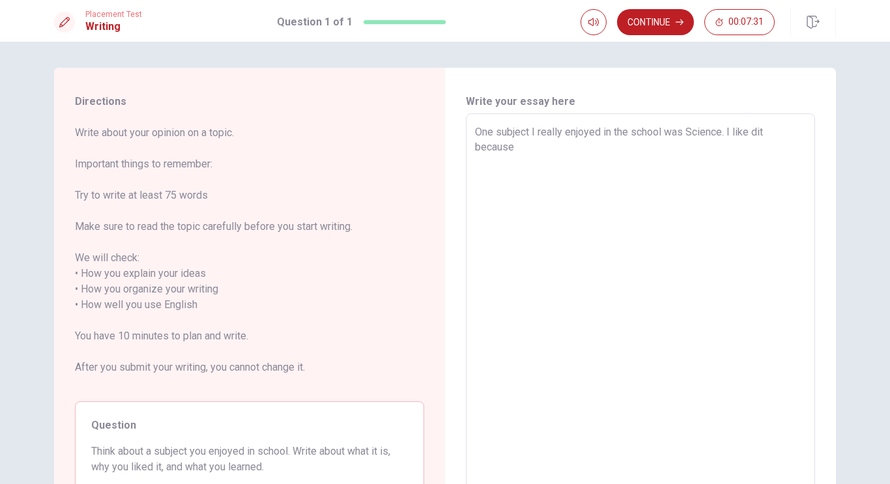
click at [216, 394] on div "Write about your opinion on a topic. Important things to remember: Try to write…" at bounding box center [249, 321] width 349 height 392
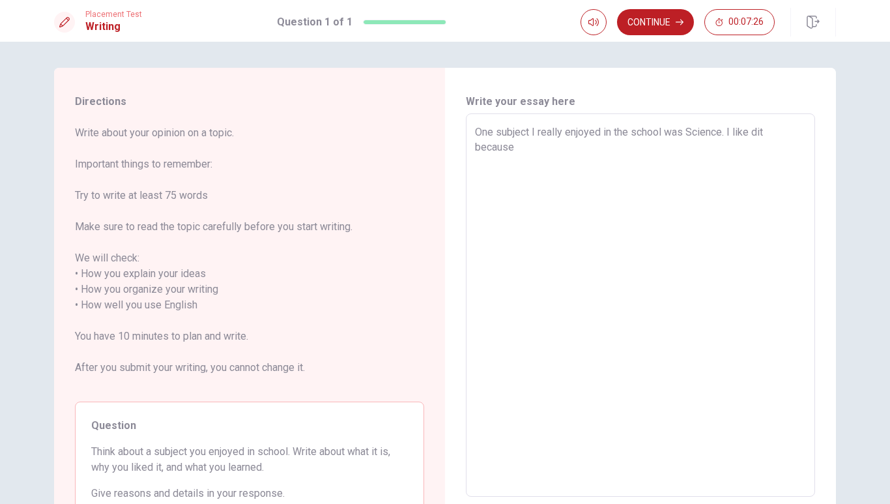
click at [770, 142] on textarea "One subject I really enjoyed in the school was Science. I like dit because" at bounding box center [640, 305] width 331 height 362
click at [771, 138] on textarea "One subject I really enjoyed in the school was Science. I like dit because" at bounding box center [640, 305] width 331 height 362
type textarea "x"
type textarea "One subject I really enjoyed in the school was Science. I like ditbecause"
type textarea "x"
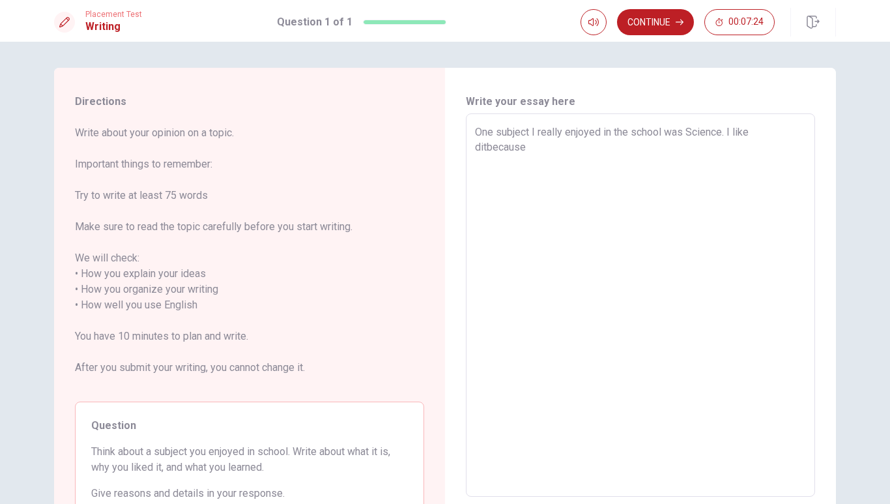
type textarea "One subject I really enjoyed in the school was Science. I like dbecause"
type textarea "x"
type textarea "One subject I really enjoyed in the school was Science. I like because"
type textarea "x"
type textarea "One subject I really enjoyed in the school was Science. I likebecause"
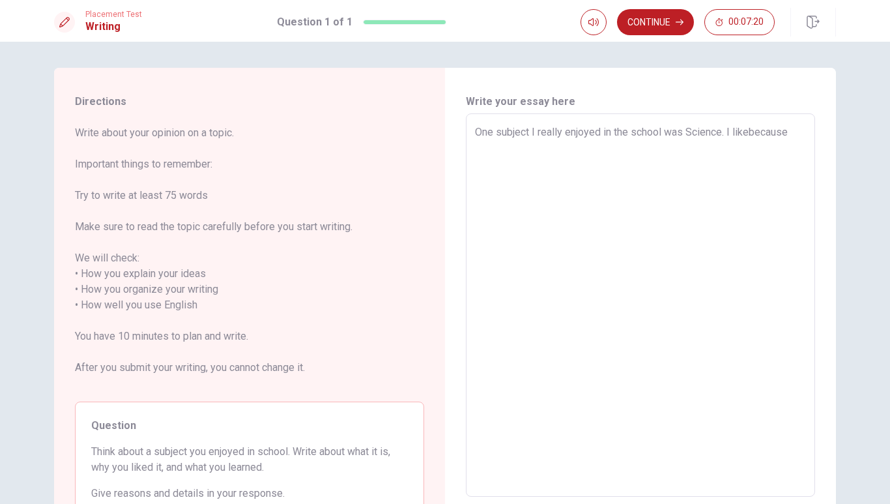
type textarea "x"
type textarea "One subject I really enjoyed in the school was Science. I likedbecause"
type textarea "x"
type textarea "One subject I really enjoyed in the school was Science. I likedibecause"
type textarea "x"
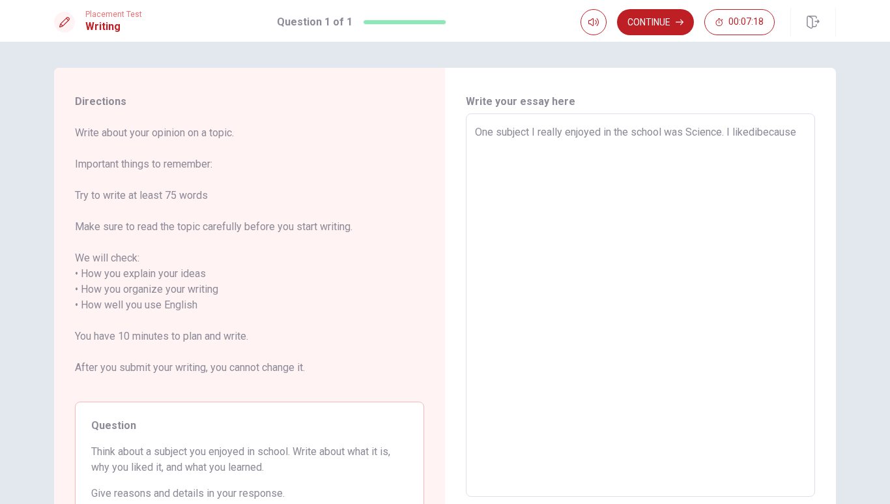
type textarea "One subject I really enjoyed in the school was Science. I likeditbecause"
type textarea "x"
type textarea "One subject I really enjoyed in the school was Science. I likedit because"
click at [751, 138] on textarea "One subject I really enjoyed in the school was Science. I likedit because" at bounding box center [640, 305] width 331 height 362
type textarea "x"
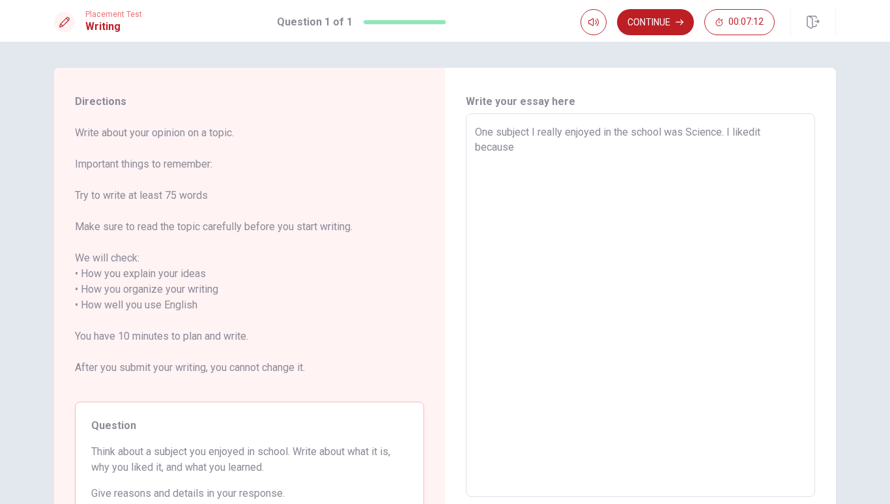
type textarea "One subject I really enjoyed in the school was Science. I likeditbecause"
type textarea "x"
type textarea "One subject I really enjoyed in the school was Science. I likedibecause"
type textarea "x"
type textarea "One subject I really enjoyed in the school was Science. I likedbecause"
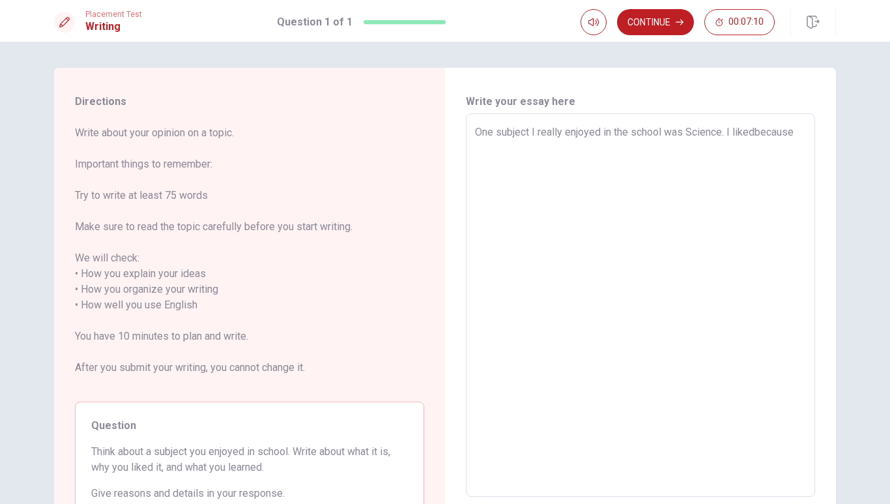
type textarea "x"
type textarea "One subject I really enjoyed in the school was Science. I liked because"
type textarea "x"
type textarea "One subject I really enjoyed in the school was Science. I liked ibecause"
type textarea "x"
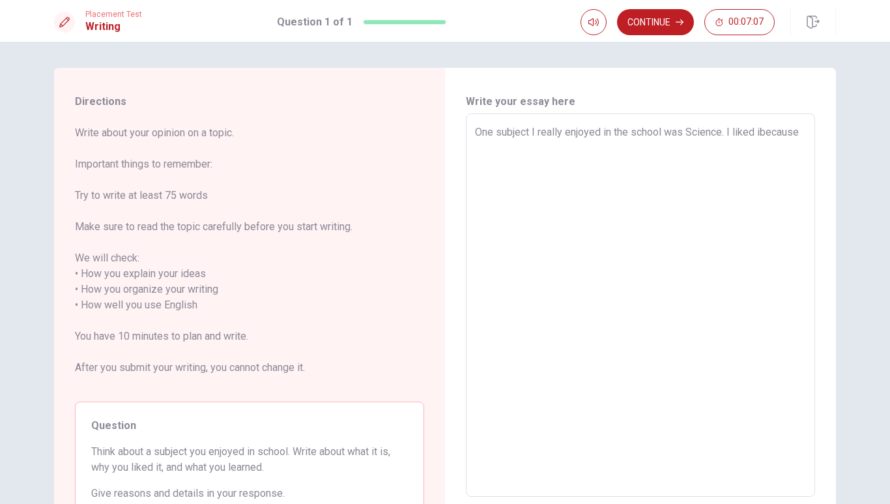
type textarea "One subject I really enjoyed in the school was Science. I liked itbecause"
type textarea "x"
type textarea "One subject I really enjoyed in the school was Science. I liked it because"
click at [536, 149] on textarea "One subject I really enjoyed in the school was Science. I liked it because" at bounding box center [640, 305] width 331 height 362
type textarea "x"
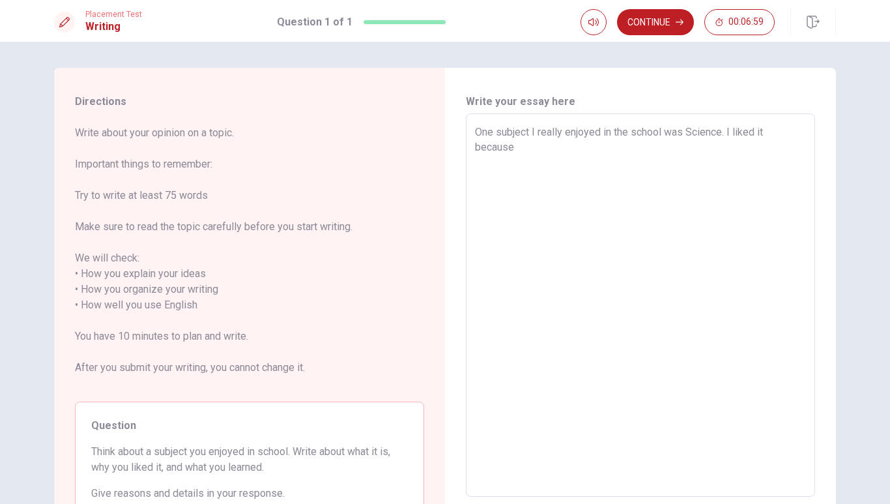
type textarea "One subject I really enjoyed in the school was Science. I liked it because w"
type textarea "x"
type textarea "One subject I really enjoyed in the school was Science. I liked it because wa"
type textarea "x"
type textarea "One subject I really enjoyed in the school was Science. I liked it because was"
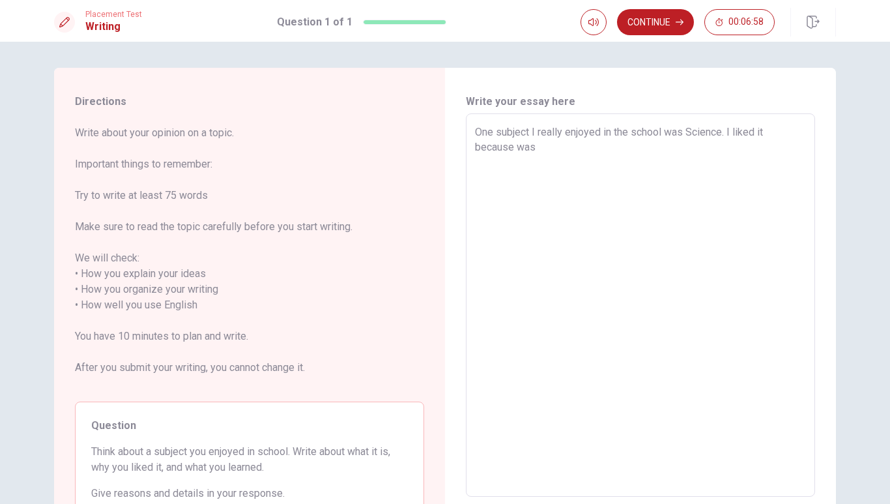
type textarea "x"
type textarea "One subject I really enjoyed in the school was Science. I liked it because was"
type textarea "x"
type textarea "One subject I really enjoyed in the school was Science. I liked it because was"
type textarea "x"
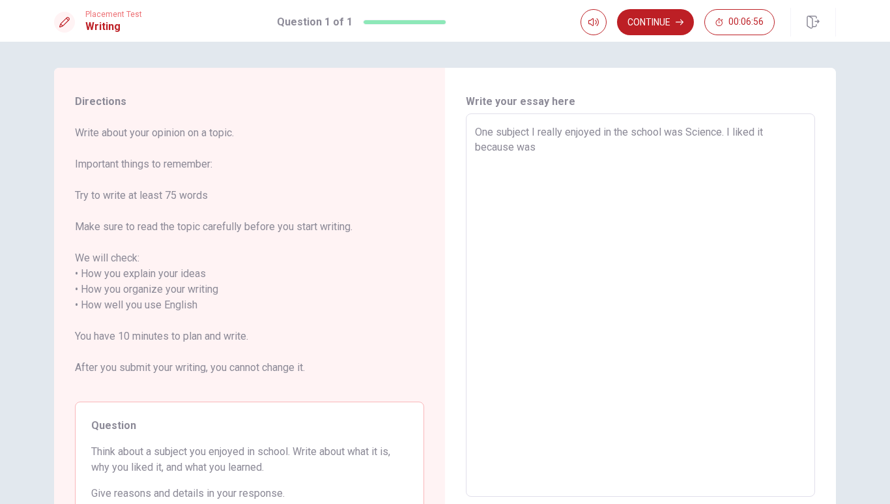
type textarea "One subject I really enjoyed in the school was Science. I liked it because"
type textarea "x"
type textarea "One subject I really enjoyed in the school was Science. I liked it because"
type textarea "x"
type textarea "One subject I really enjoyed in the school was Science. I liked it because"
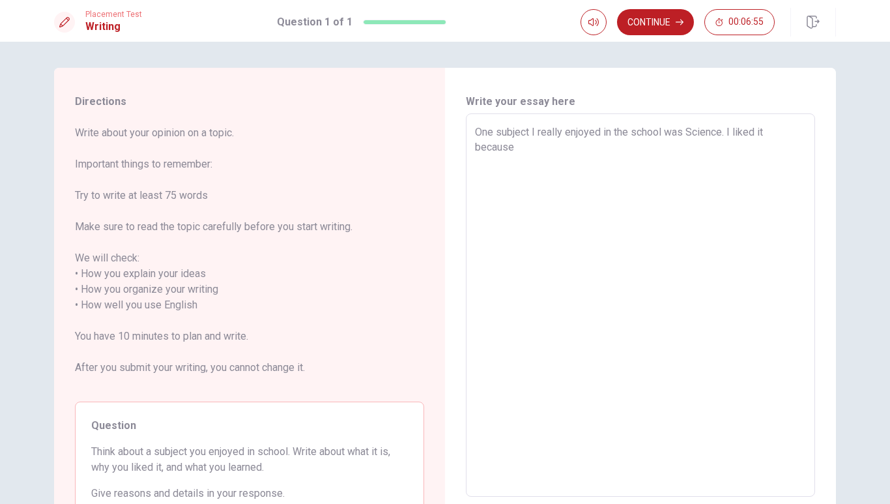
type textarea "x"
type textarea "One subject I really enjoyed in the school was Science. I liked it because i"
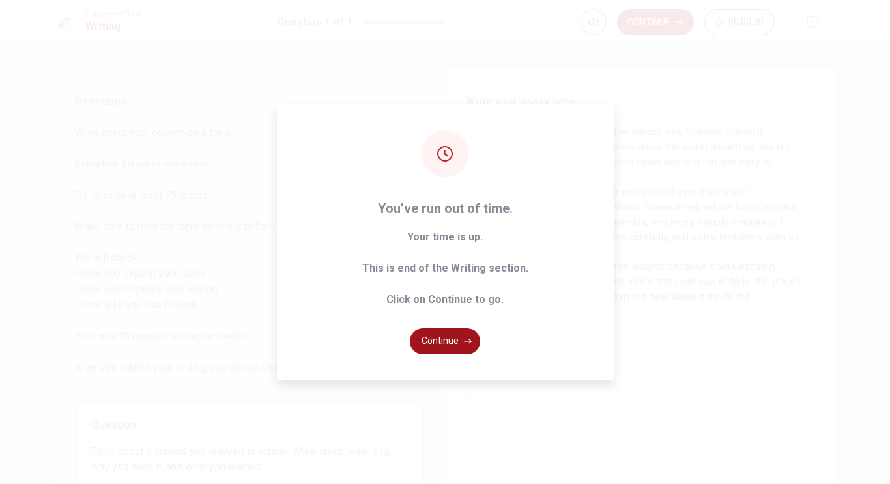
click at [444, 334] on button "Continue" at bounding box center [445, 341] width 70 height 26
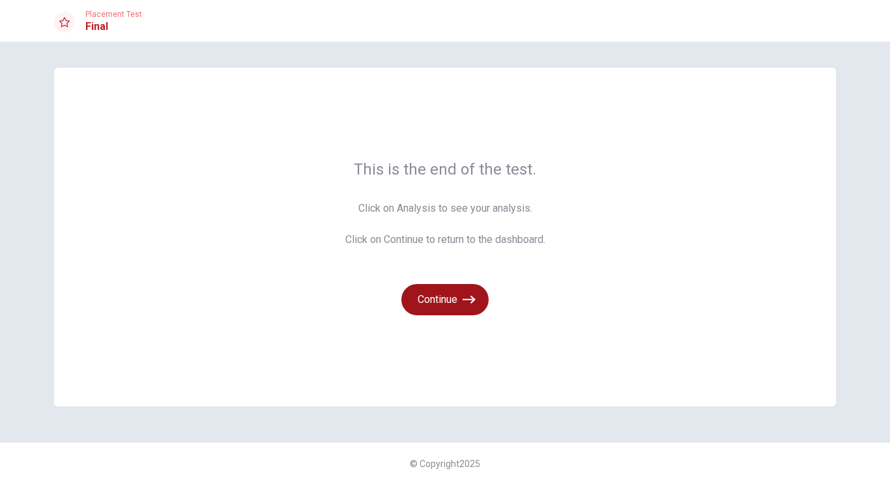
click at [438, 288] on button "Continue" at bounding box center [444, 299] width 87 height 31
